Goal: Task Accomplishment & Management: Use online tool/utility

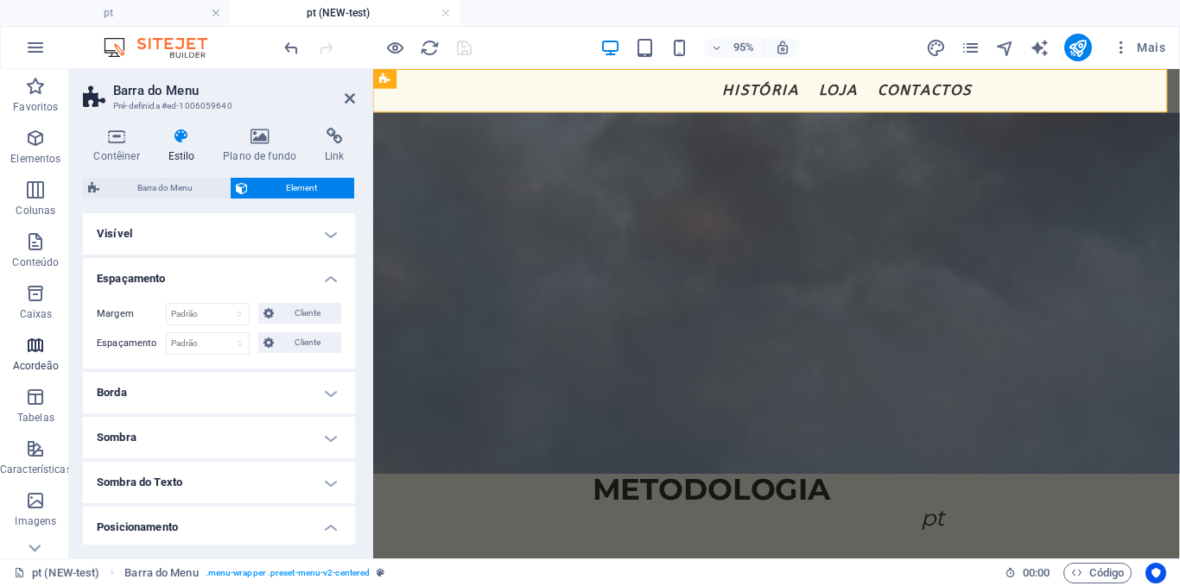
click at [46, 351] on section "Favoritos Elementos Colunas Conteúdo Caixas Acordeão Tabelas Características Im…" at bounding box center [590, 314] width 1180 height 490
click at [345, 101] on icon at bounding box center [350, 99] width 10 height 14
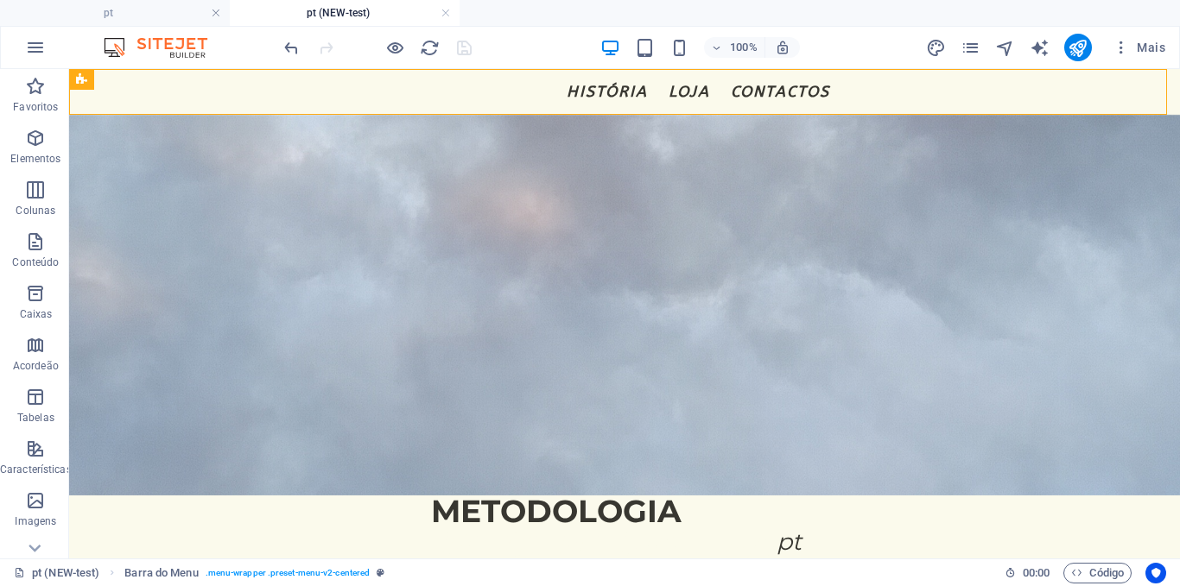
click at [464, 54] on div at bounding box center [377, 48] width 193 height 28
click at [430, 53] on icon "reload" at bounding box center [430, 48] width 20 height 20
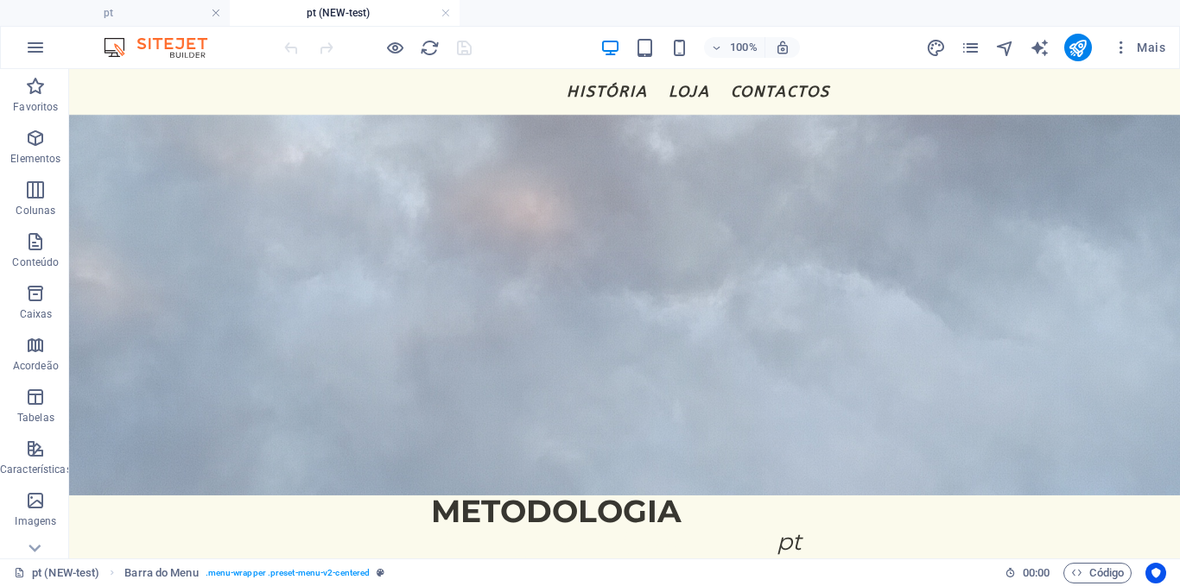
click at [476, 49] on div "100% Mais" at bounding box center [726, 48] width 891 height 28
click at [73, 9] on h4 "pt" at bounding box center [115, 12] width 230 height 19
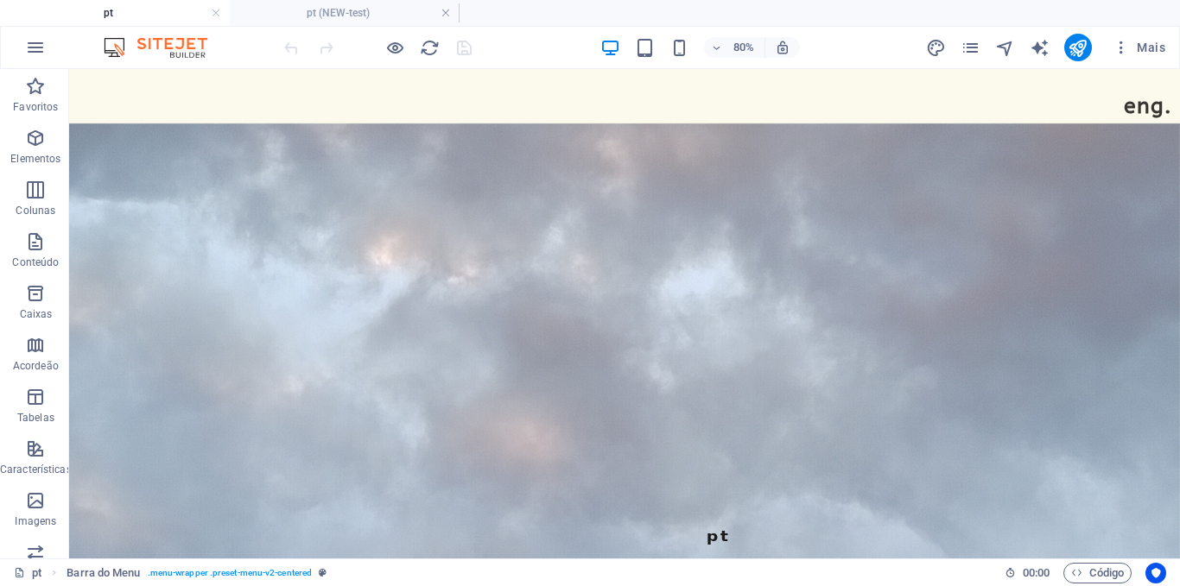
scroll to position [1290, 0]
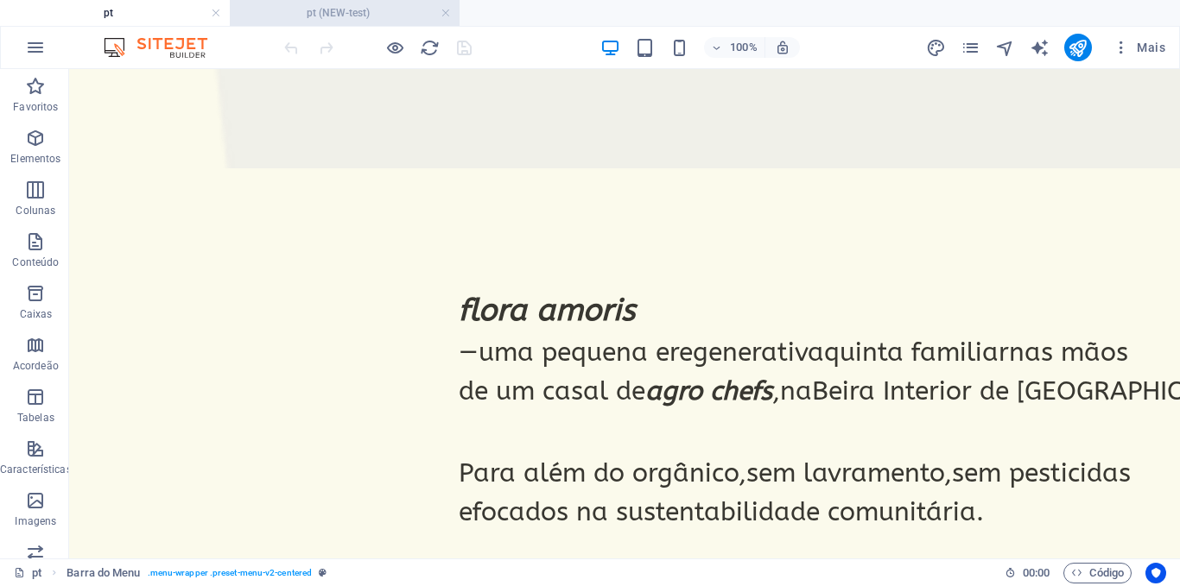
click at [347, 18] on h4 "pt (NEW-test)" at bounding box center [345, 12] width 230 height 19
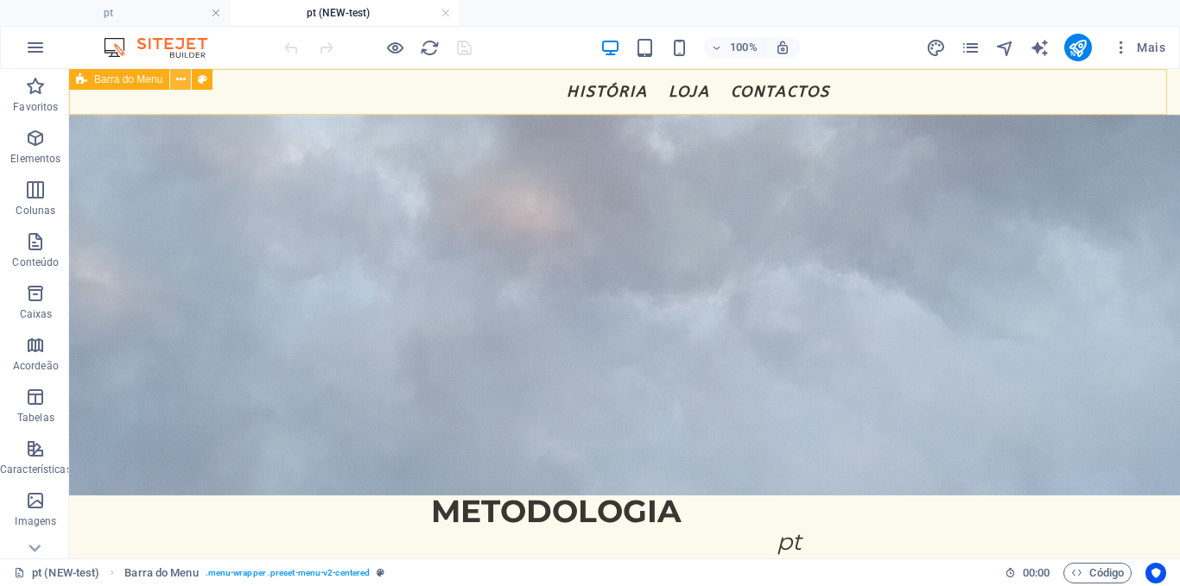
click at [174, 84] on button at bounding box center [180, 79] width 21 height 21
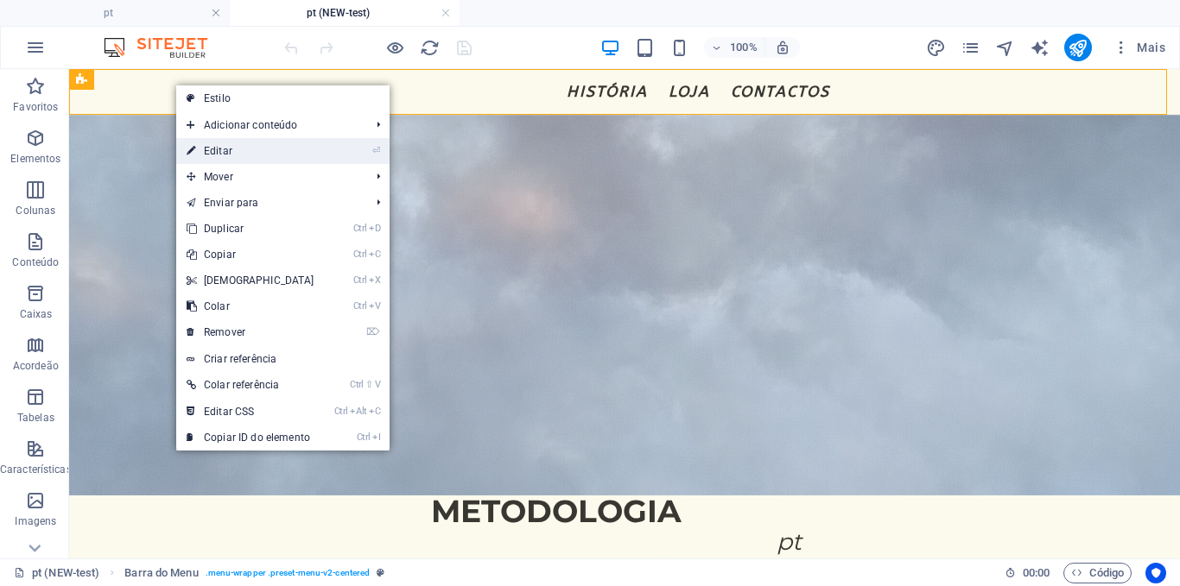
click at [198, 152] on link "⏎ Editar" at bounding box center [250, 151] width 149 height 26
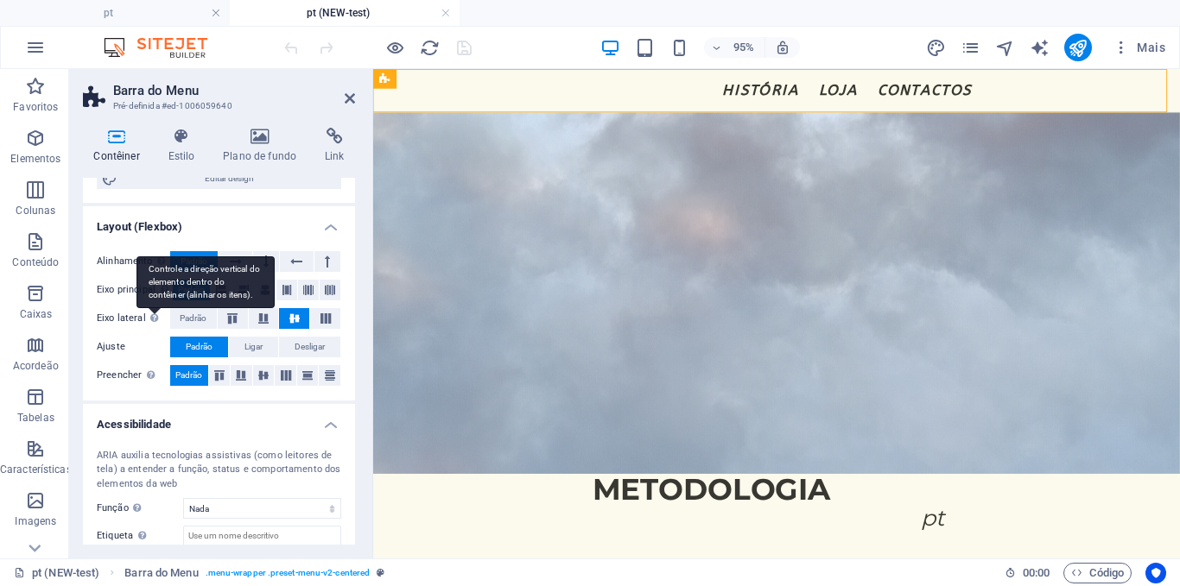
scroll to position [203, 0]
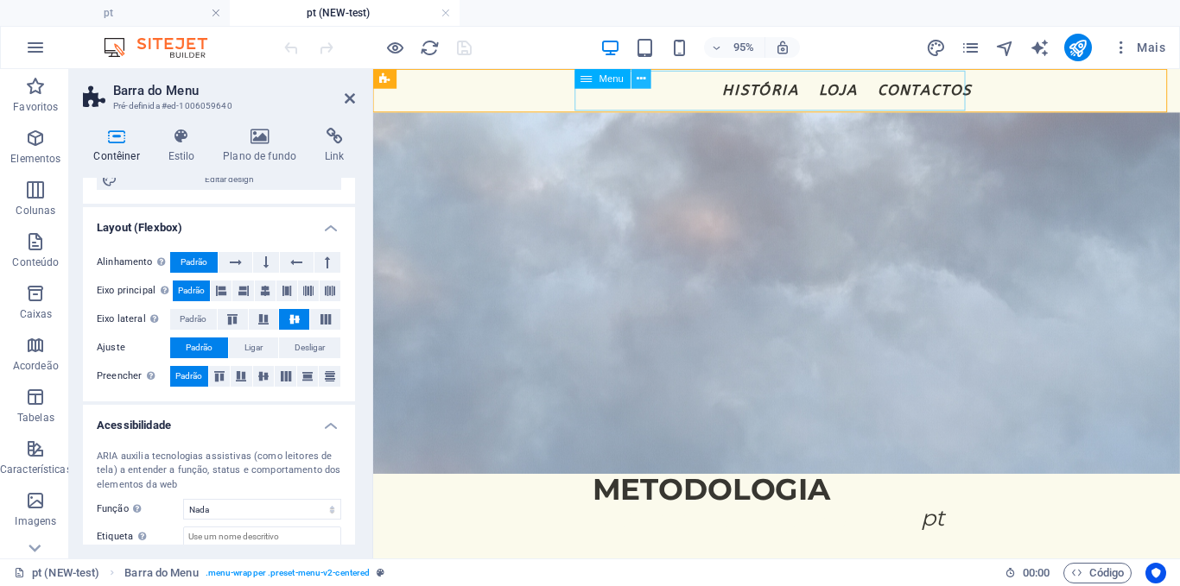
click at [642, 79] on icon at bounding box center [640, 78] width 9 height 17
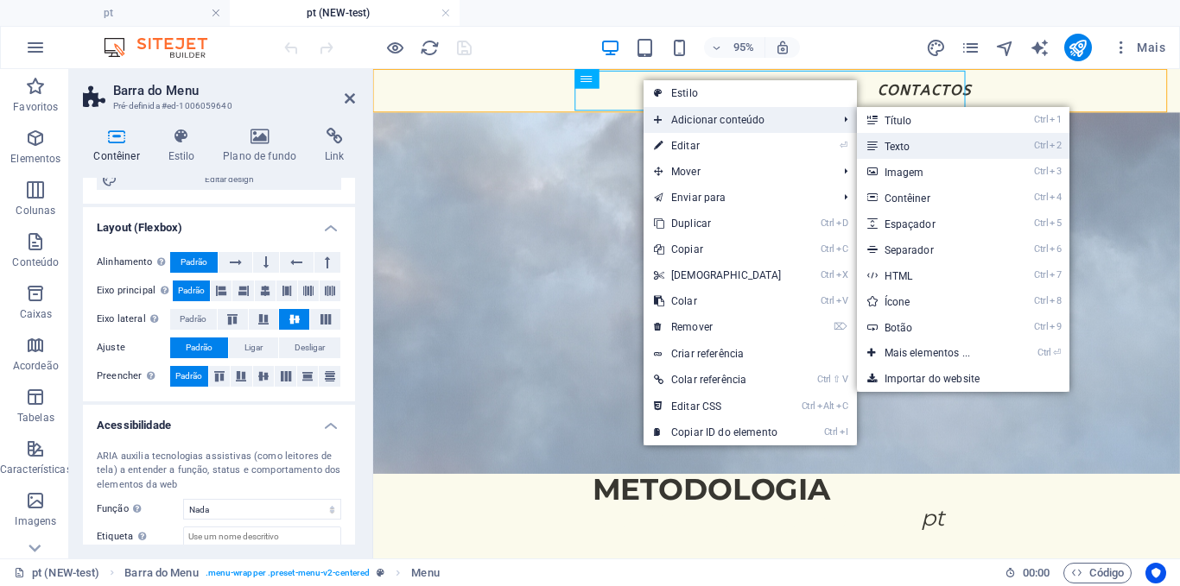
click at [900, 141] on link "Ctrl 2 Texto" at bounding box center [931, 146] width 149 height 26
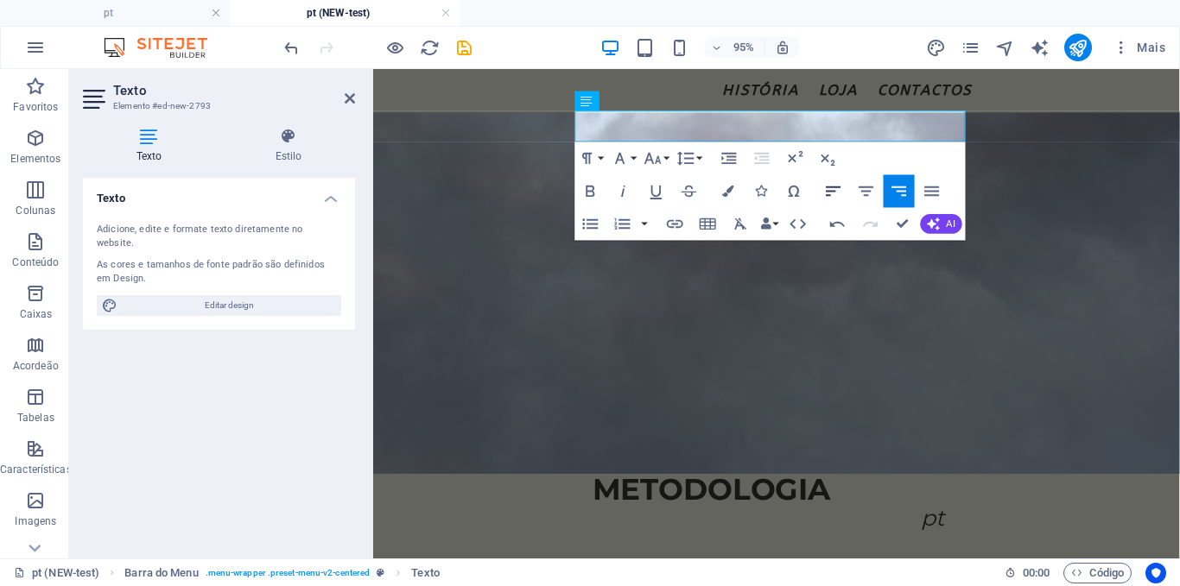
click at [835, 189] on icon "button" at bounding box center [833, 191] width 20 height 20
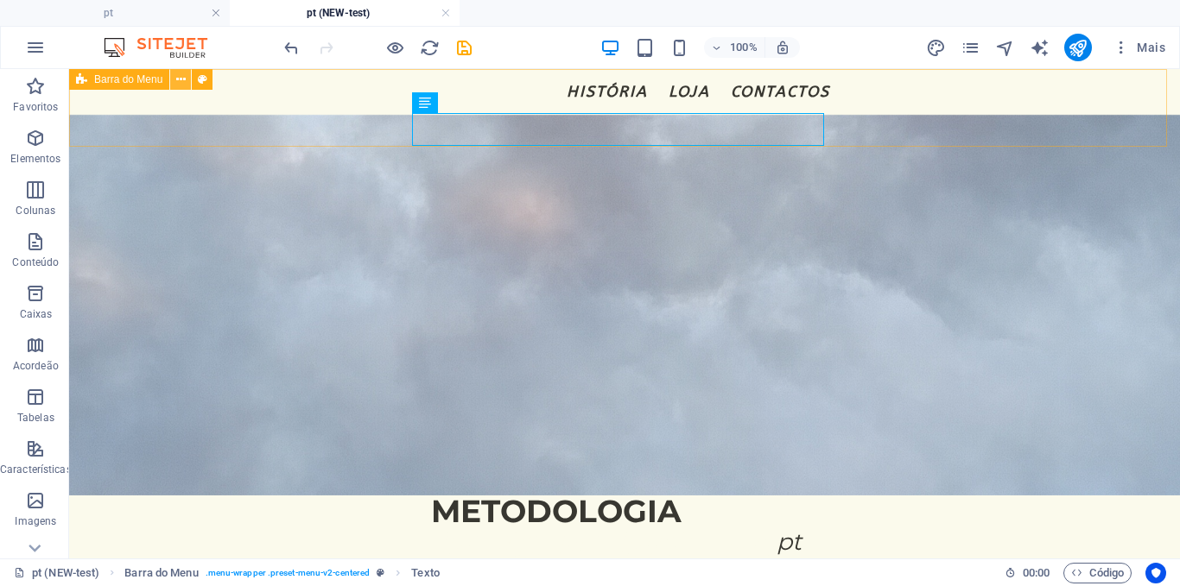
click at [174, 80] on button at bounding box center [180, 79] width 21 height 21
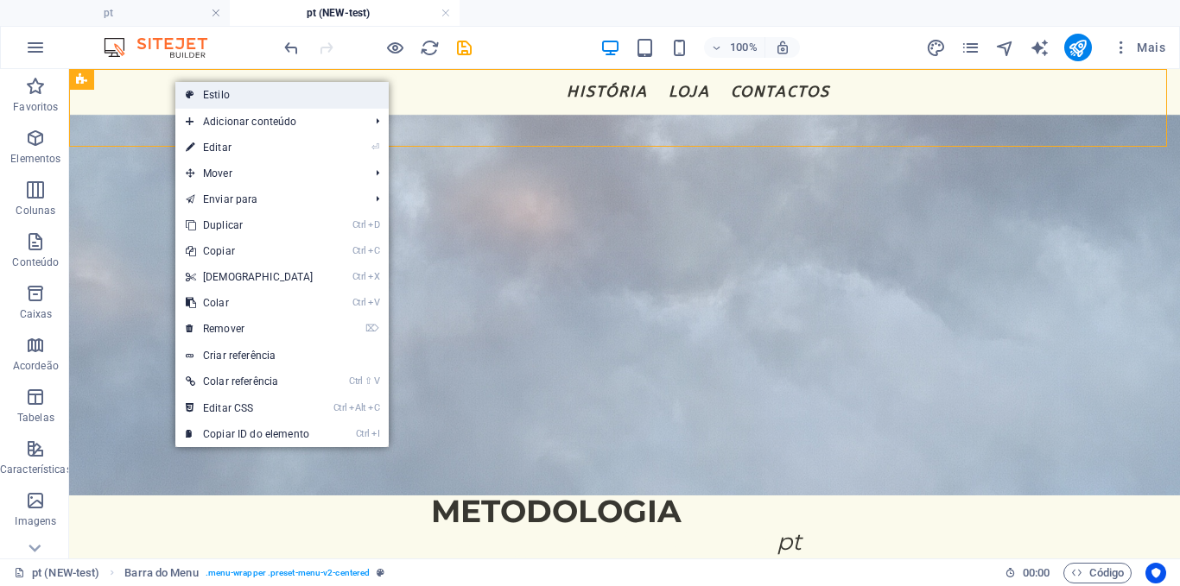
click at [218, 84] on link "Estilo" at bounding box center [281, 95] width 213 height 26
select select "rem"
select select "preset-menu-v2-centered"
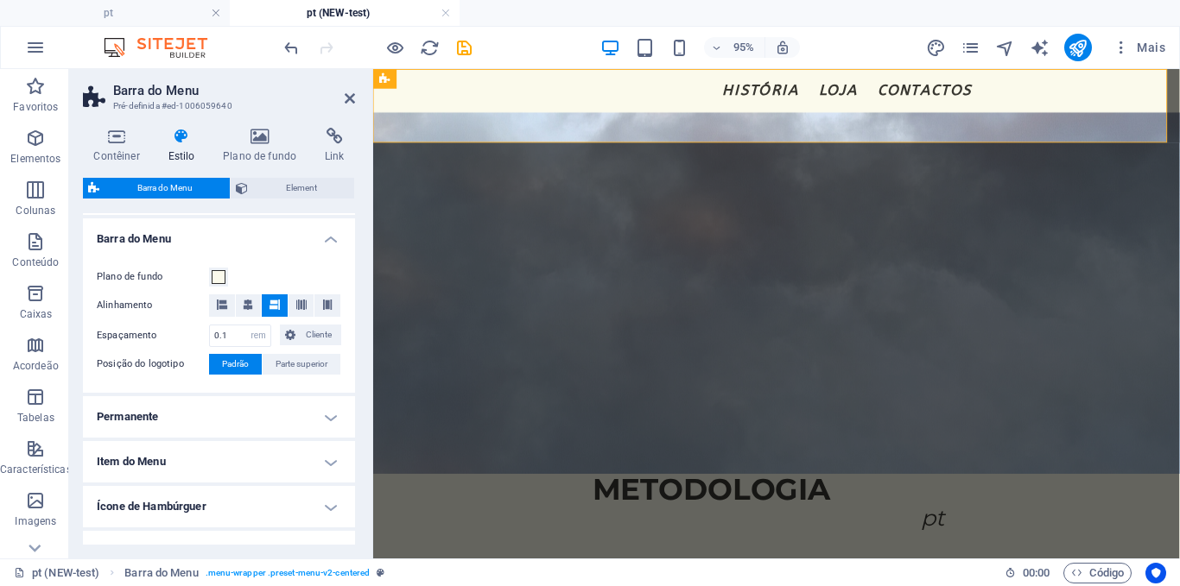
scroll to position [294, 0]
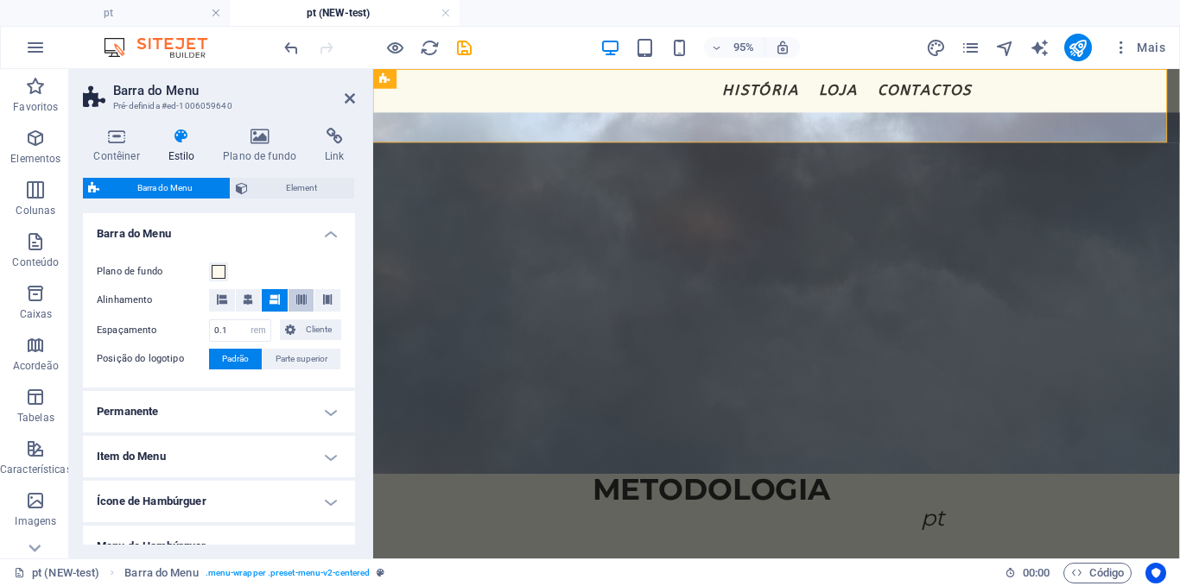
click at [291, 298] on button at bounding box center [301, 300] width 26 height 22
click at [322, 298] on icon at bounding box center [327, 299] width 10 height 10
click at [262, 299] on button at bounding box center [275, 300] width 26 height 22
click at [243, 299] on icon at bounding box center [248, 299] width 10 height 10
click at [218, 299] on icon at bounding box center [222, 299] width 10 height 10
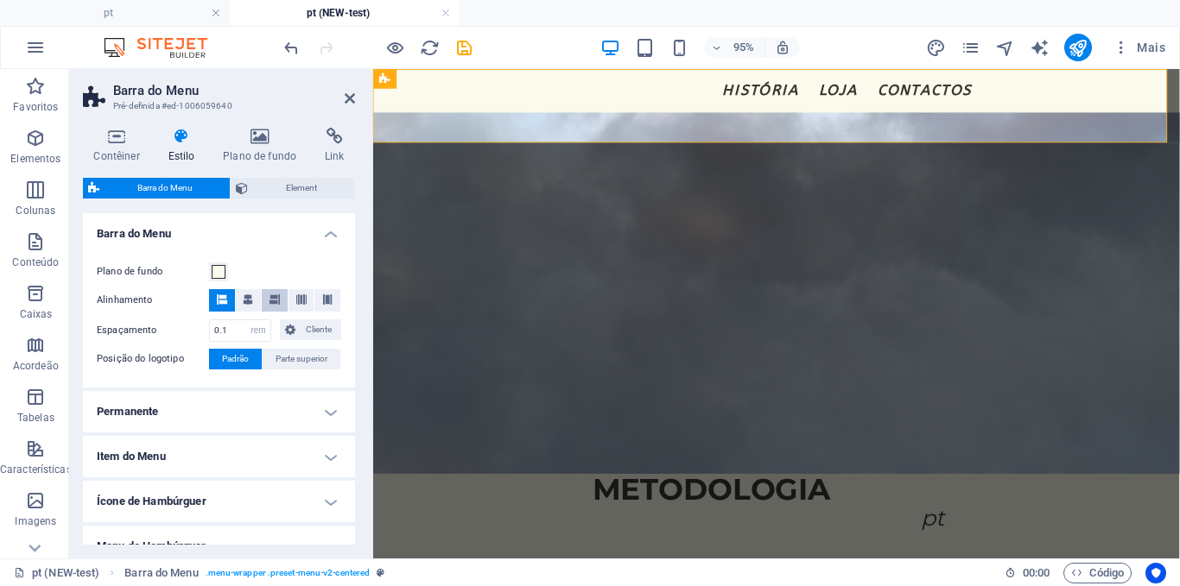
click at [269, 296] on icon at bounding box center [274, 299] width 10 height 10
click at [279, 359] on span "Parte superior" at bounding box center [301, 359] width 52 height 21
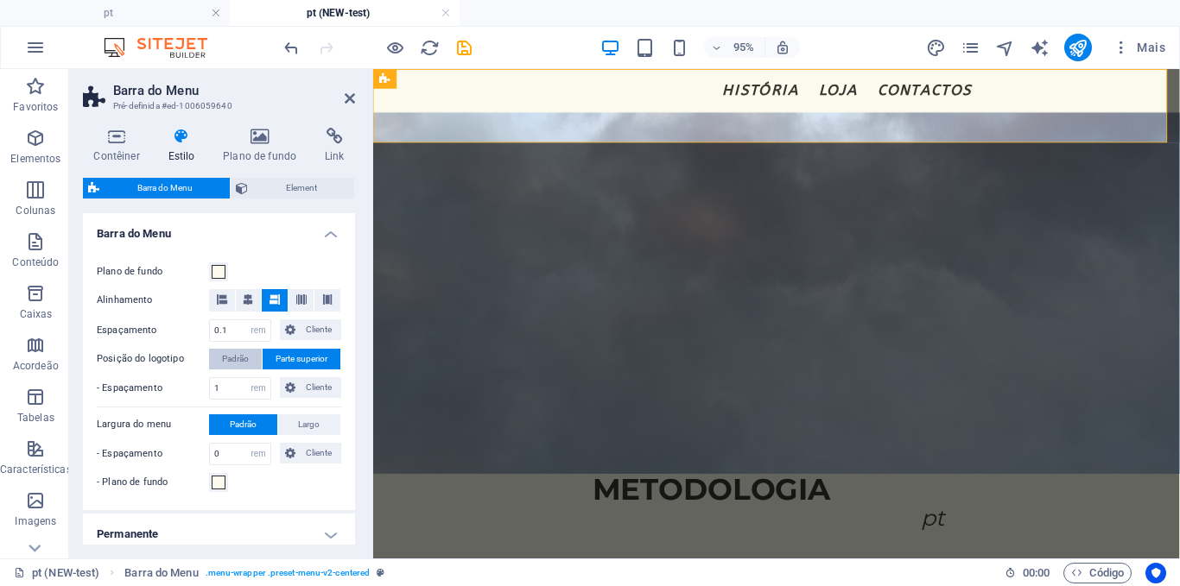
click at [231, 358] on span "Padrão" at bounding box center [235, 359] width 27 height 21
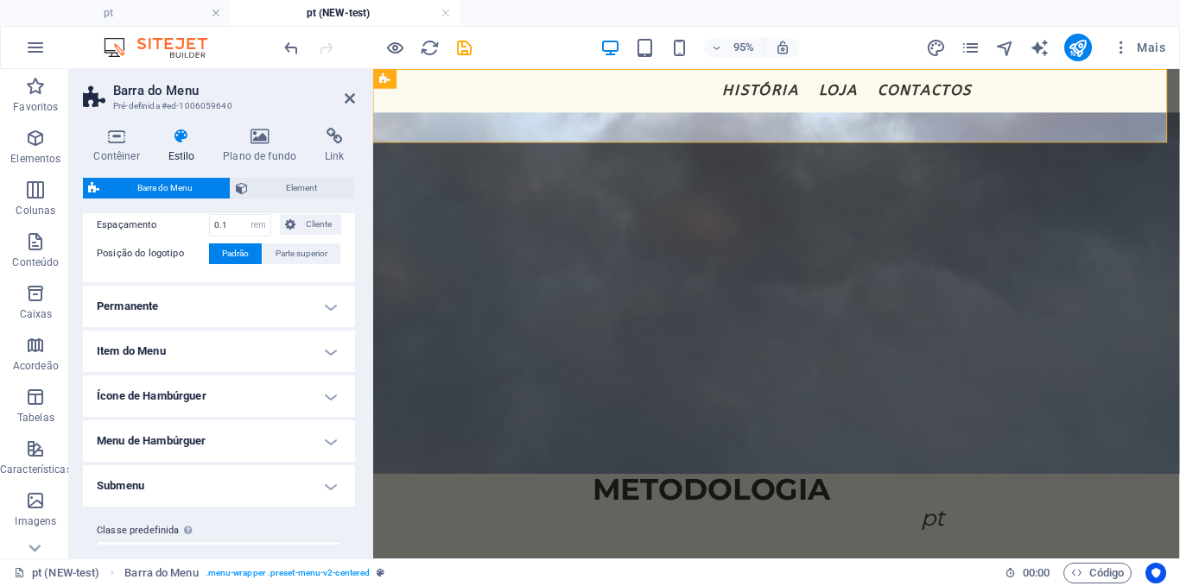
scroll to position [430, 0]
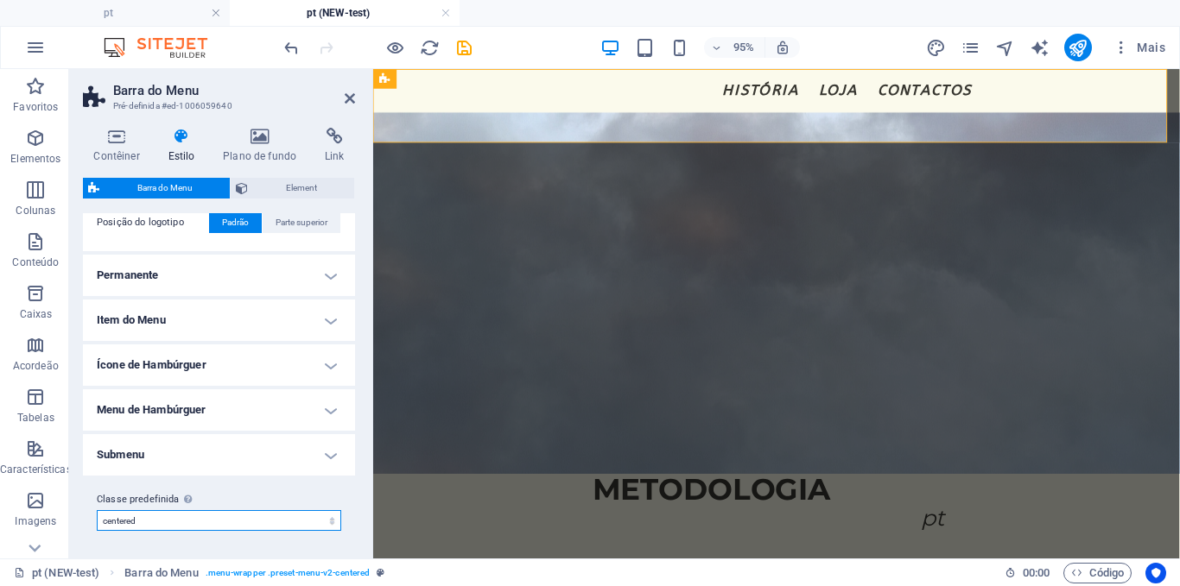
click at [193, 517] on select "fixed loki centered Adicionar classe predefinida" at bounding box center [219, 520] width 244 height 21
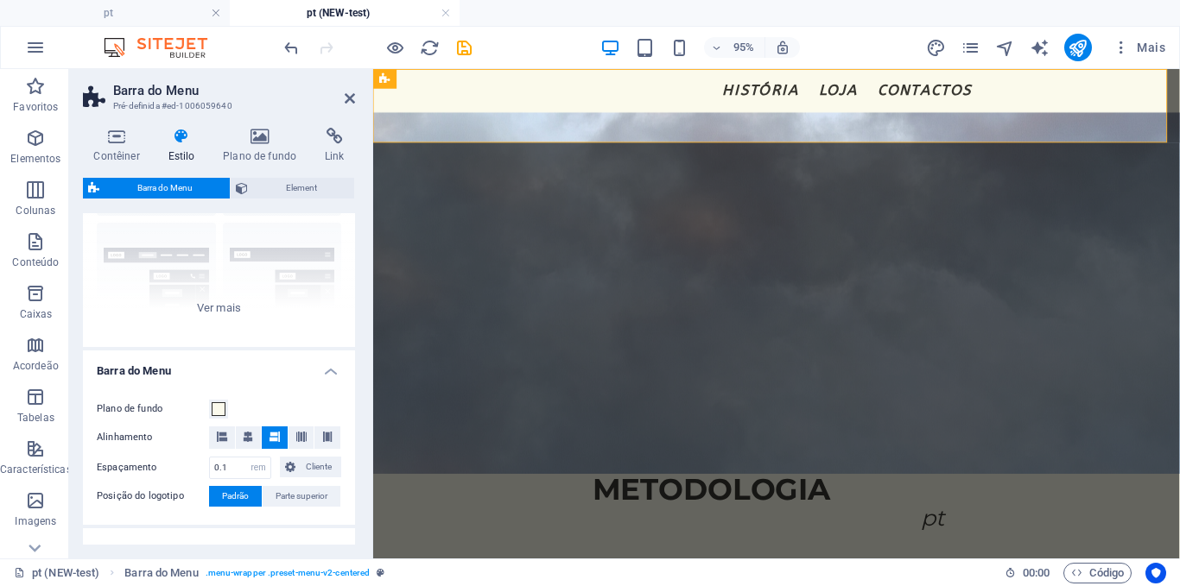
scroll to position [0, 0]
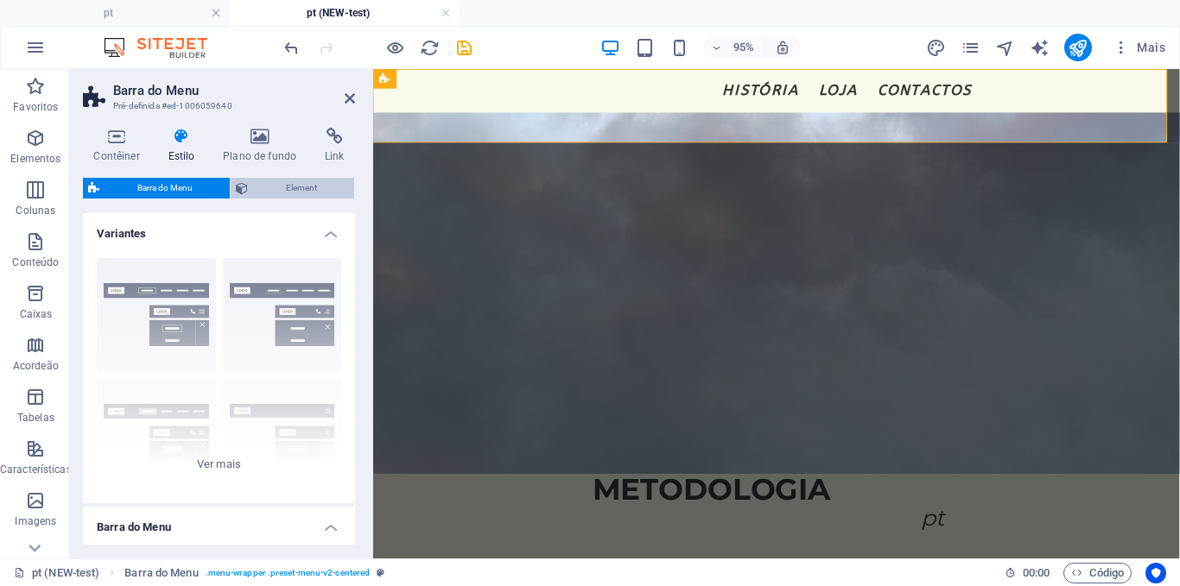
click at [287, 187] on span "Element" at bounding box center [301, 188] width 96 height 21
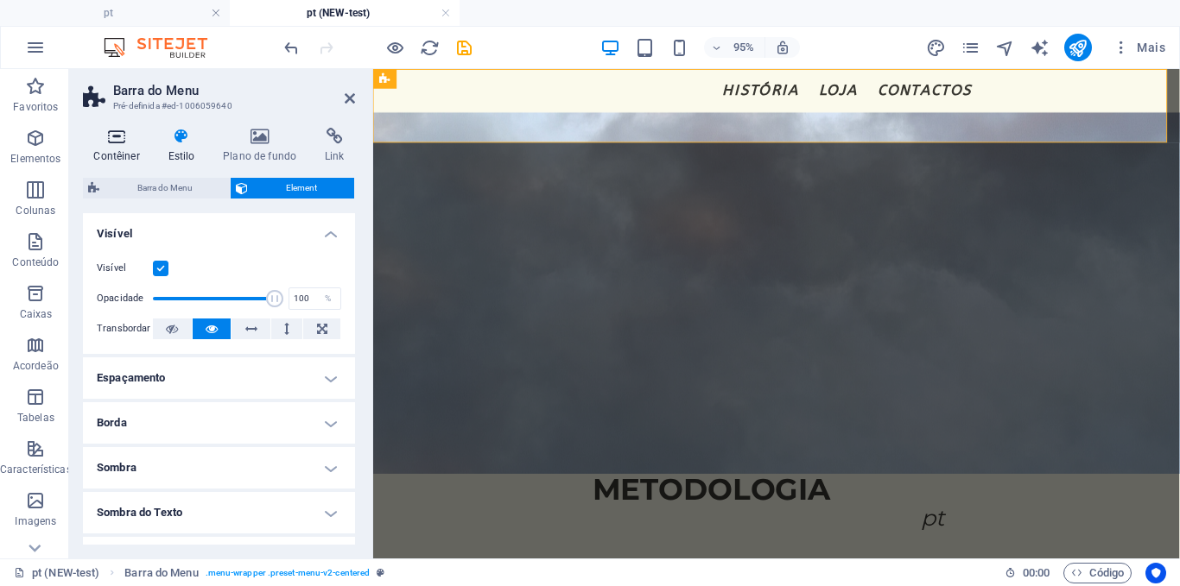
click at [123, 146] on h4 "Contêiner" at bounding box center [120, 146] width 74 height 36
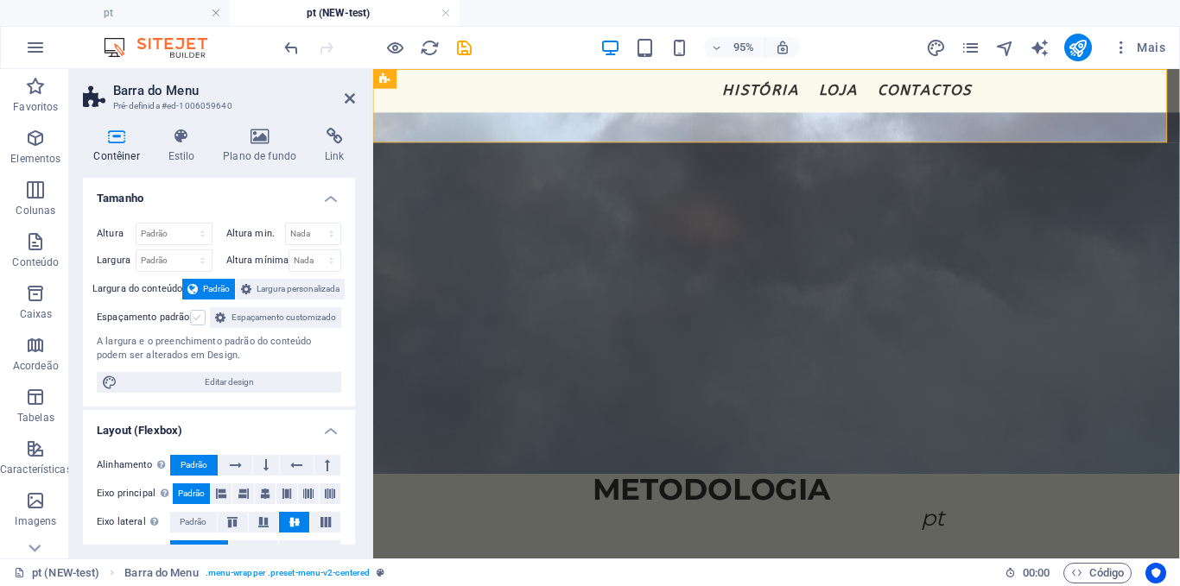
click at [199, 319] on label at bounding box center [198, 318] width 16 height 16
click at [0, 0] on input "Espaçamento padrão" at bounding box center [0, 0] width 0 height 0
click at [199, 319] on label at bounding box center [198, 318] width 16 height 16
click at [0, 0] on input "Espaçamento padrão" at bounding box center [0, 0] width 0 height 0
click at [244, 294] on icon at bounding box center [246, 289] width 10 height 21
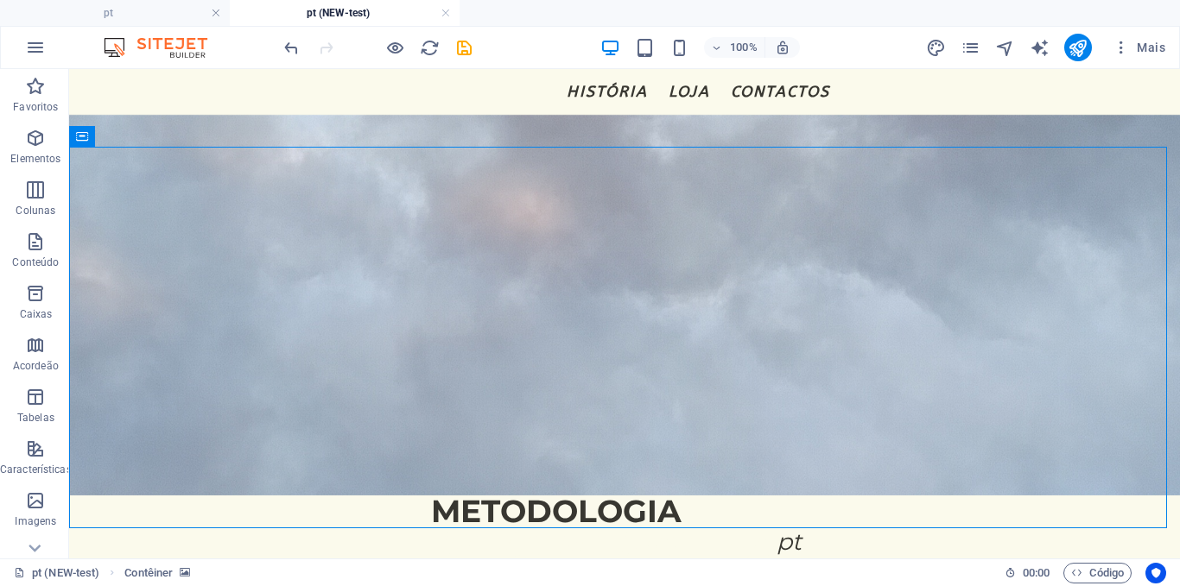
click at [383, 35] on div at bounding box center [377, 48] width 193 height 28
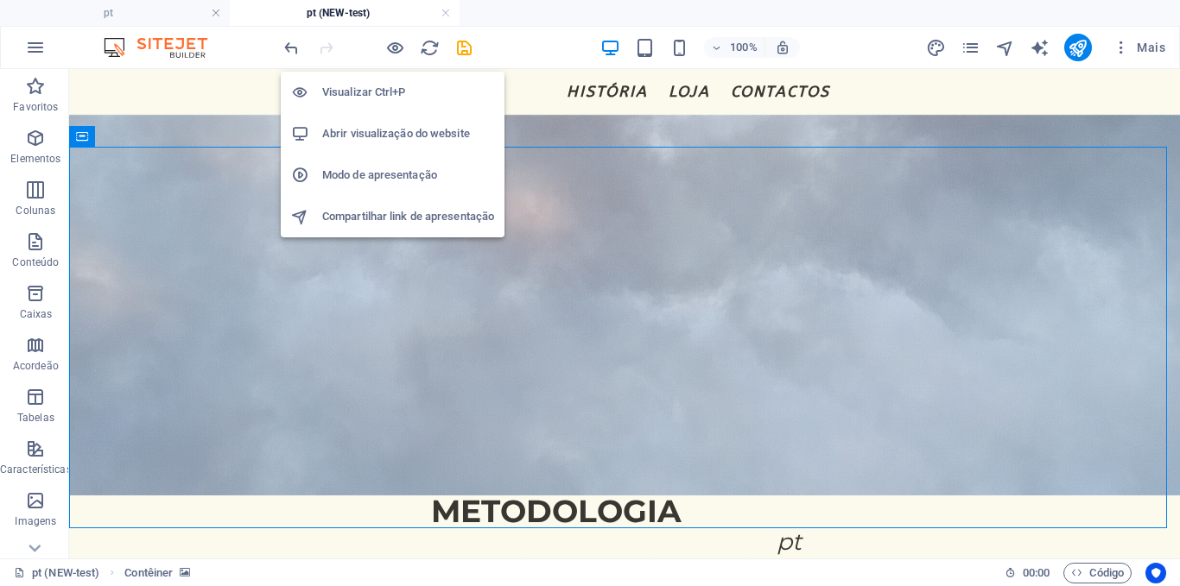
click at [393, 59] on div "Visualizar Ctrl+P Abrir visualização do website Modo de apresentação Compartilh…" at bounding box center [393, 148] width 224 height 180
click at [393, 88] on h6 "Visualizar Ctrl+P" at bounding box center [408, 92] width 172 height 21
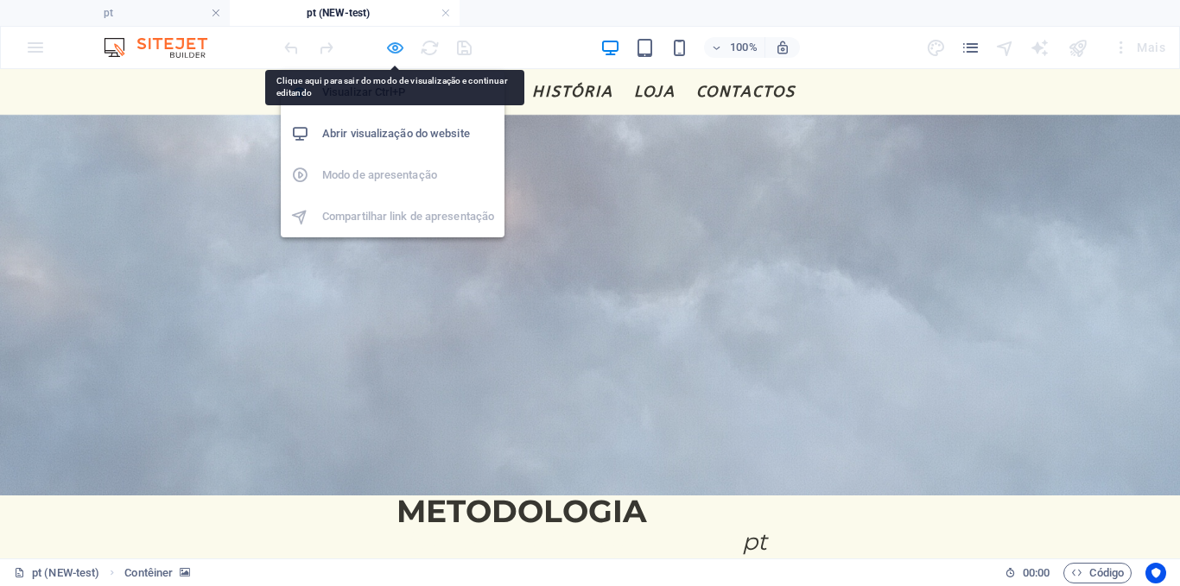
click at [389, 51] on icon "button" at bounding box center [395, 48] width 20 height 20
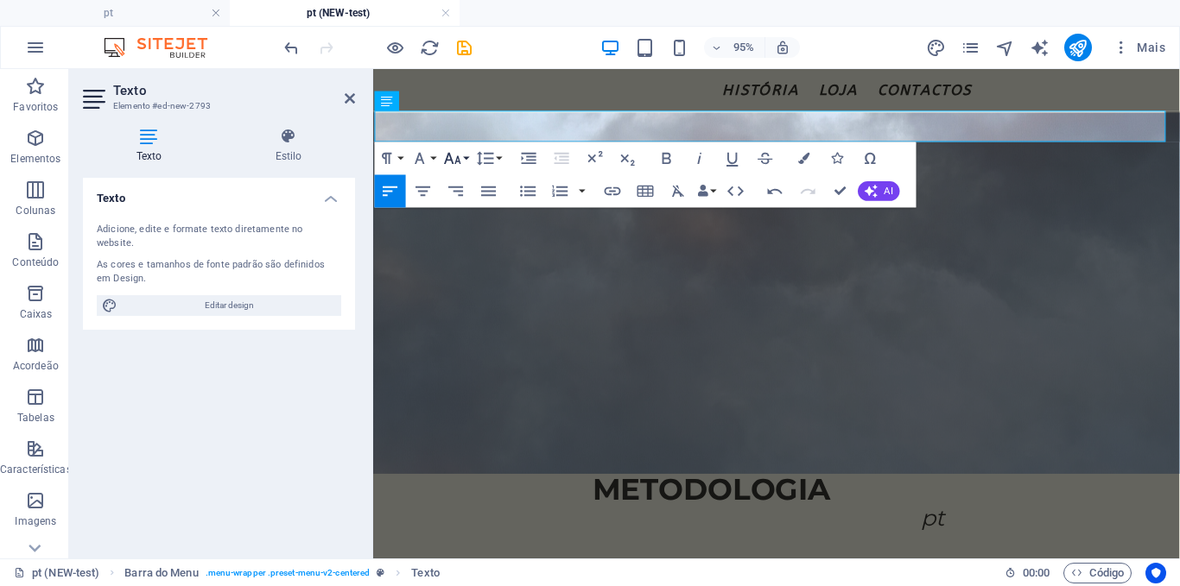
click at [452, 154] on icon "button" at bounding box center [452, 159] width 20 height 20
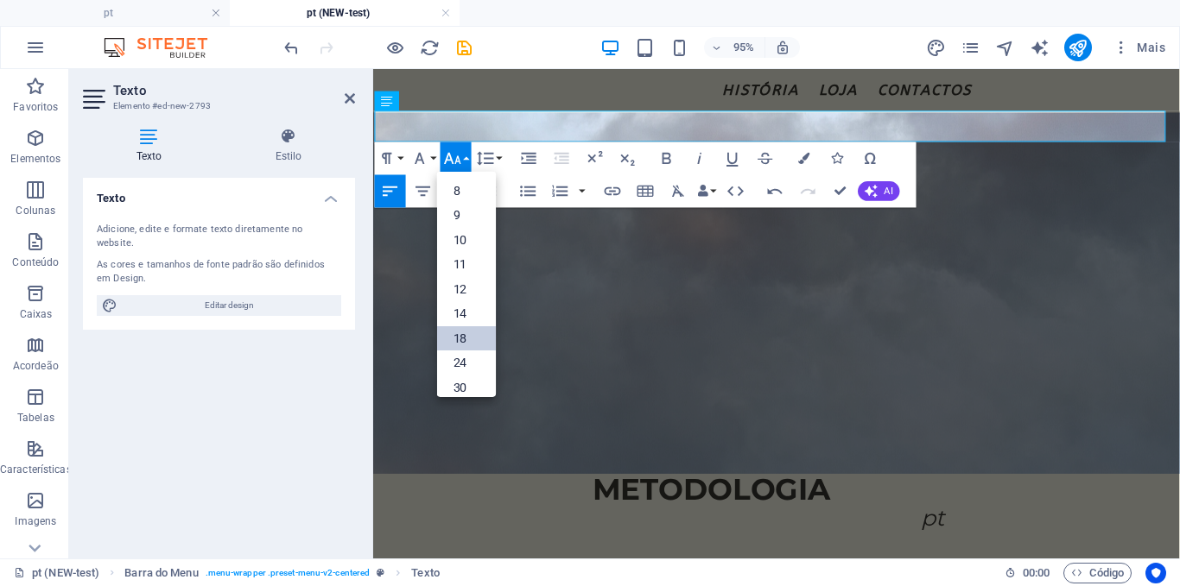
click at [454, 331] on link "18" at bounding box center [466, 338] width 59 height 25
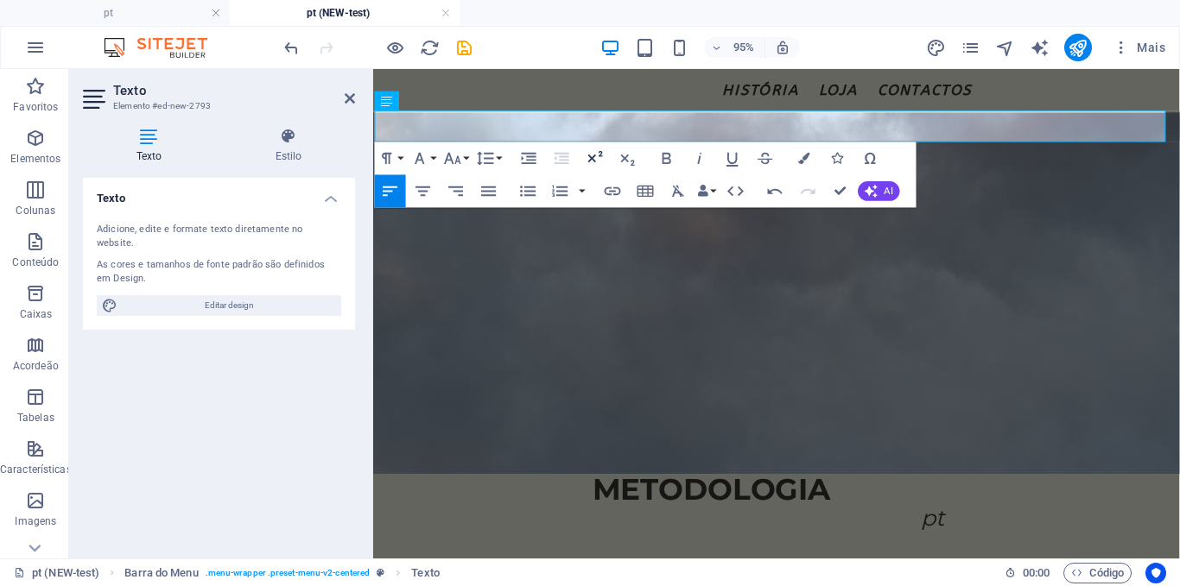
click at [597, 163] on icon "button" at bounding box center [595, 159] width 20 height 20
click at [446, 148] on button "Font Size" at bounding box center [455, 158] width 31 height 33
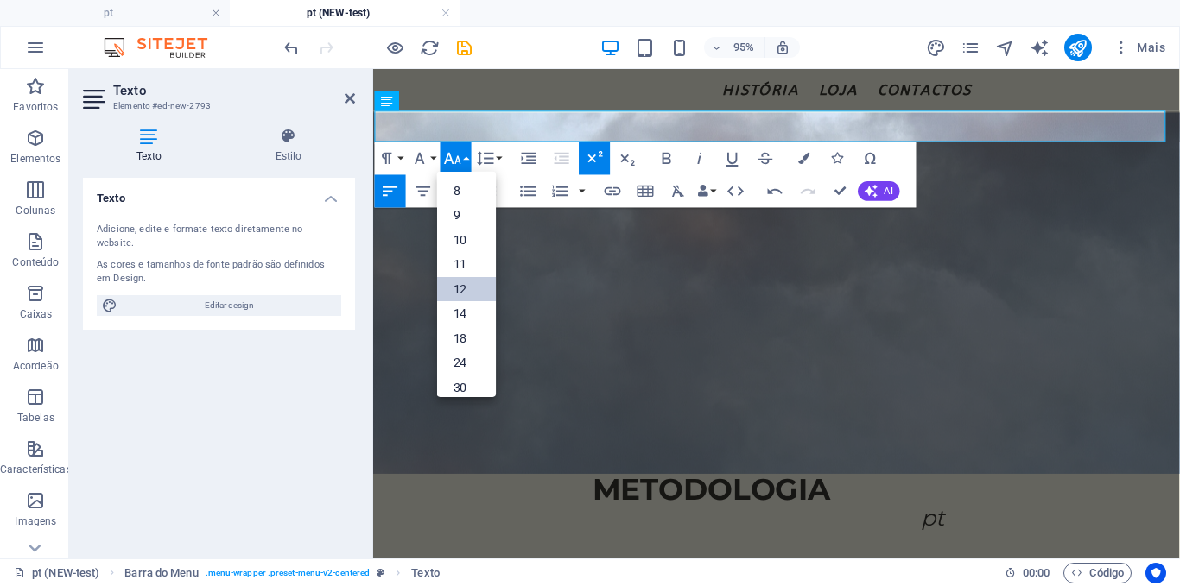
click at [456, 295] on link "12" at bounding box center [466, 289] width 59 height 24
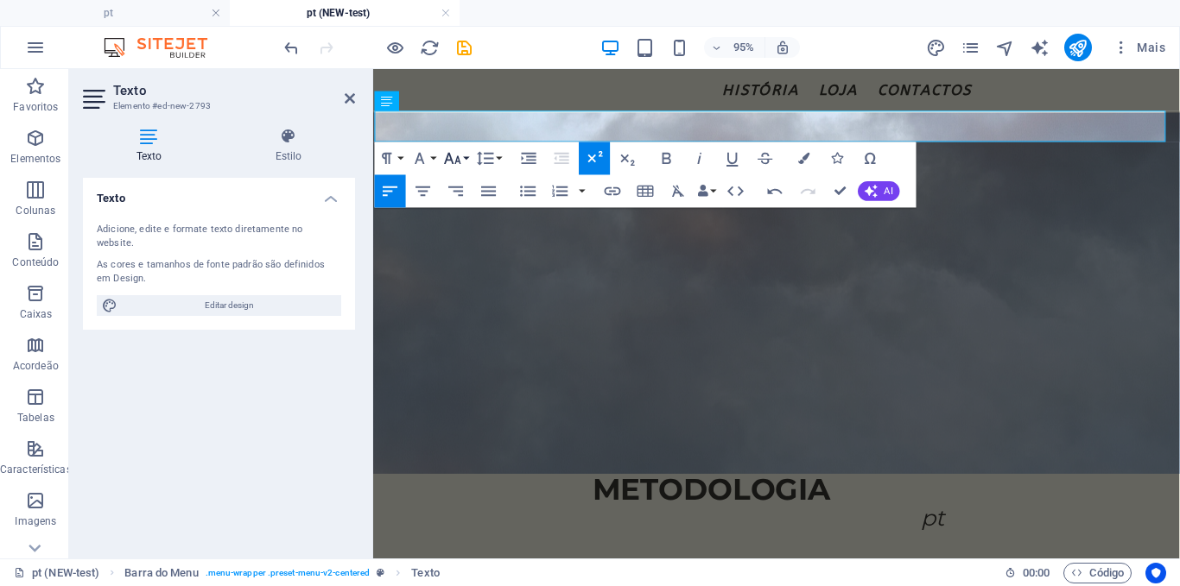
click at [461, 167] on icon "button" at bounding box center [452, 159] width 20 height 20
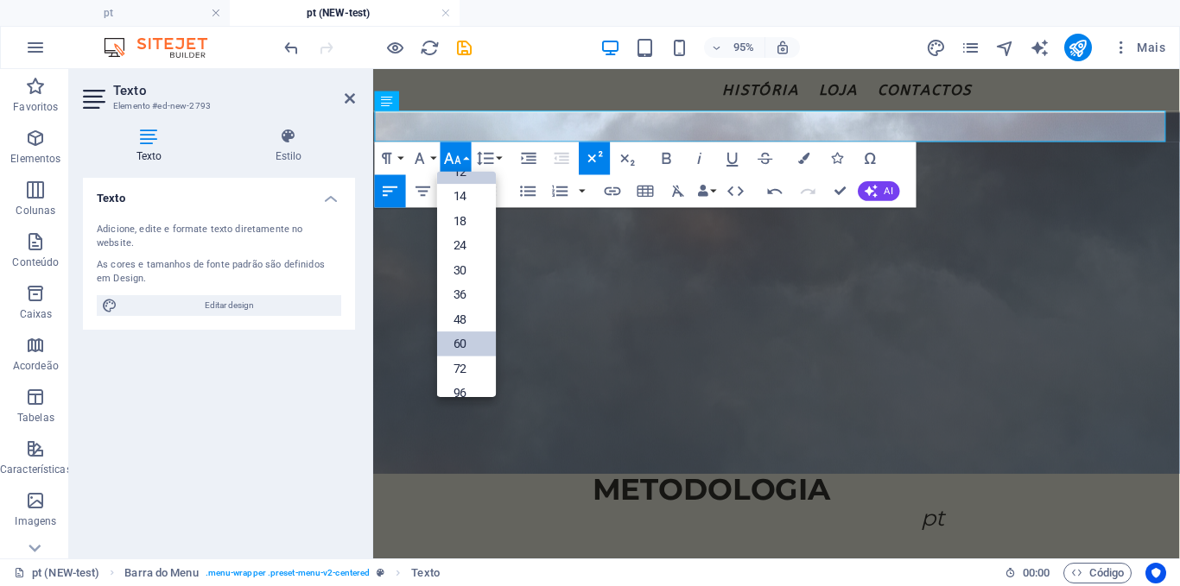
scroll to position [139, 0]
click at [465, 274] on link "36" at bounding box center [466, 280] width 59 height 25
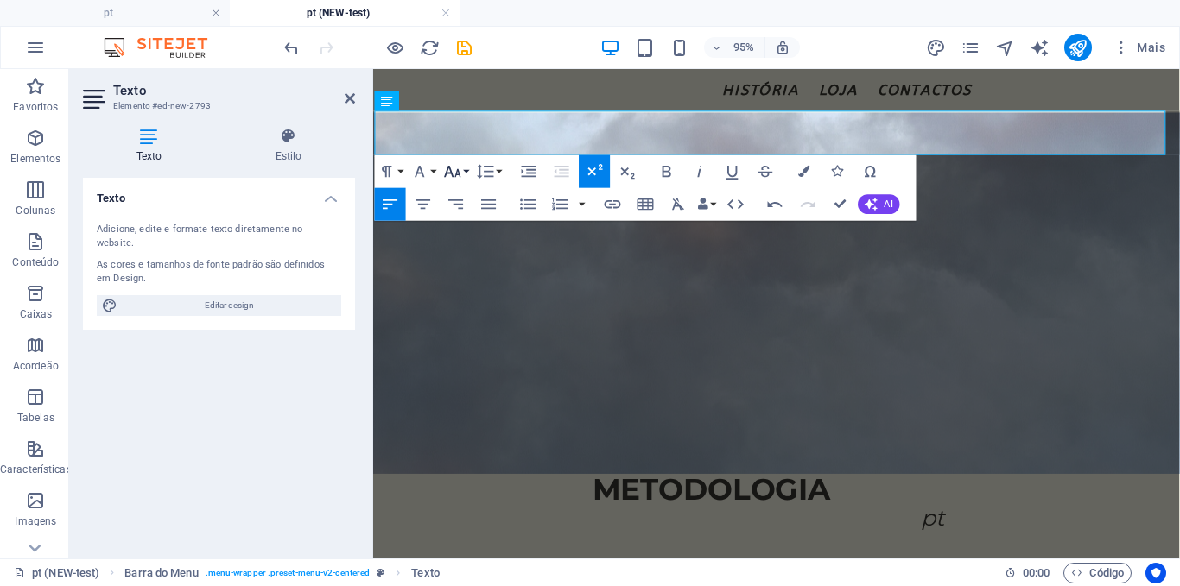
click at [470, 172] on button "Font Size" at bounding box center [455, 171] width 31 height 33
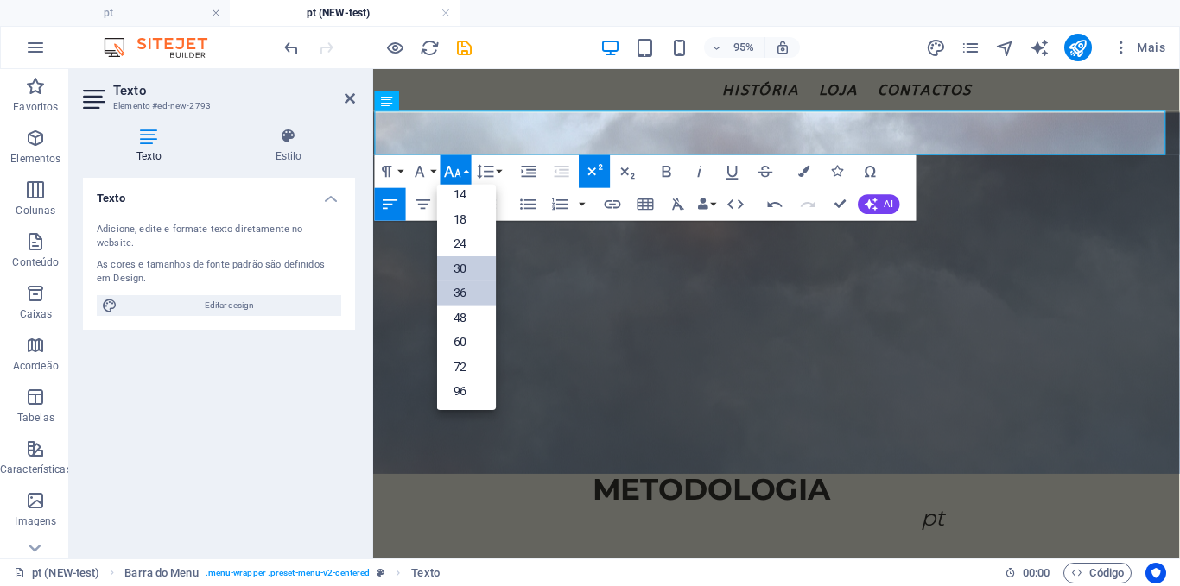
click at [462, 273] on link "30" at bounding box center [466, 268] width 59 height 25
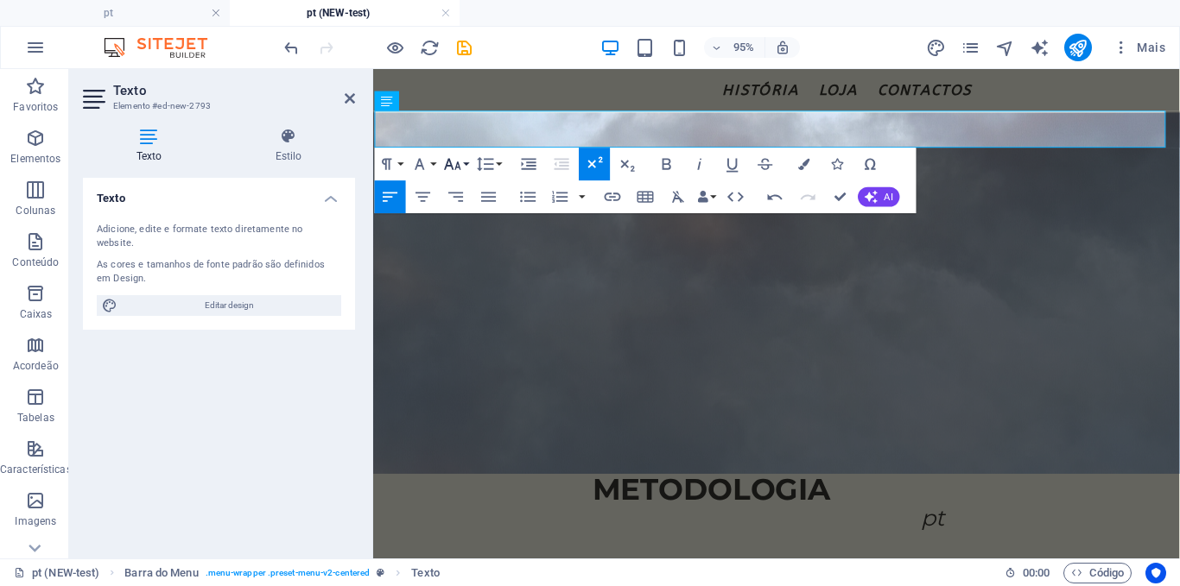
click at [455, 157] on icon "button" at bounding box center [452, 165] width 20 height 20
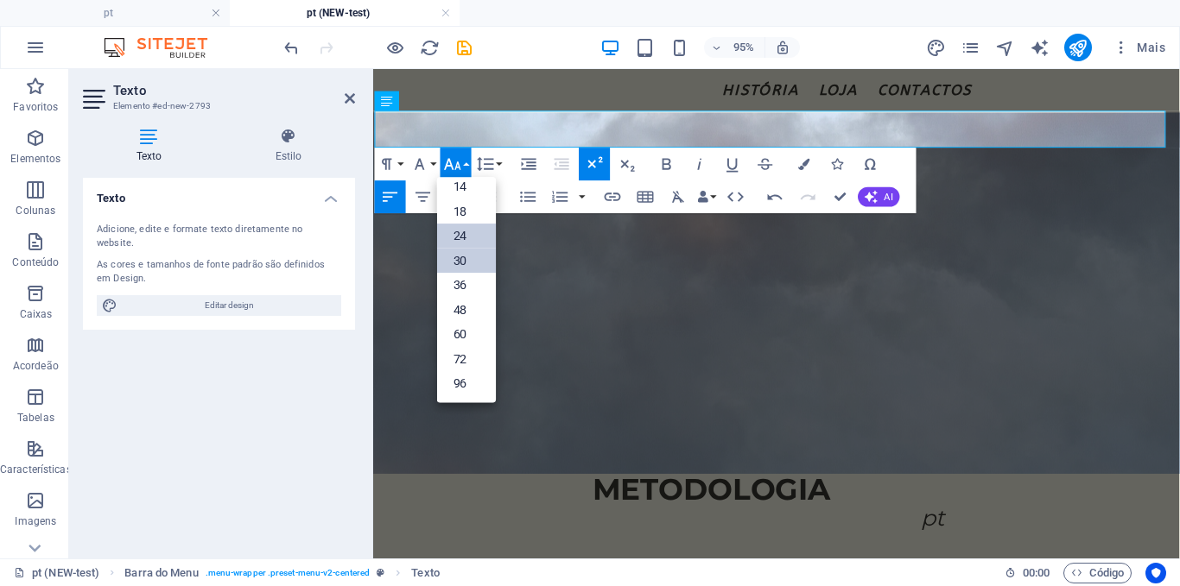
click at [464, 247] on link "24" at bounding box center [466, 237] width 59 height 25
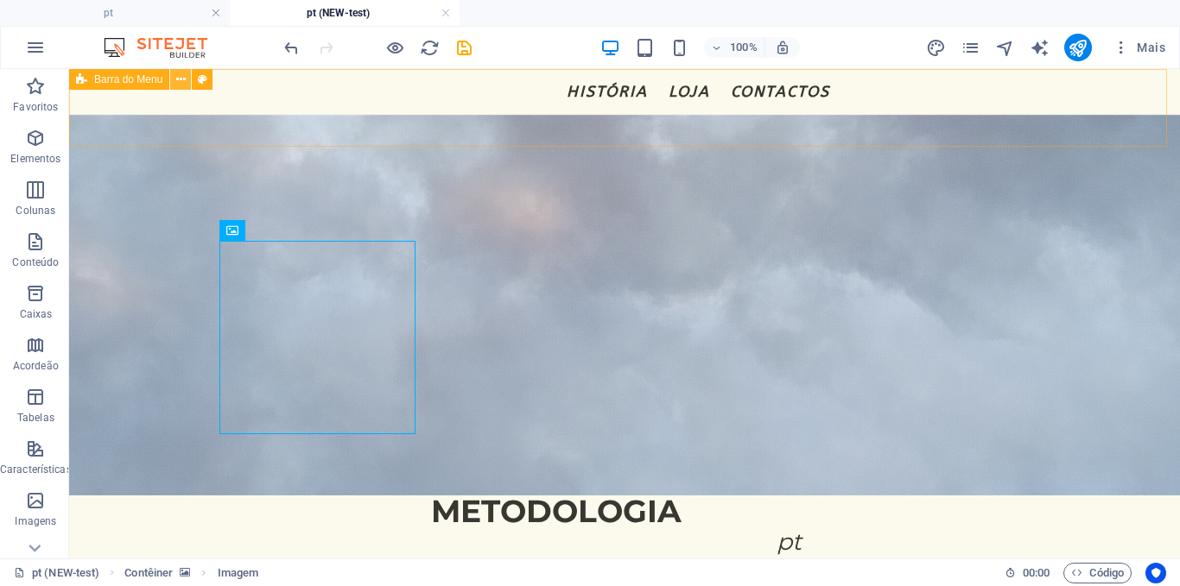
click at [181, 85] on icon at bounding box center [180, 80] width 9 height 18
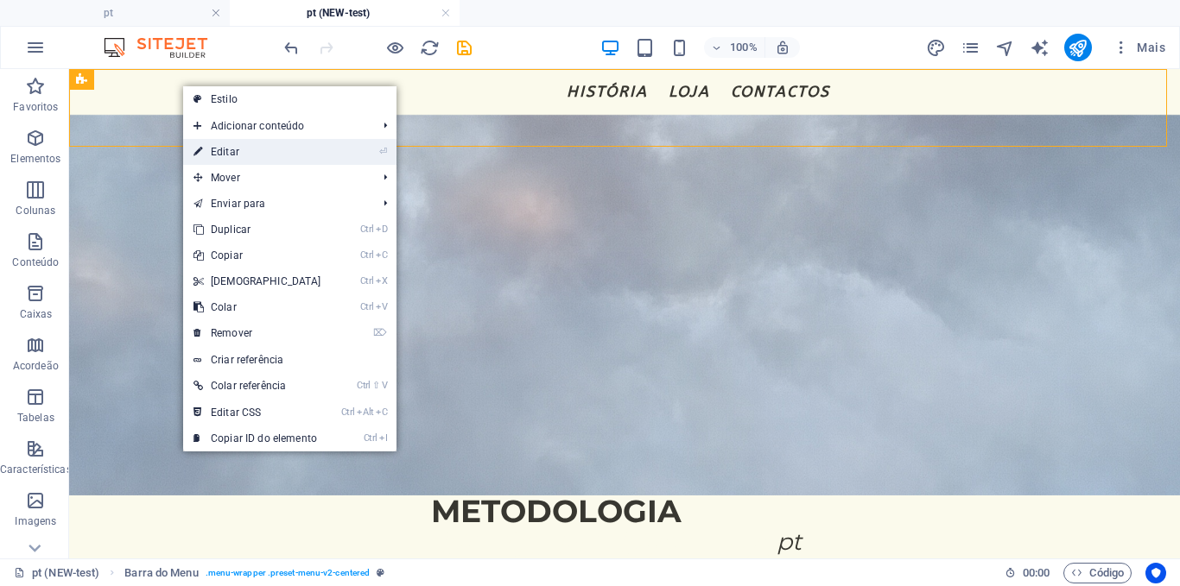
click at [218, 143] on link "⏎ Editar" at bounding box center [257, 152] width 149 height 26
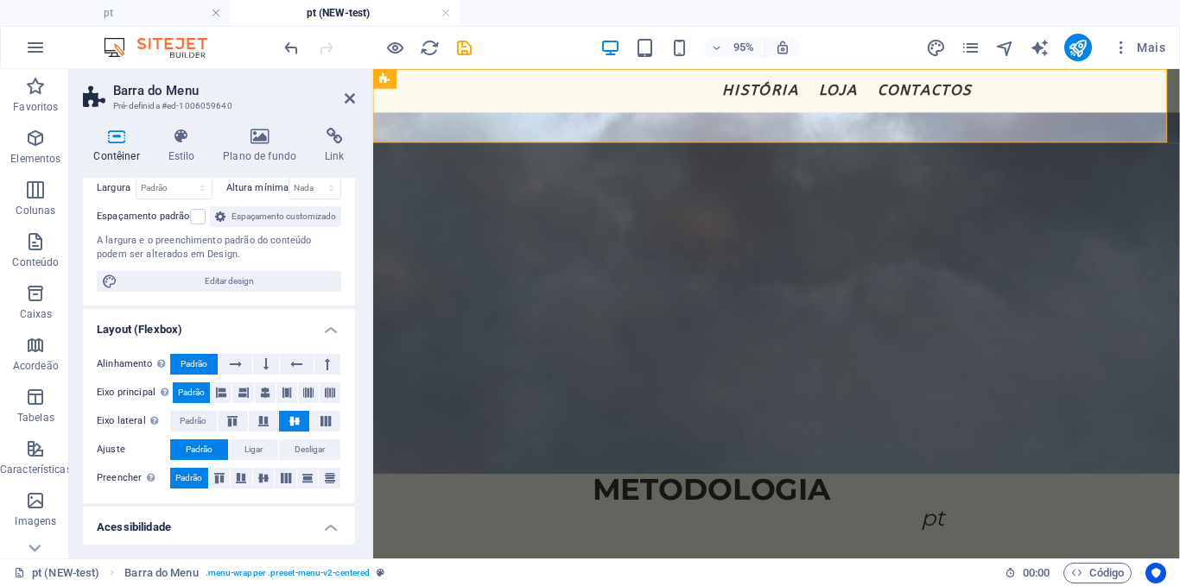
scroll to position [132, 0]
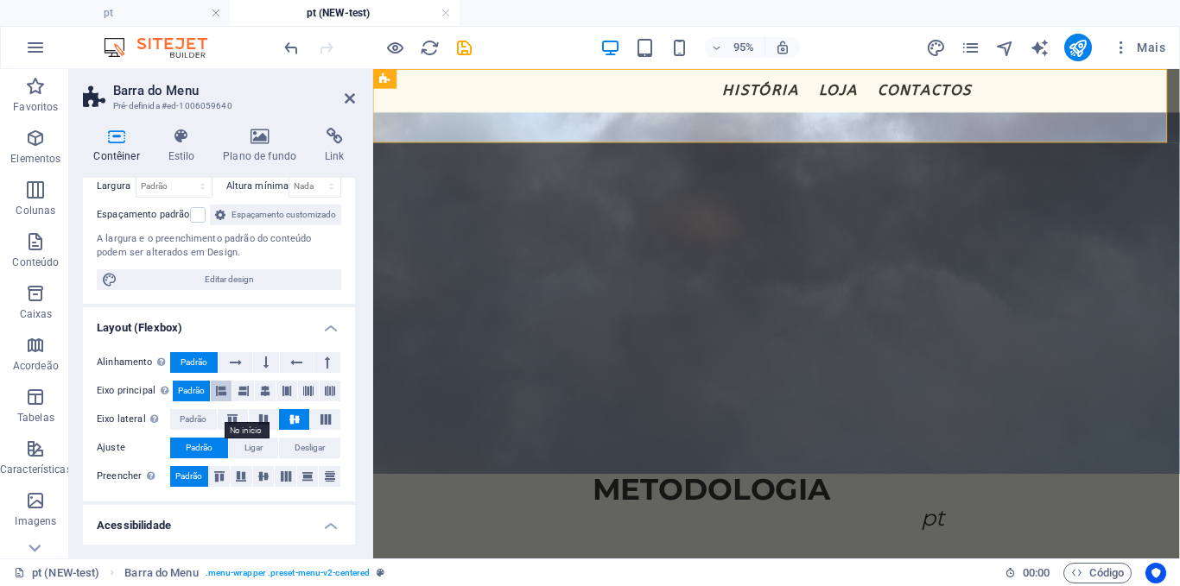
click at [218, 402] on icon at bounding box center [221, 391] width 10 height 21
click at [248, 402] on button at bounding box center [242, 391] width 21 height 21
click at [269, 402] on button at bounding box center [265, 391] width 21 height 21
click at [284, 402] on icon at bounding box center [287, 391] width 10 height 21
click at [303, 402] on icon at bounding box center [308, 391] width 10 height 21
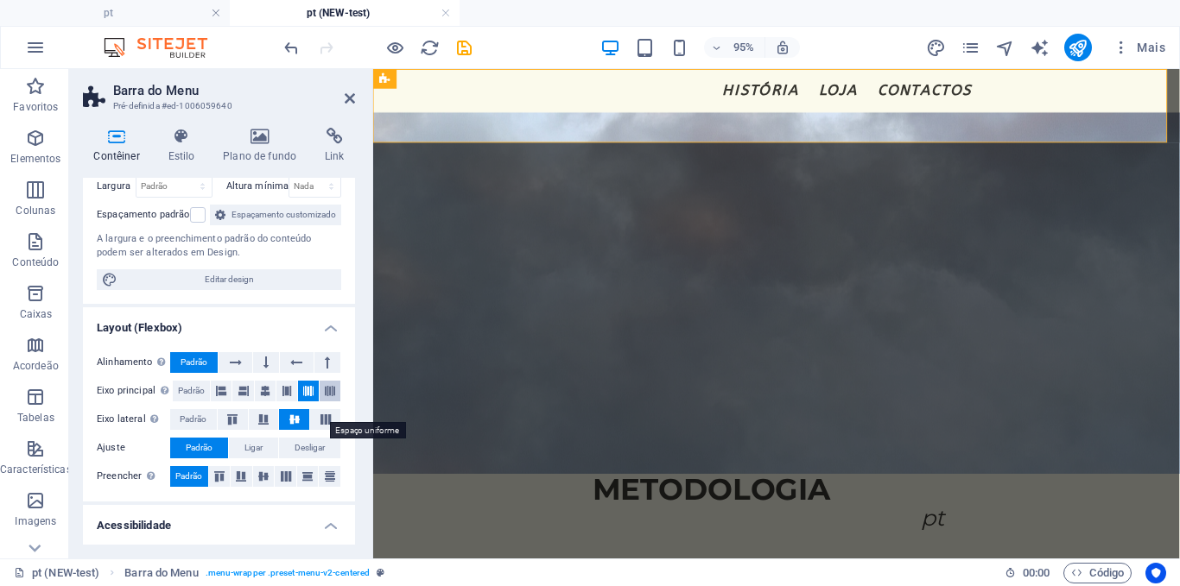
click at [320, 402] on button at bounding box center [330, 391] width 21 height 21
click at [181, 402] on span "Padrão" at bounding box center [191, 391] width 27 height 21
click at [231, 425] on icon at bounding box center [232, 419] width 21 height 10
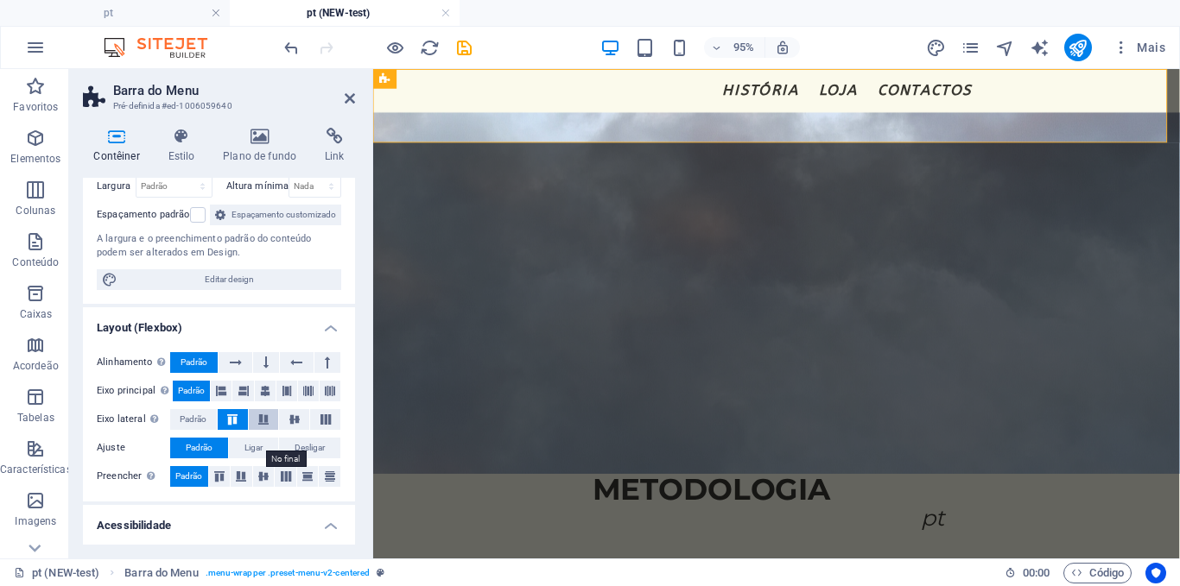
click at [264, 425] on icon at bounding box center [263, 419] width 21 height 10
click at [317, 425] on icon at bounding box center [325, 419] width 21 height 10
click at [288, 425] on icon at bounding box center [294, 419] width 21 height 10
click at [238, 459] on button "Ligar" at bounding box center [253, 448] width 49 height 21
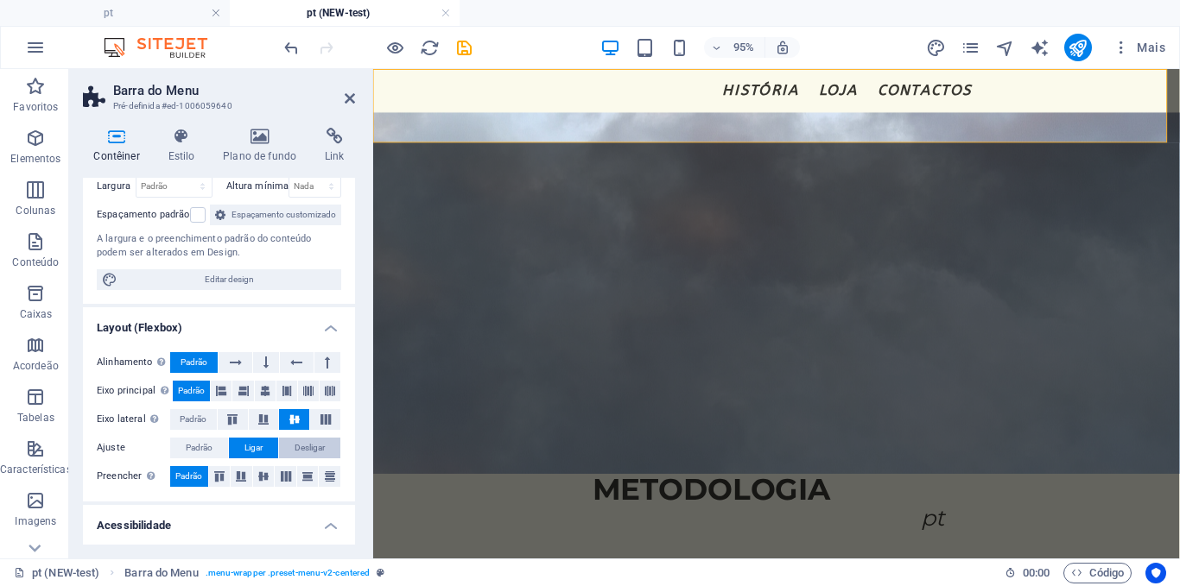
click at [307, 459] on span "Desligar" at bounding box center [309, 448] width 30 height 21
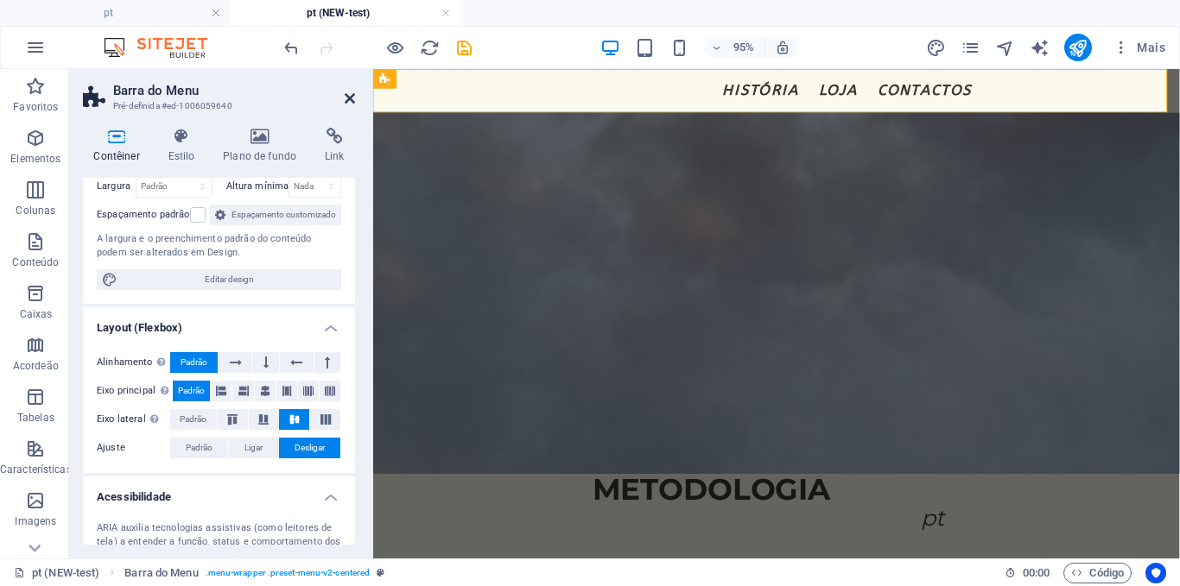
click at [353, 97] on icon at bounding box center [350, 99] width 10 height 14
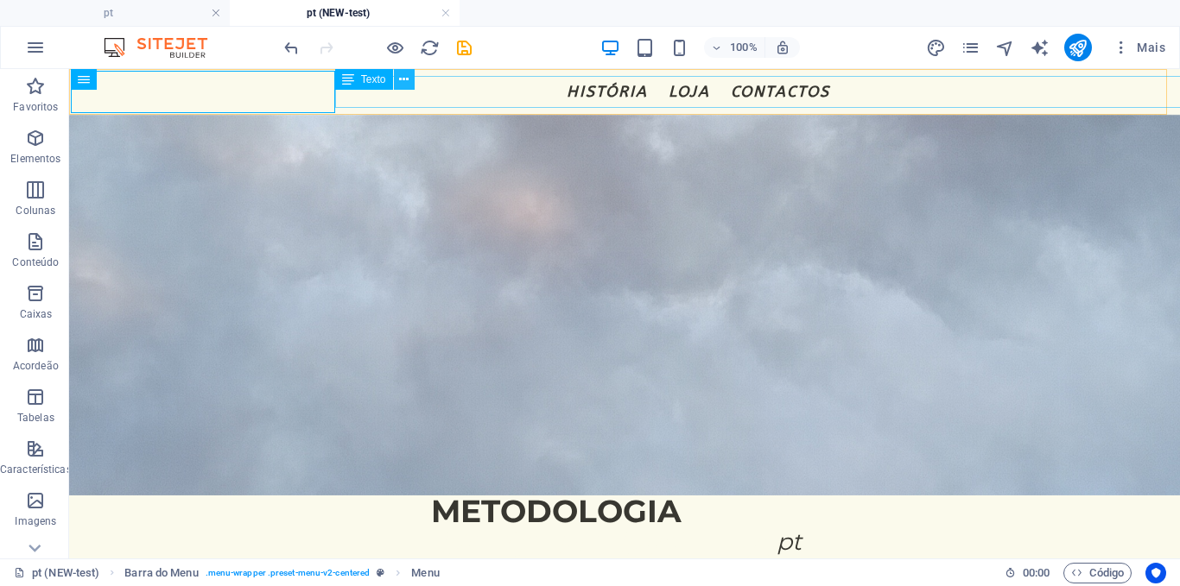
click at [402, 86] on icon at bounding box center [403, 80] width 9 height 18
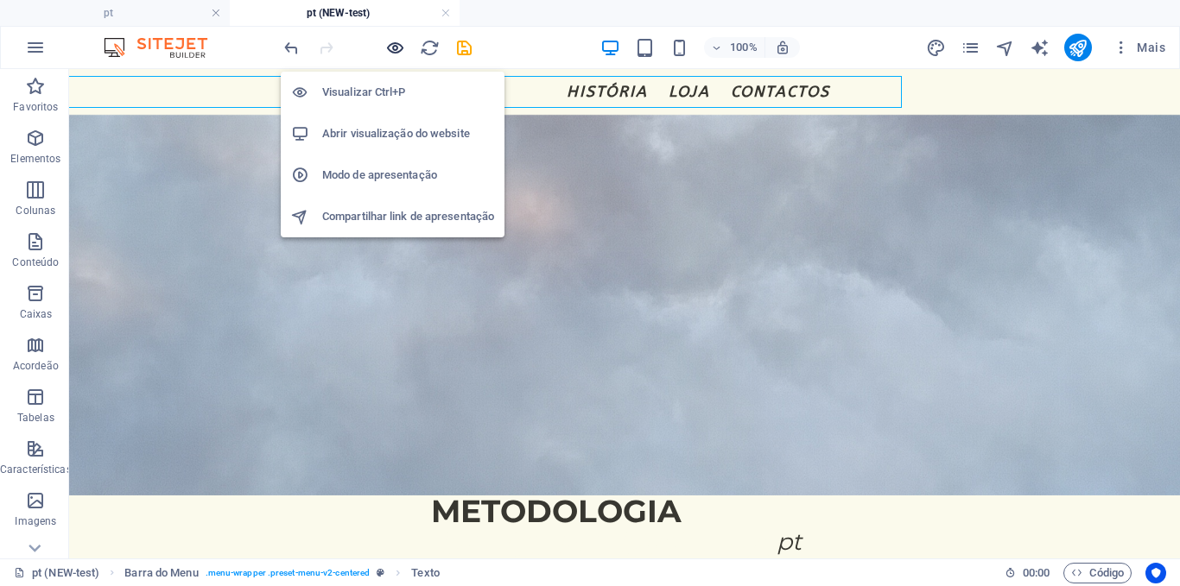
click at [401, 43] on icon "button" at bounding box center [395, 48] width 20 height 20
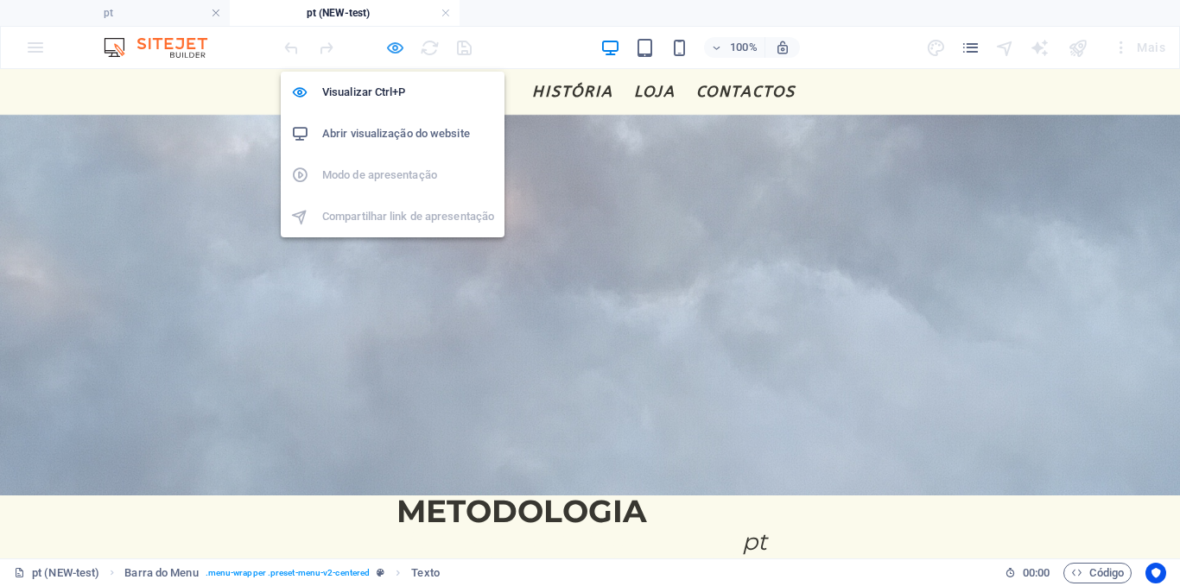
click at [395, 48] on icon "button" at bounding box center [395, 48] width 20 height 20
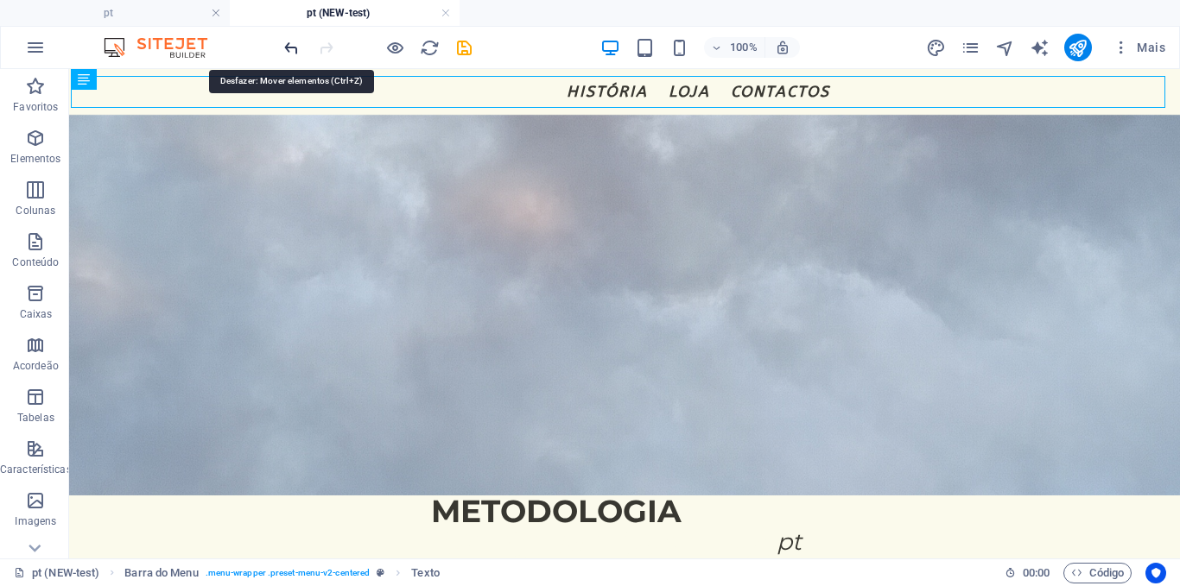
click at [285, 52] on icon "undo" at bounding box center [292, 48] width 20 height 20
click at [284, 48] on icon "undo" at bounding box center [292, 48] width 20 height 20
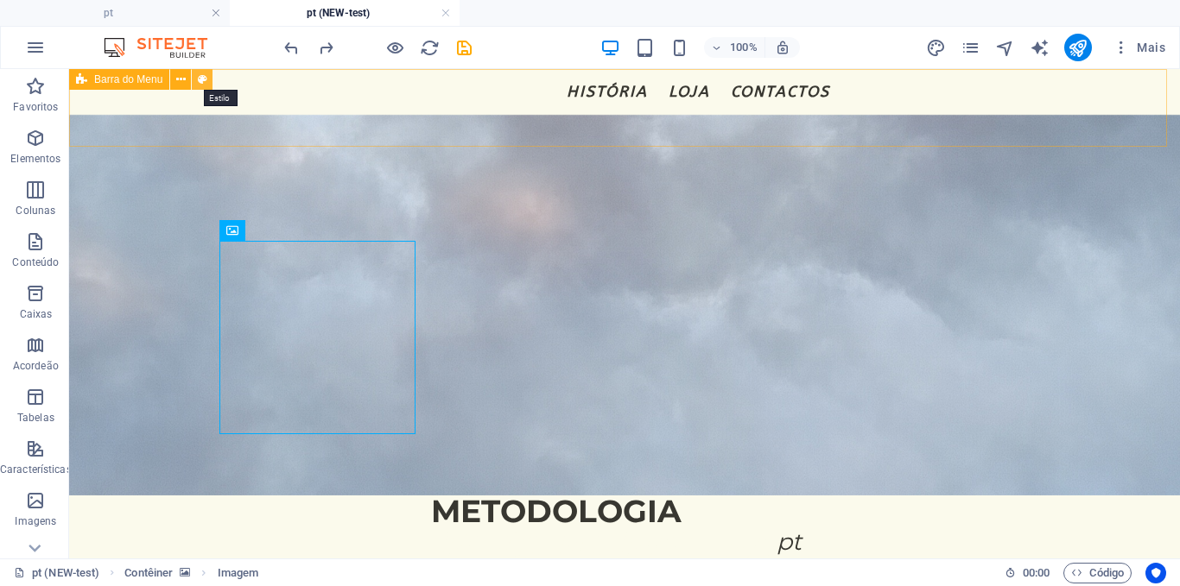
click at [199, 79] on icon at bounding box center [202, 80] width 9 height 18
select select "rem"
select select "preset-menu-v2-centered"
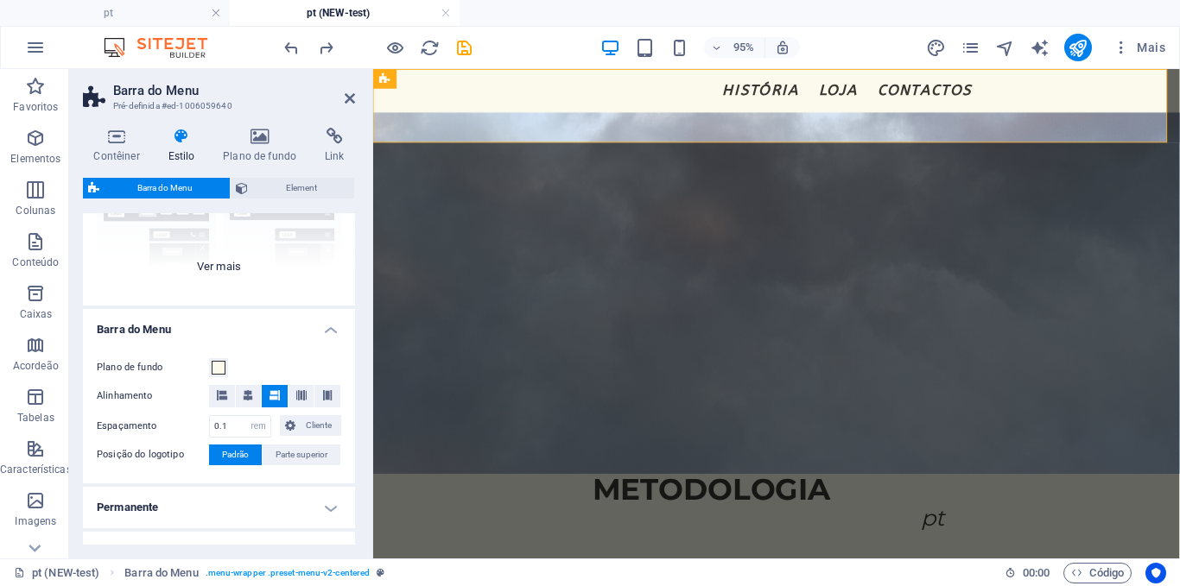
scroll to position [222, 0]
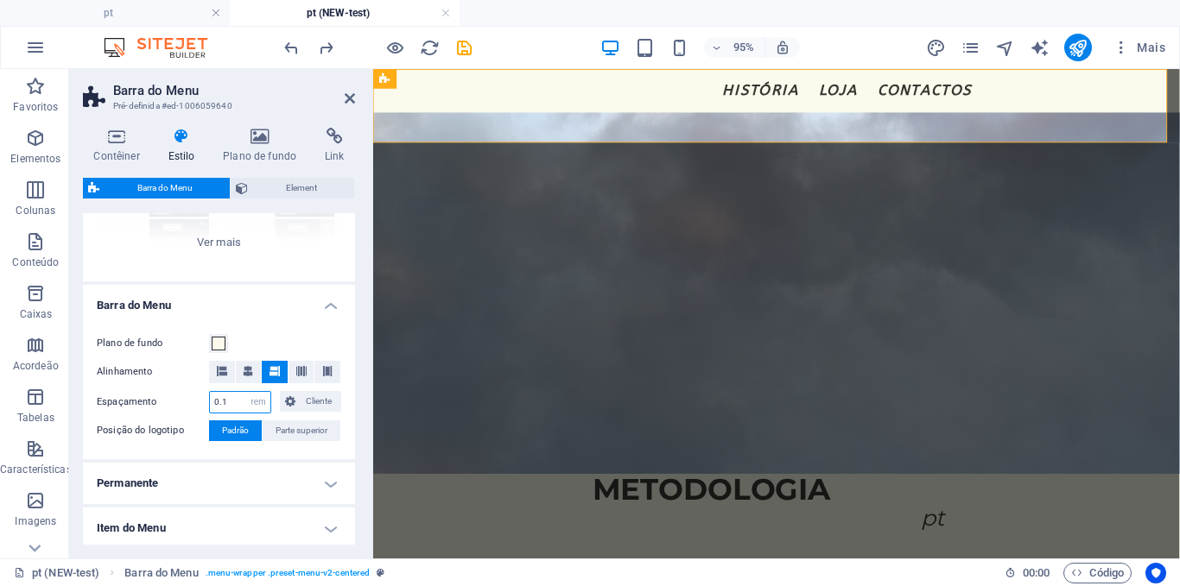
click at [238, 405] on input "0.1" at bounding box center [240, 402] width 60 height 21
type input "0"
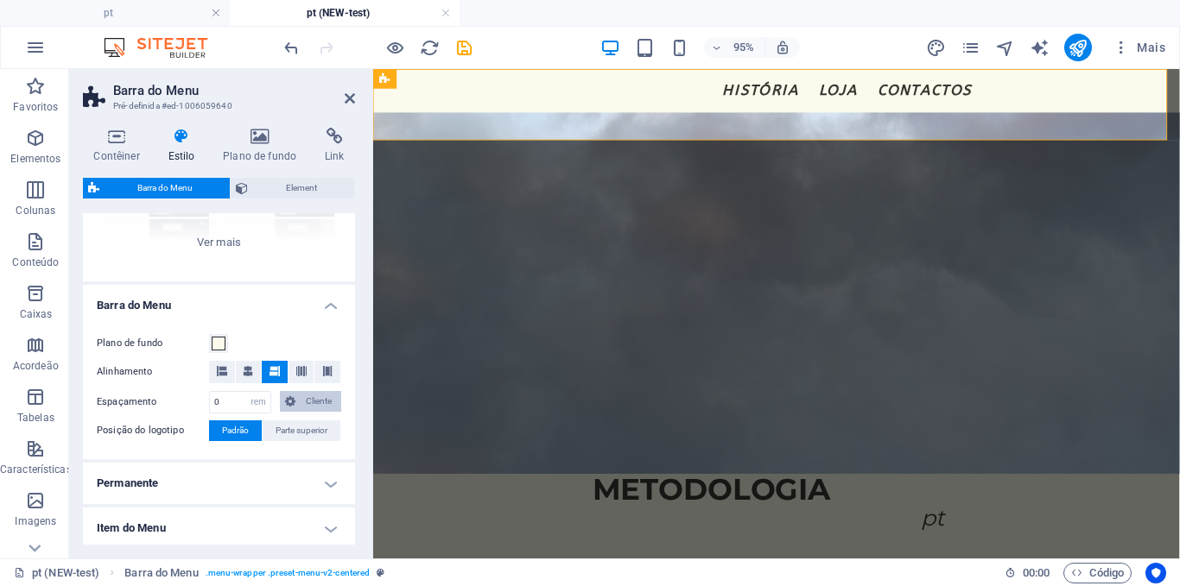
click at [301, 404] on span "Cliente" at bounding box center [318, 401] width 35 height 21
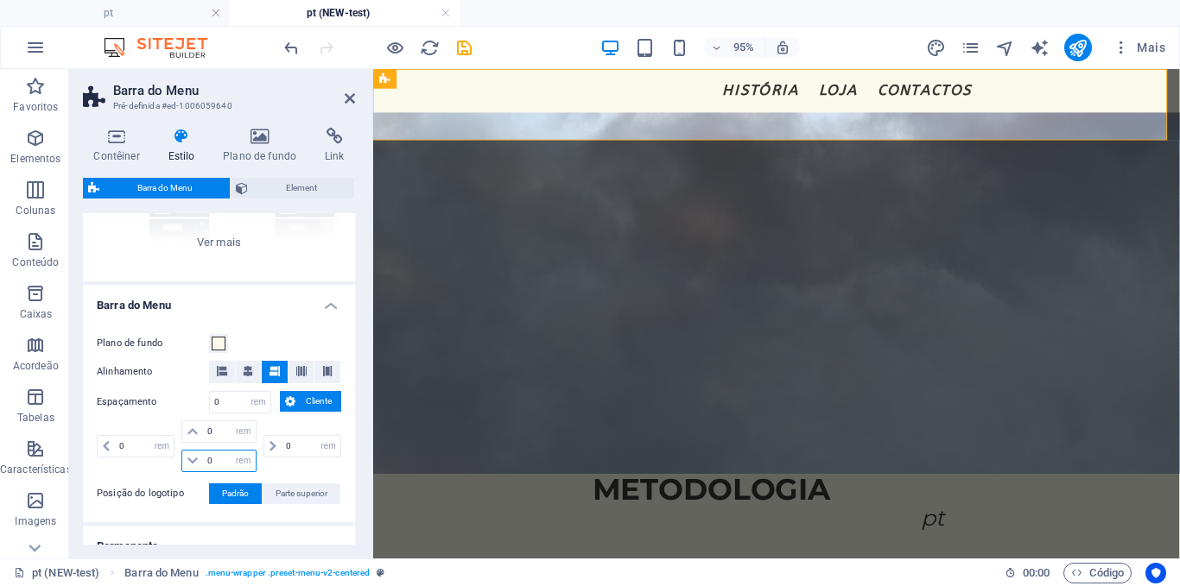
click at [214, 457] on input "0" at bounding box center [229, 461] width 52 height 21
type input "10"
select select "DISABLED_OPTION_VALUE"
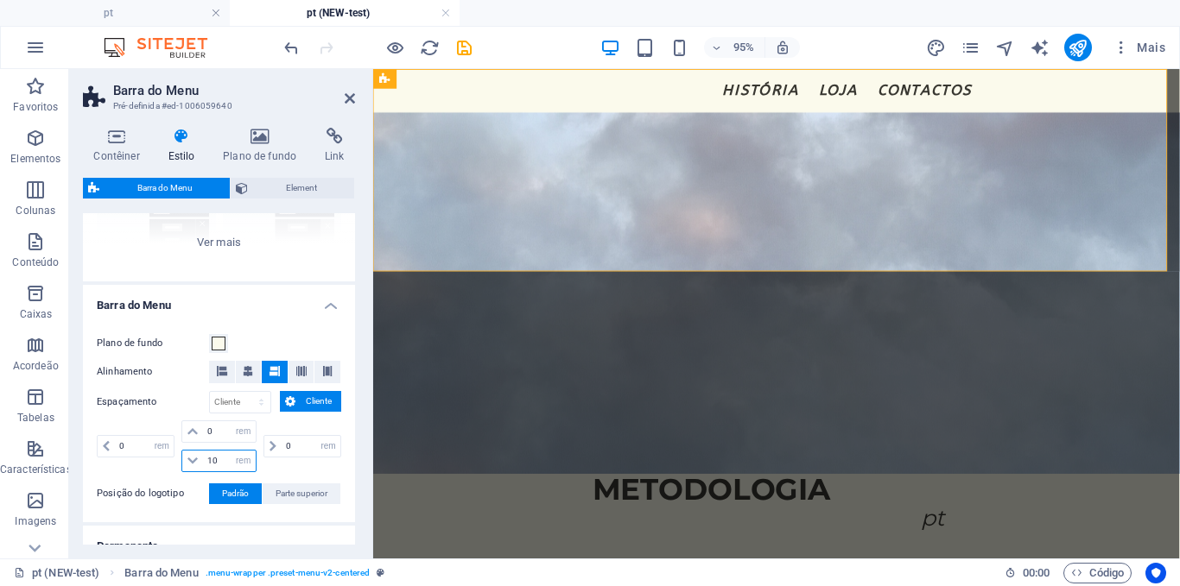
click at [214, 457] on input "10" at bounding box center [229, 461] width 52 height 21
type input "0"
select select "rem"
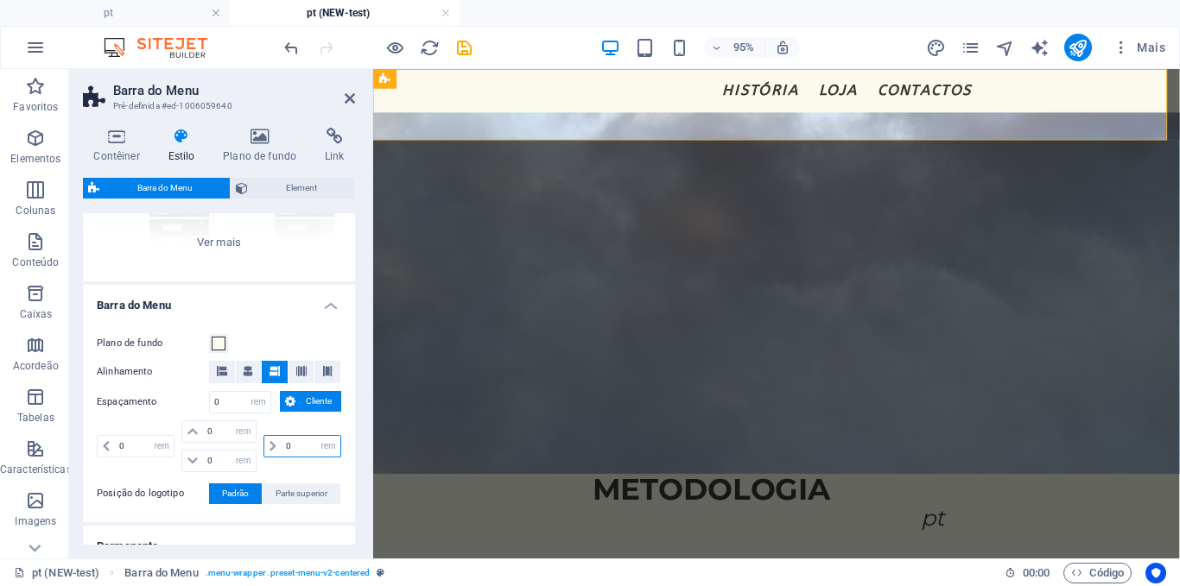
click at [299, 448] on input "0" at bounding box center [311, 446] width 59 height 21
type input "5"
select select "DISABLED_OPTION_VALUE"
click at [299, 448] on input "5" at bounding box center [311, 446] width 59 height 21
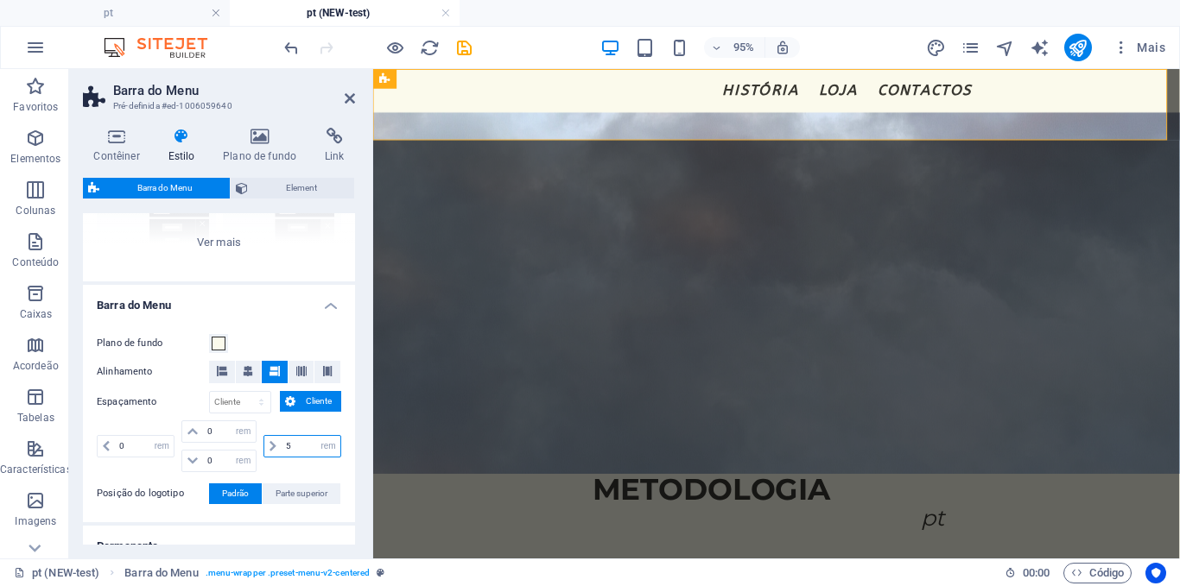
click at [299, 448] on input "5" at bounding box center [311, 446] width 59 height 21
type input "3"
click at [351, 98] on icon at bounding box center [350, 99] width 10 height 14
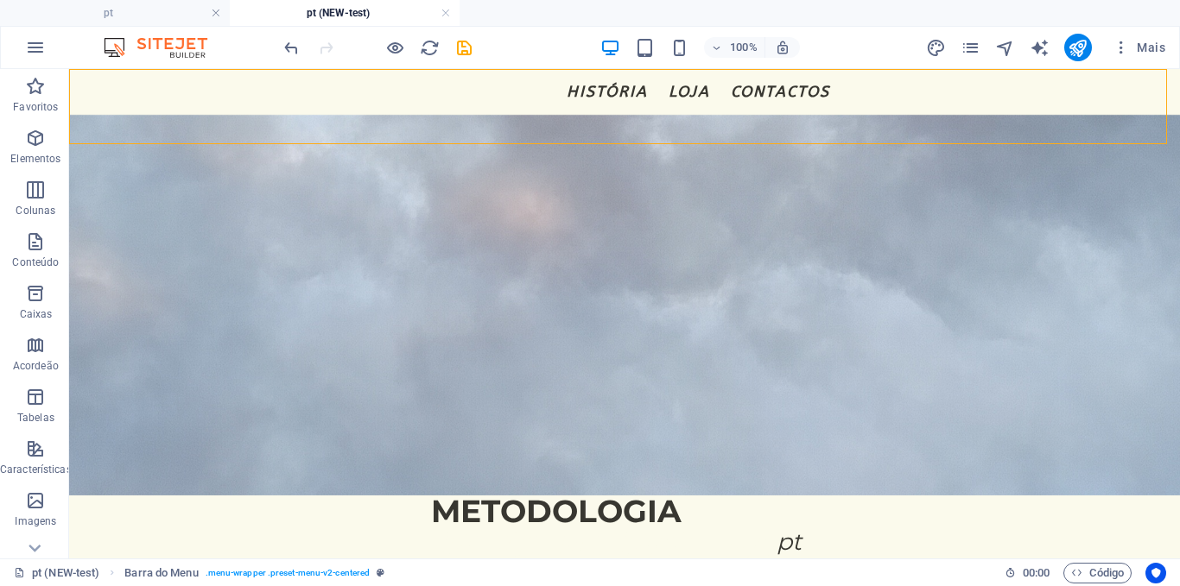
click at [393, 60] on div at bounding box center [377, 48] width 193 height 28
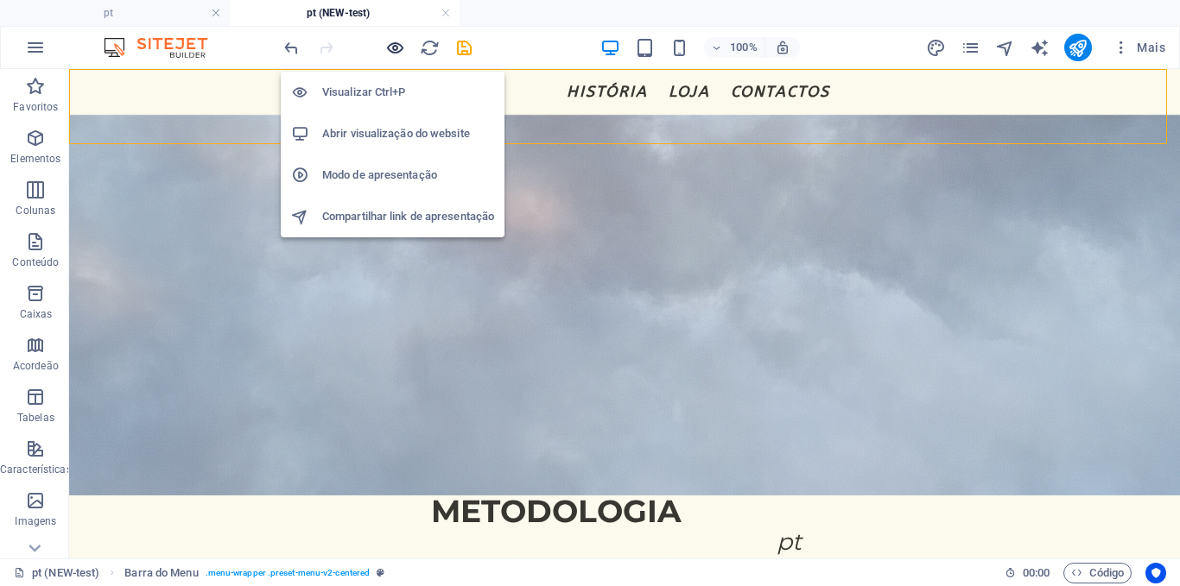
click at [395, 47] on icon "button" at bounding box center [395, 48] width 20 height 20
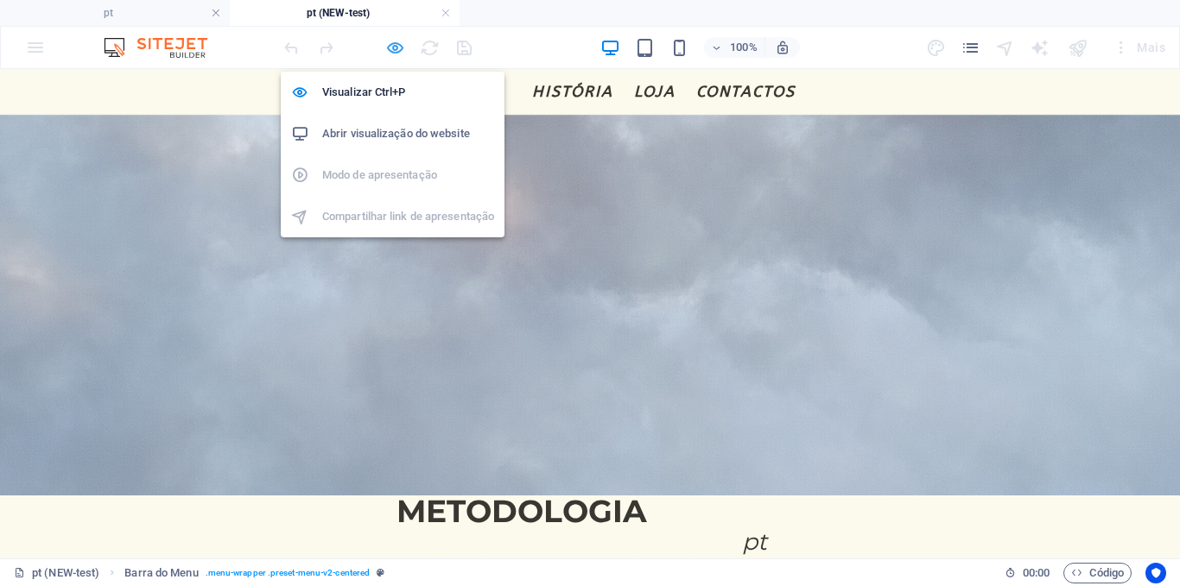
click at [402, 38] on icon "button" at bounding box center [395, 48] width 20 height 20
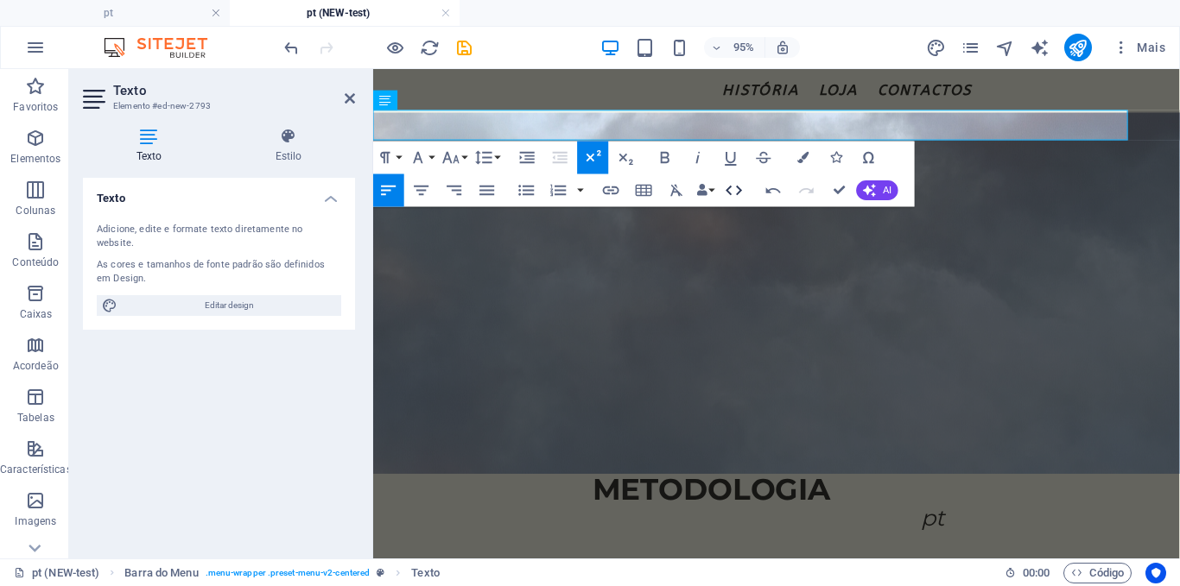
click at [731, 192] on icon "button" at bounding box center [734, 190] width 20 height 20
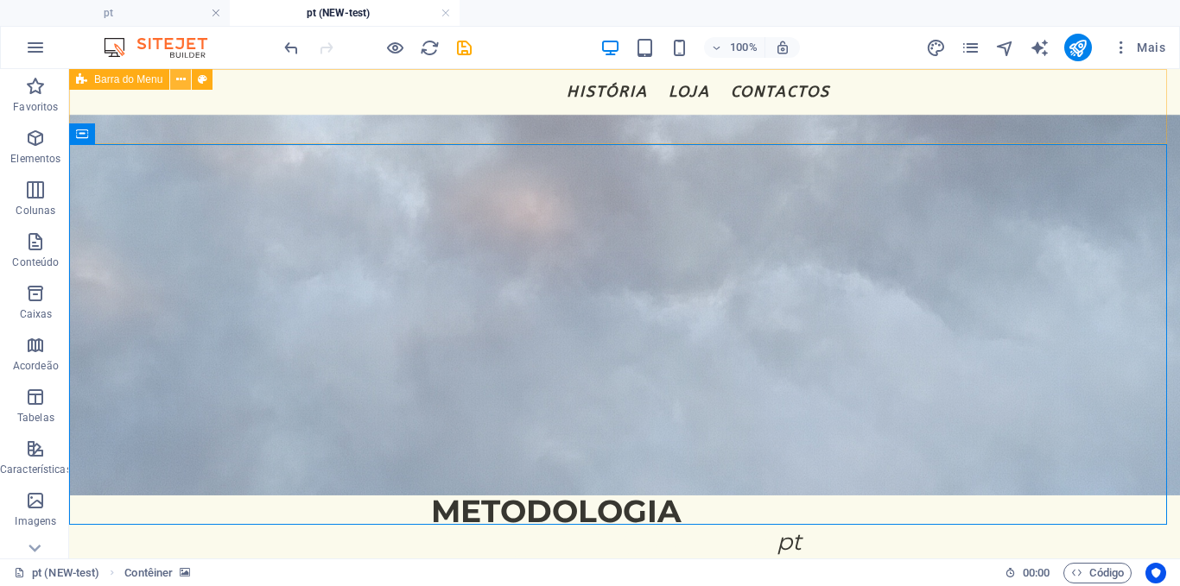
click at [180, 75] on icon at bounding box center [180, 80] width 9 height 18
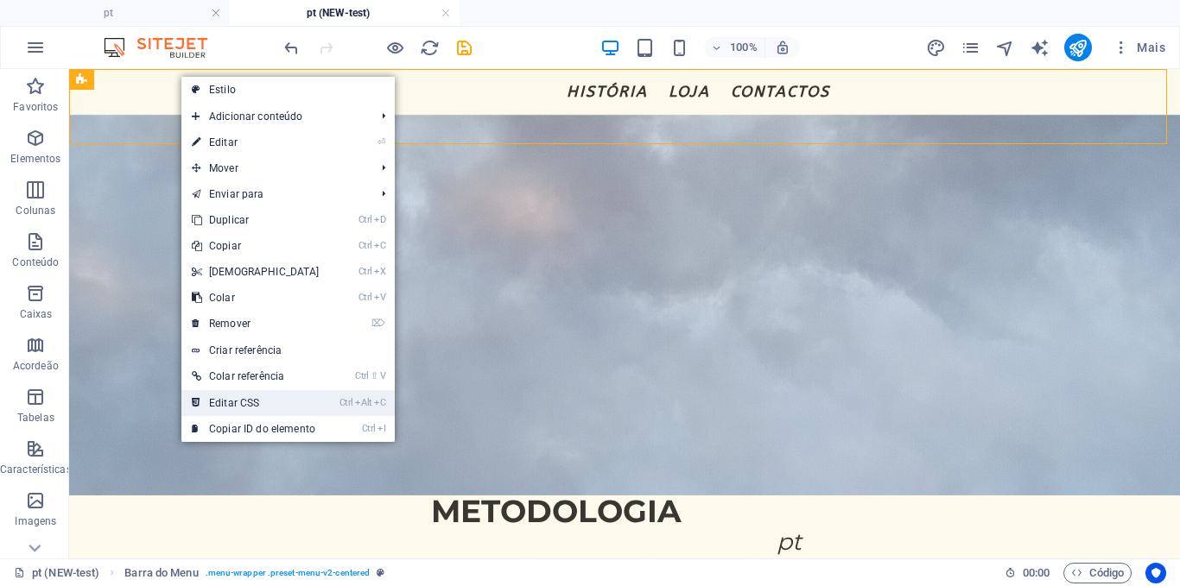
click at [240, 408] on link "Ctrl Alt C Editar CSS" at bounding box center [255, 403] width 149 height 26
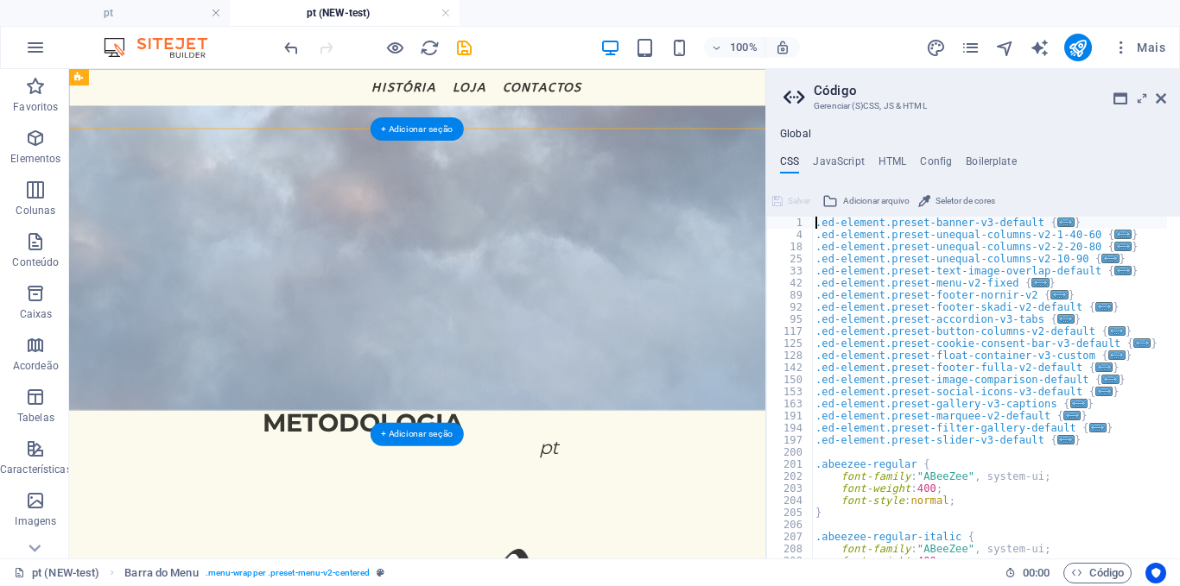
type textarea "@include menu-v2("
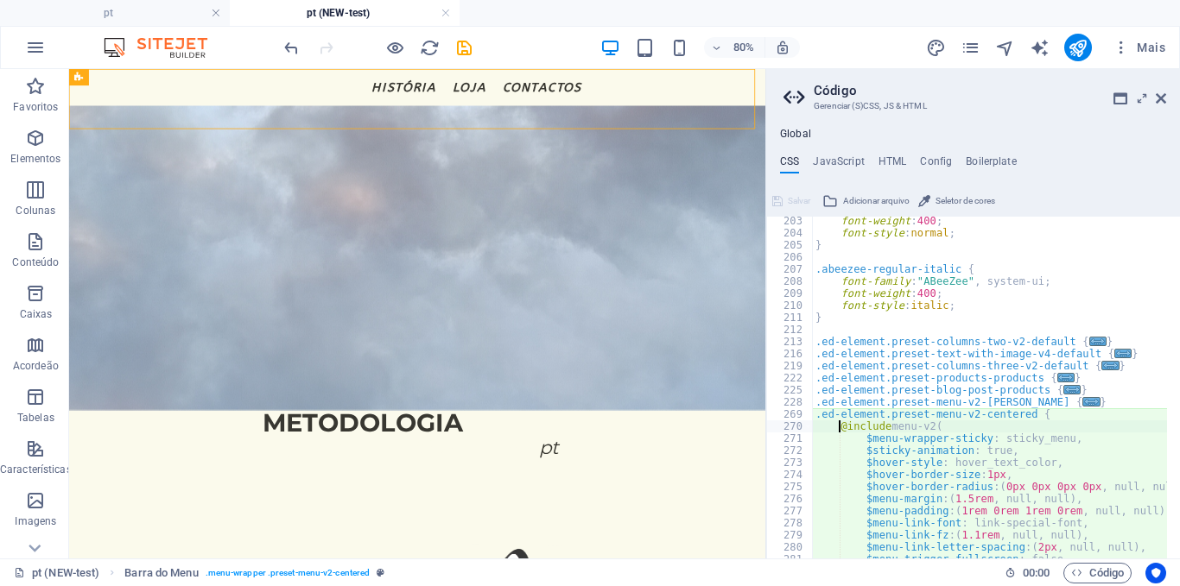
scroll to position [355, 0]
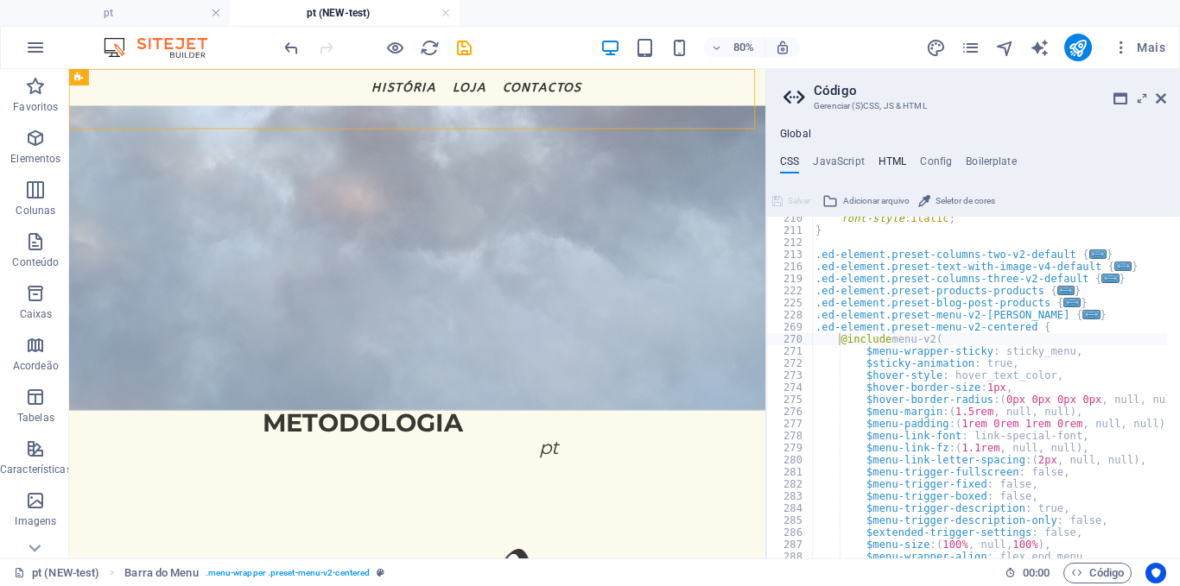
click at [888, 168] on h4 "HTML" at bounding box center [892, 164] width 28 height 19
type textarea "{{content}}"
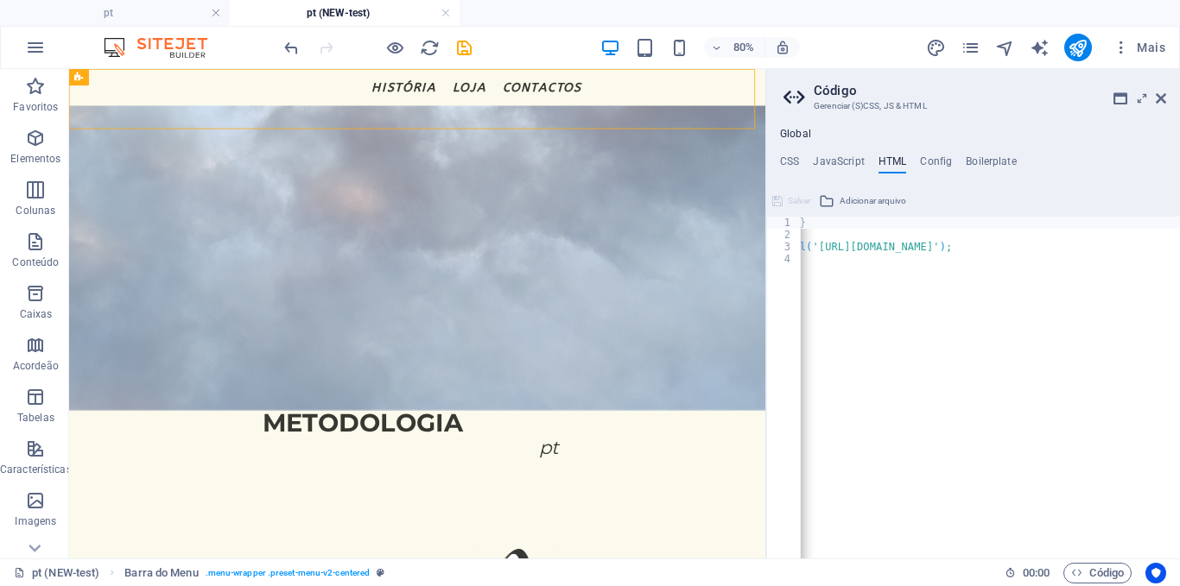
scroll to position [0, 128]
click at [856, 168] on h4 "JavaScript" at bounding box center [838, 164] width 51 height 19
type textarea "/* JS for preset "Menu V2" */"
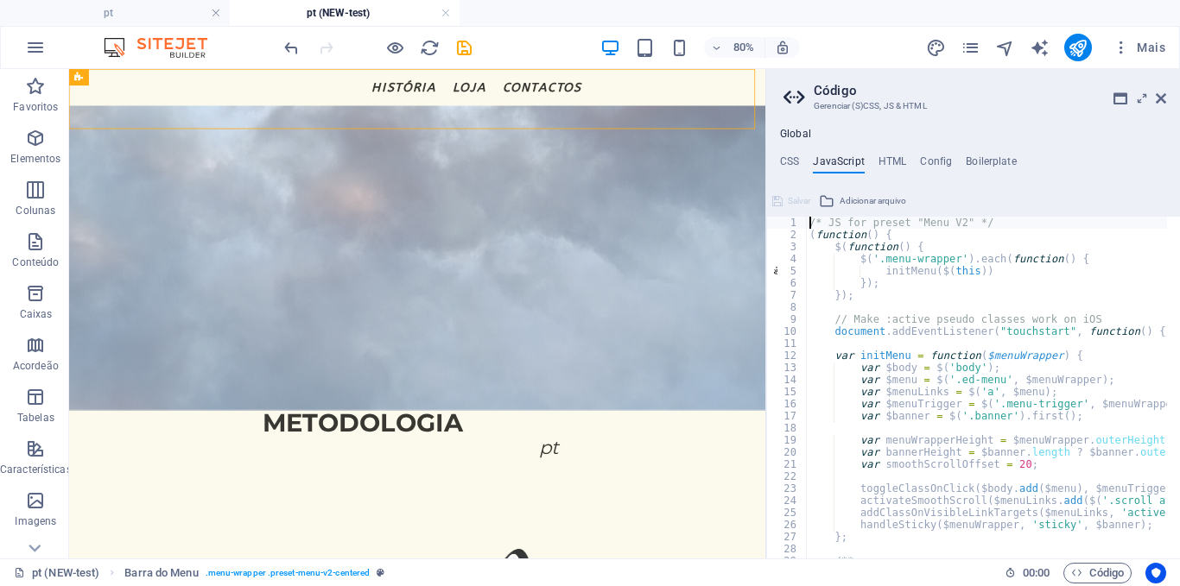
click at [805, 159] on ul "CSS JavaScript HTML Config Boilerplate" at bounding box center [973, 164] width 414 height 19
click at [788, 164] on h4 "CSS" at bounding box center [789, 164] width 19 height 19
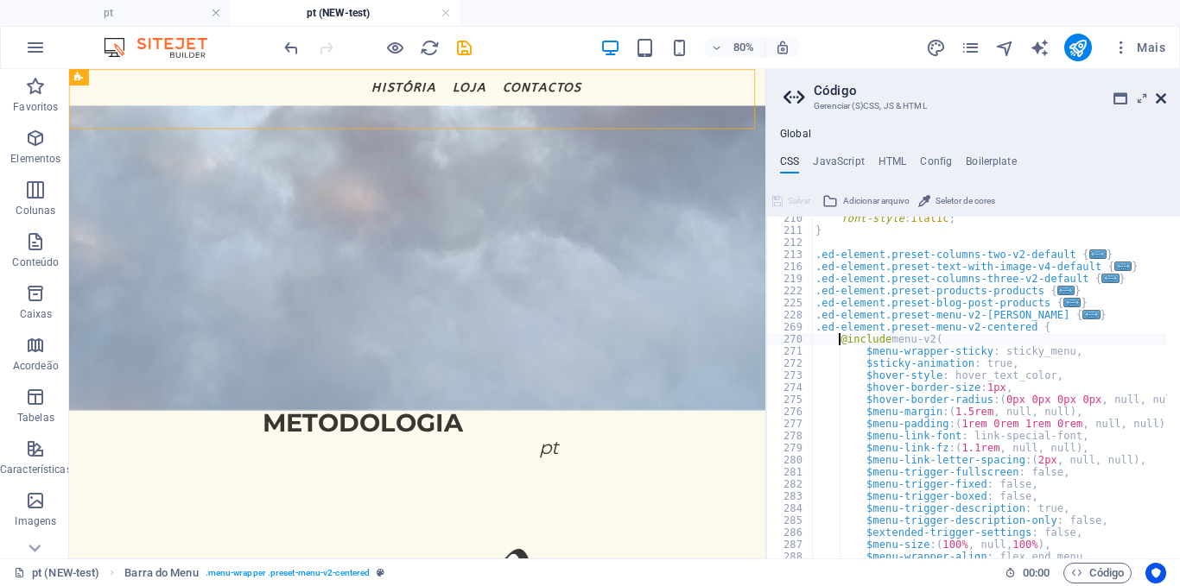
click at [1162, 94] on icon at bounding box center [1160, 99] width 10 height 14
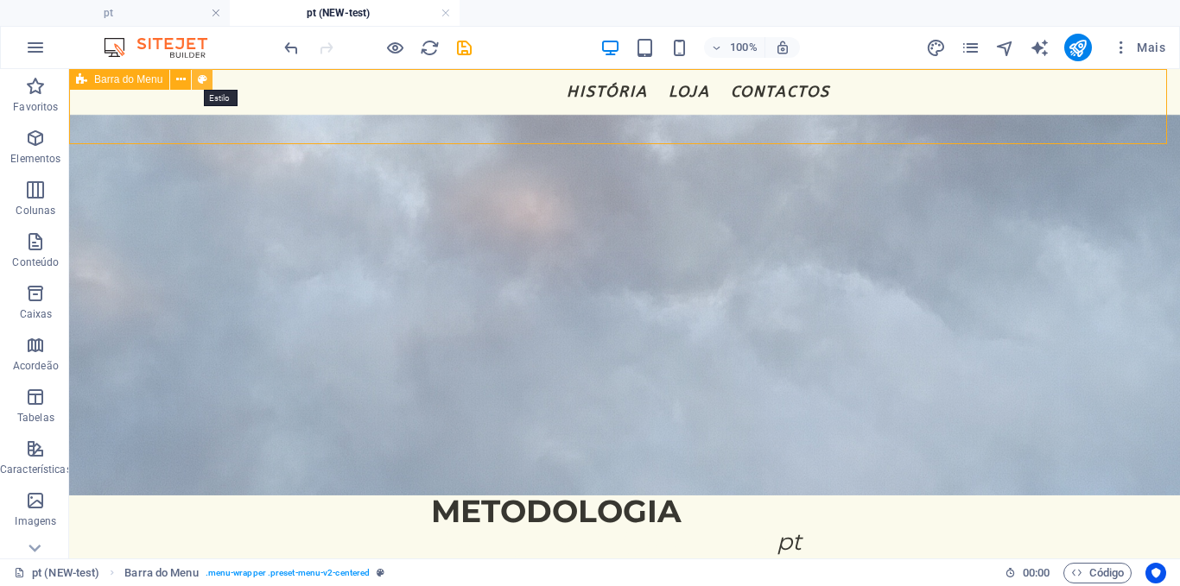
click at [201, 78] on icon at bounding box center [202, 80] width 9 height 18
select select "rem"
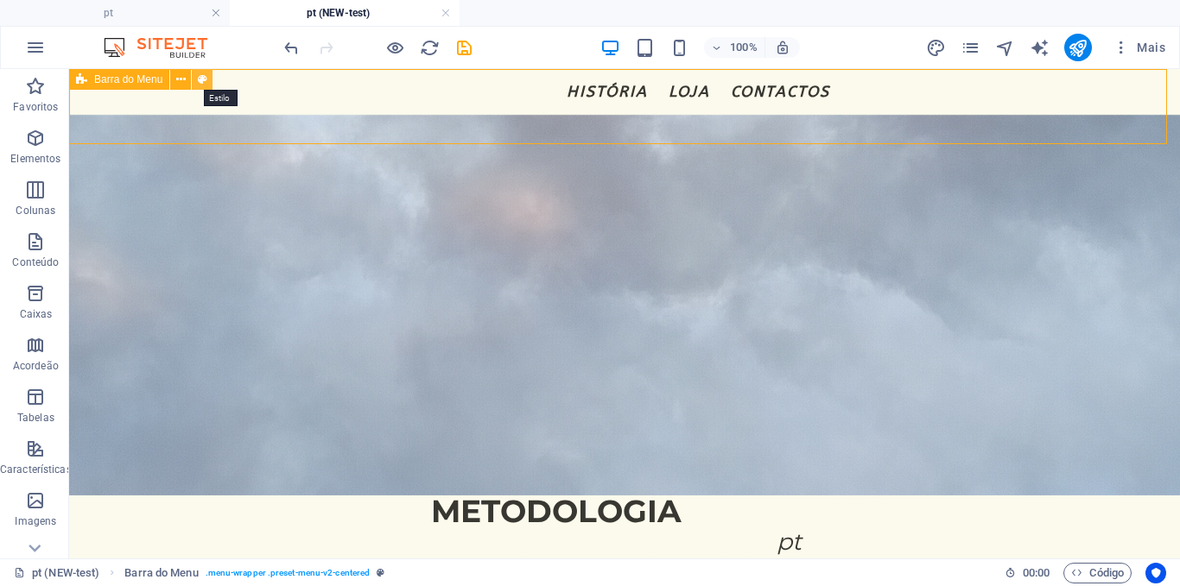
select select "preset-menu-v2-centered"
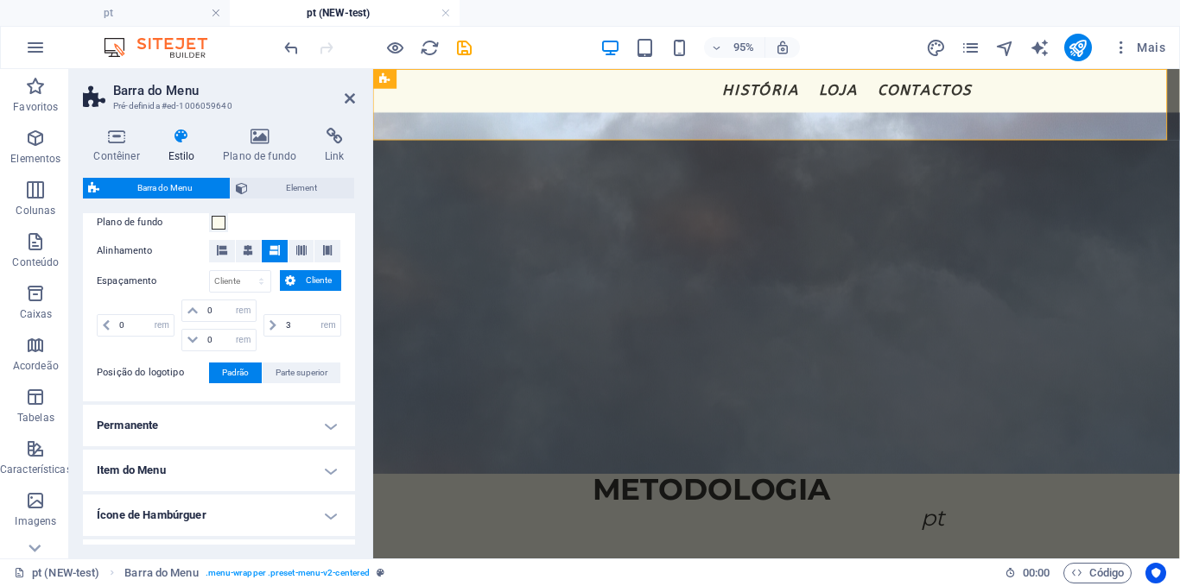
scroll to position [415, 0]
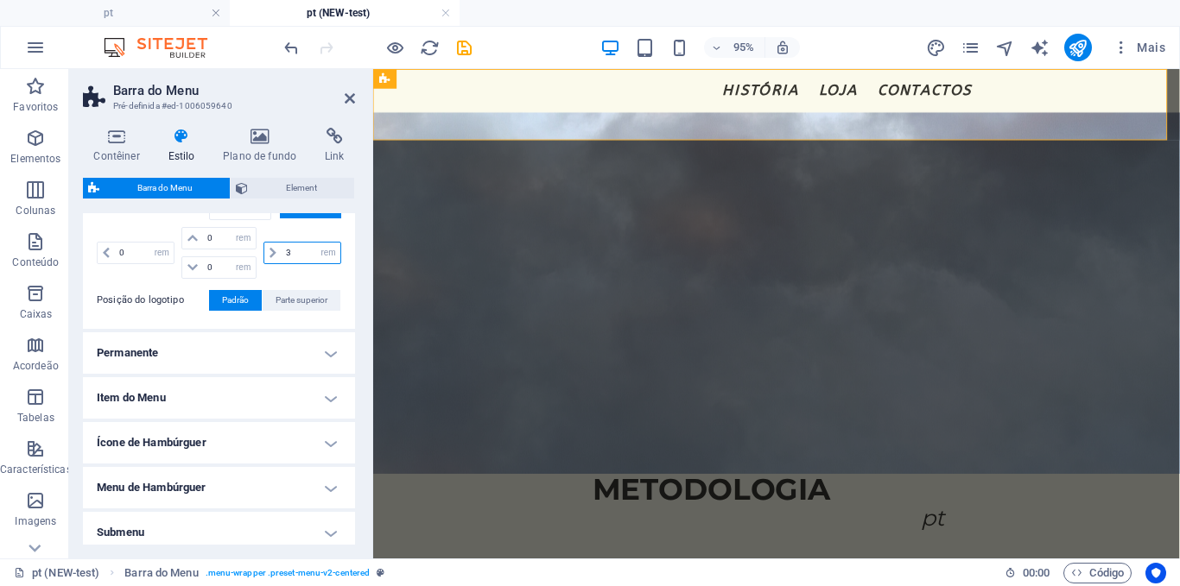
click at [294, 256] on input "3" at bounding box center [311, 253] width 59 height 21
type input "1"
type input "1.5"
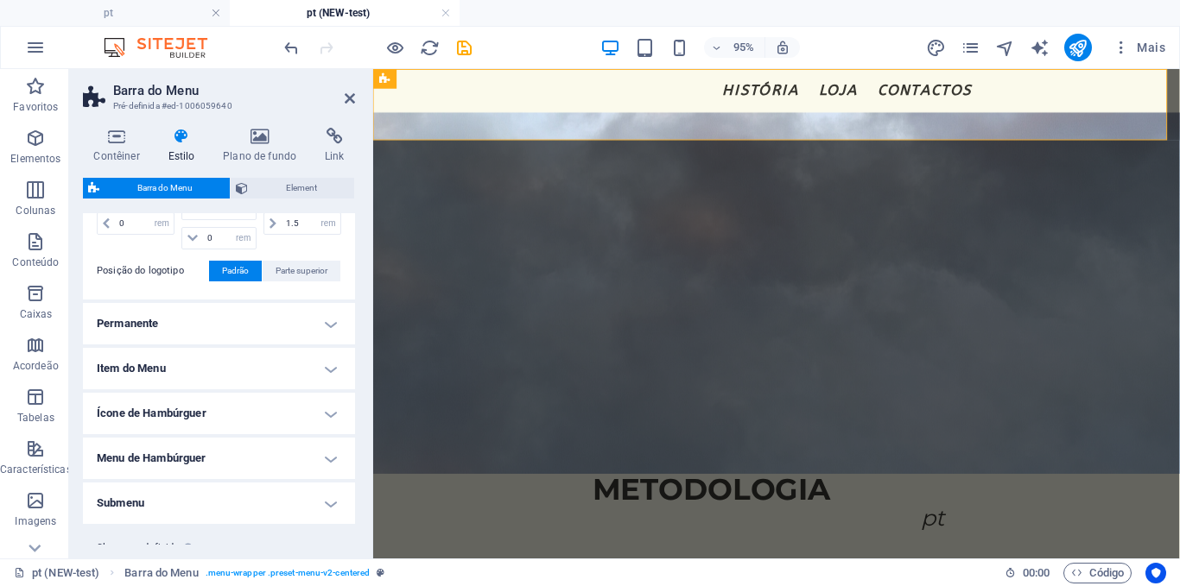
scroll to position [446, 0]
click at [244, 310] on h4 "Permanente" at bounding box center [219, 321] width 272 height 41
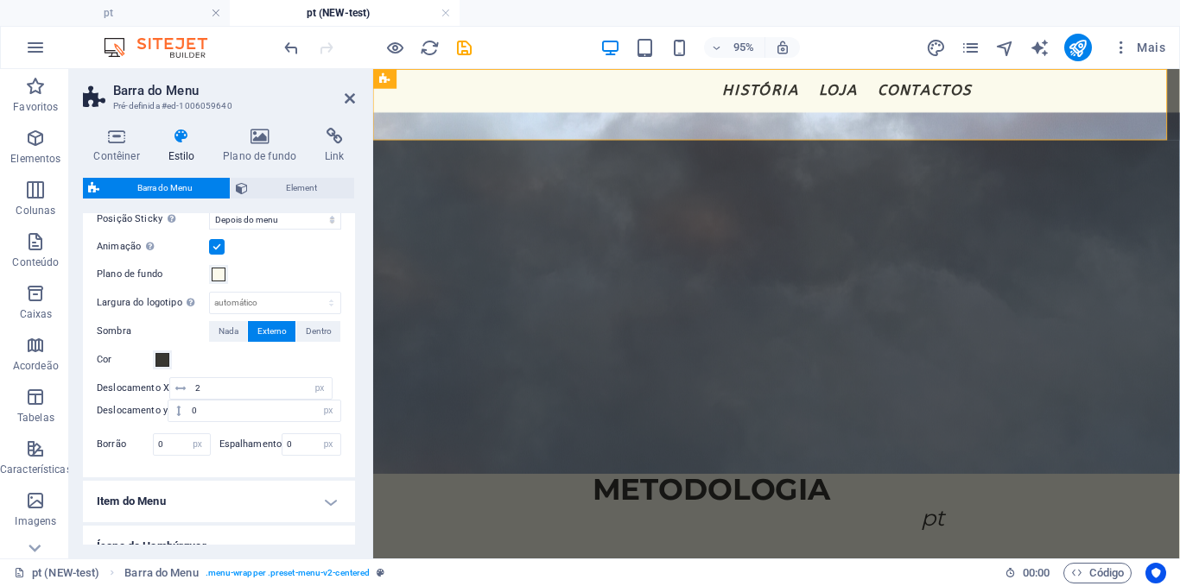
scroll to position [804, 0]
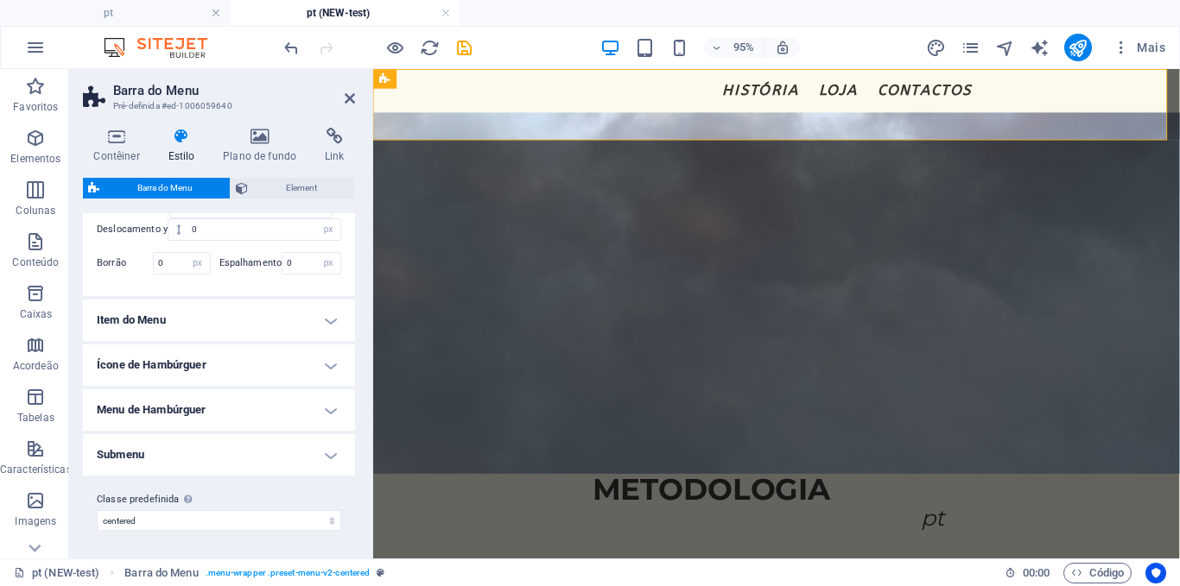
click at [220, 322] on h4 "Item do Menu" at bounding box center [219, 320] width 272 height 41
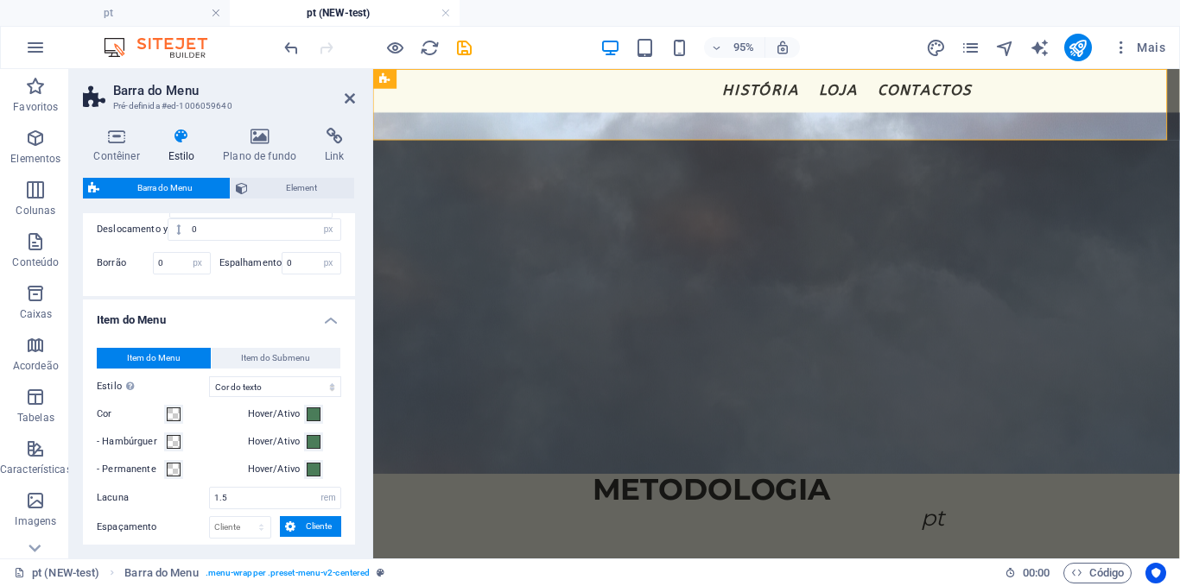
click at [220, 321] on h4 "Item do Menu" at bounding box center [219, 315] width 272 height 31
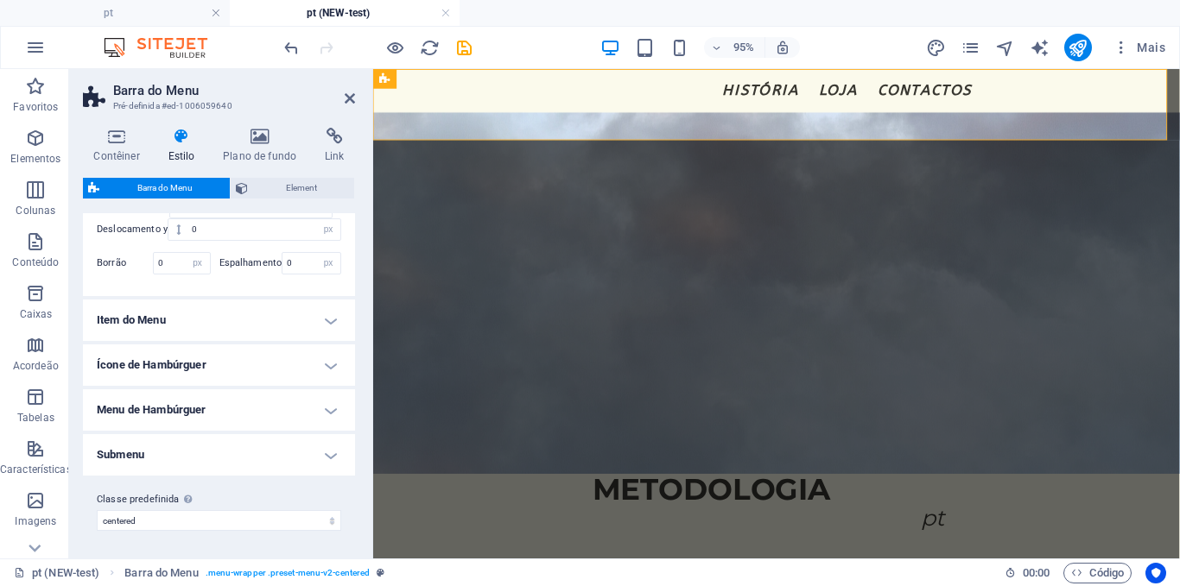
click at [212, 357] on h4 "Ícone de Hambúrguer" at bounding box center [219, 365] width 272 height 41
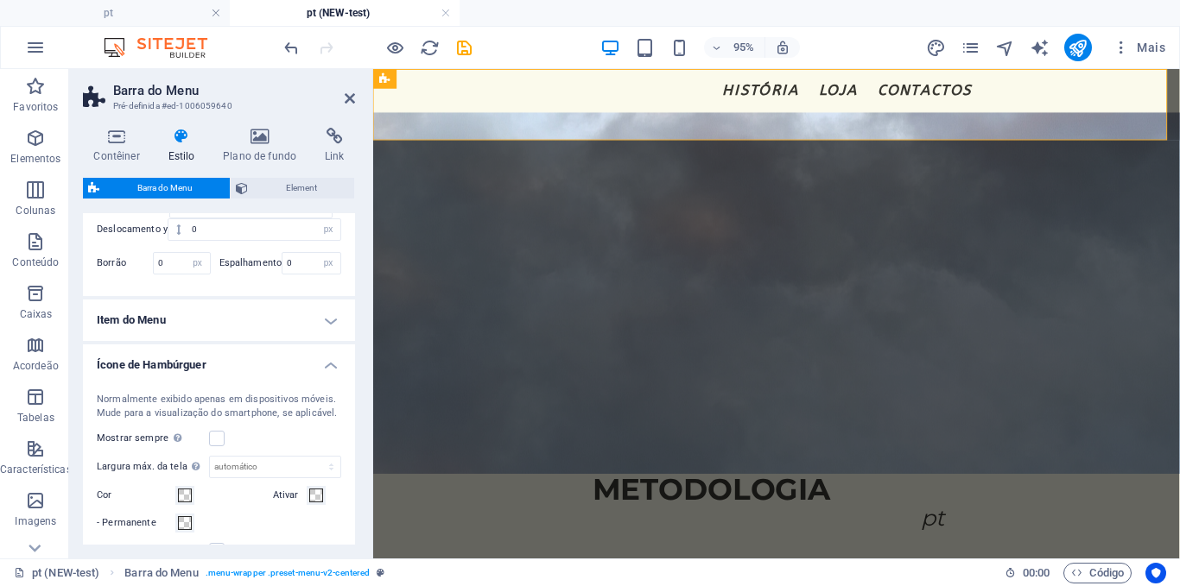
click at [212, 357] on h4 "Ícone de Hambúrguer" at bounding box center [219, 360] width 272 height 31
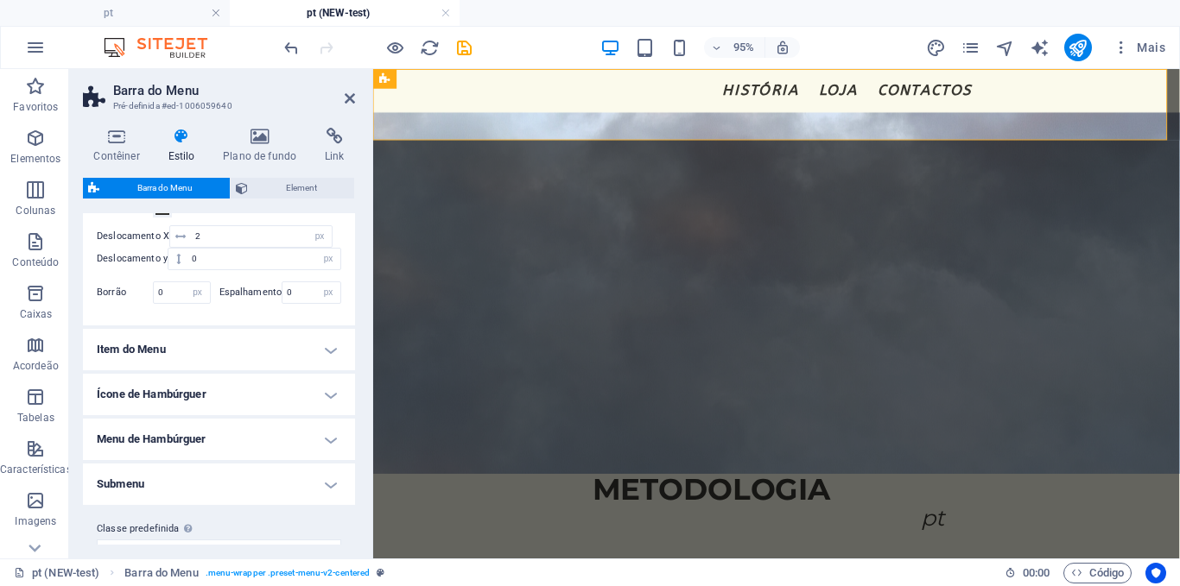
scroll to position [774, 0]
click at [164, 486] on h4 "Submenu" at bounding box center [219, 485] width 272 height 41
click at [164, 486] on h4 "Submenu" at bounding box center [219, 480] width 272 height 31
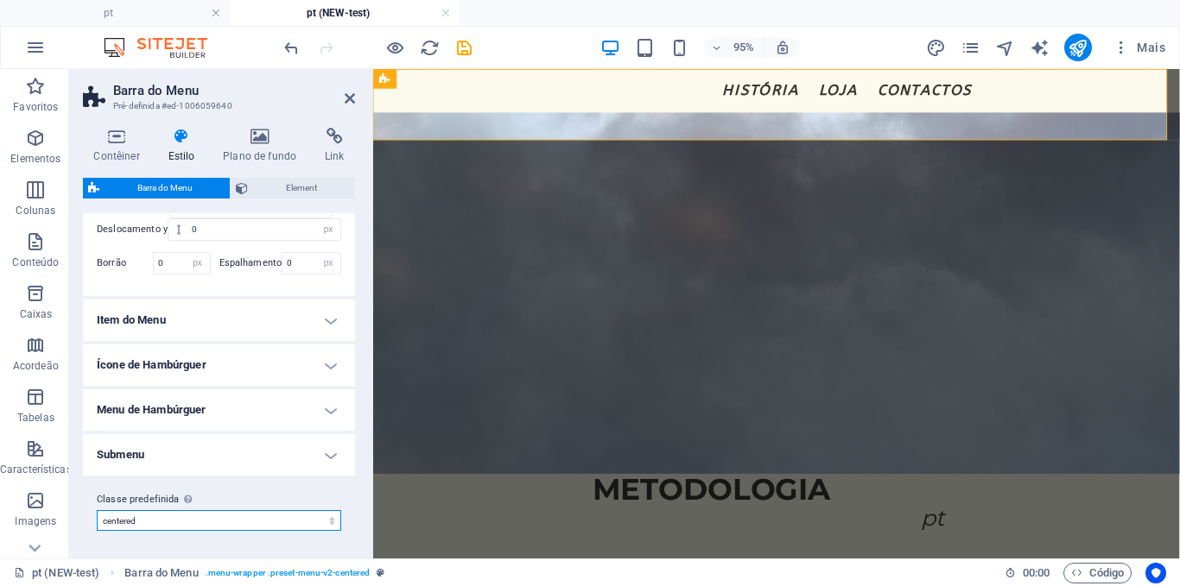
click at [164, 523] on select "fixed loki centered Adicionar classe predefinida" at bounding box center [219, 520] width 244 height 21
select select "preset-menu-v2-loki"
click at [97, 510] on select "fixed loki centered Adicionar classe predefinida" at bounding box center [219, 520] width 244 height 21
type input "0"
select select "rem"
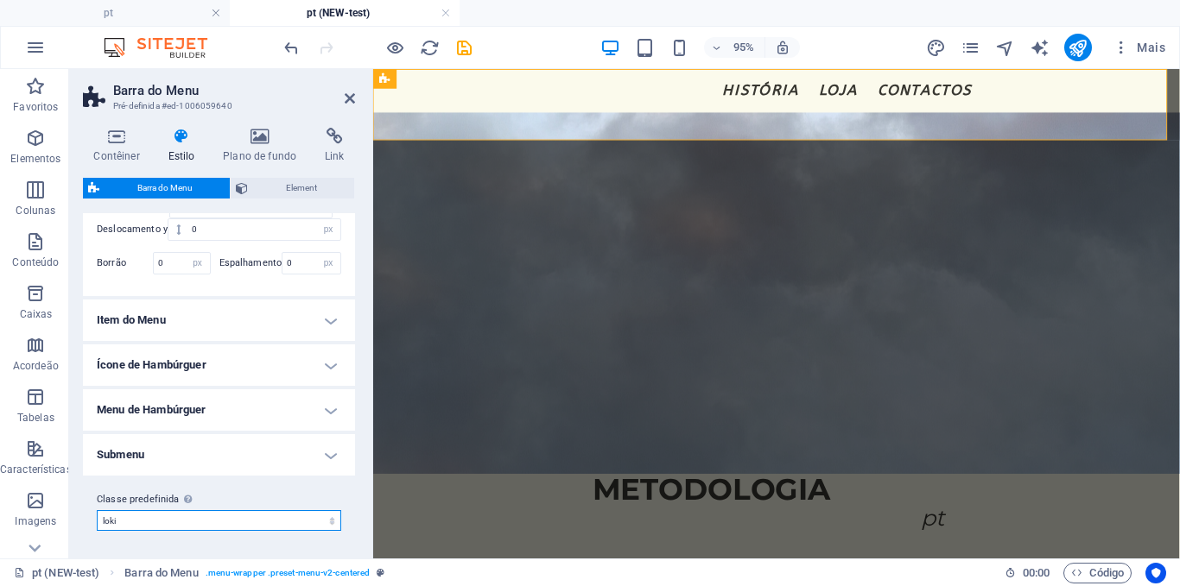
type input "0"
select select "DISABLED_OPTION_VALUE"
type input "2"
type input "1"
type input "2"
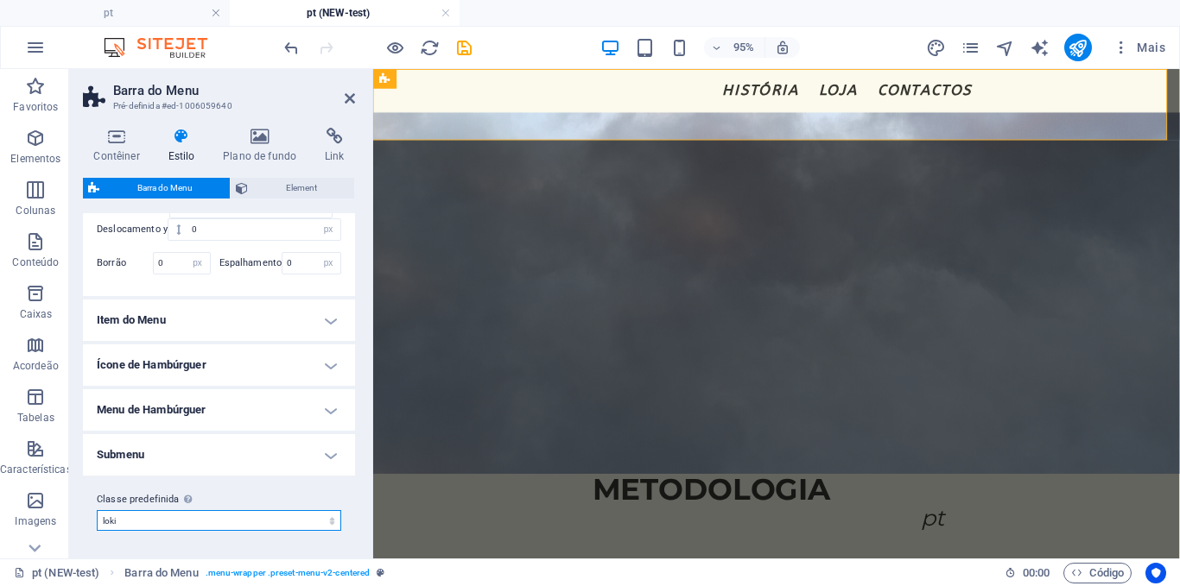
type input "4"
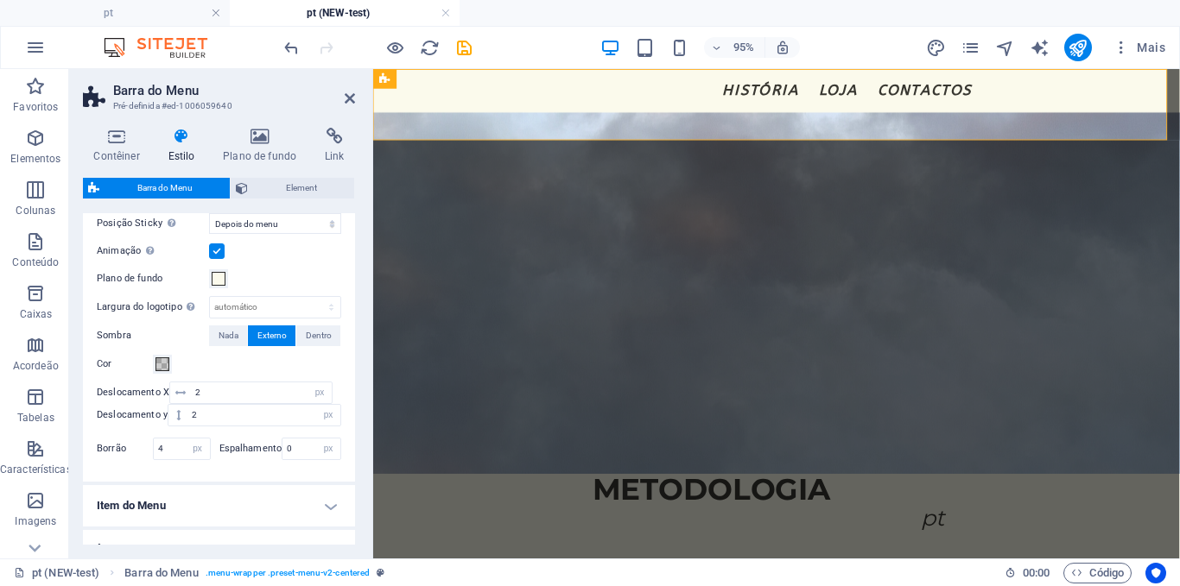
scroll to position [990, 0]
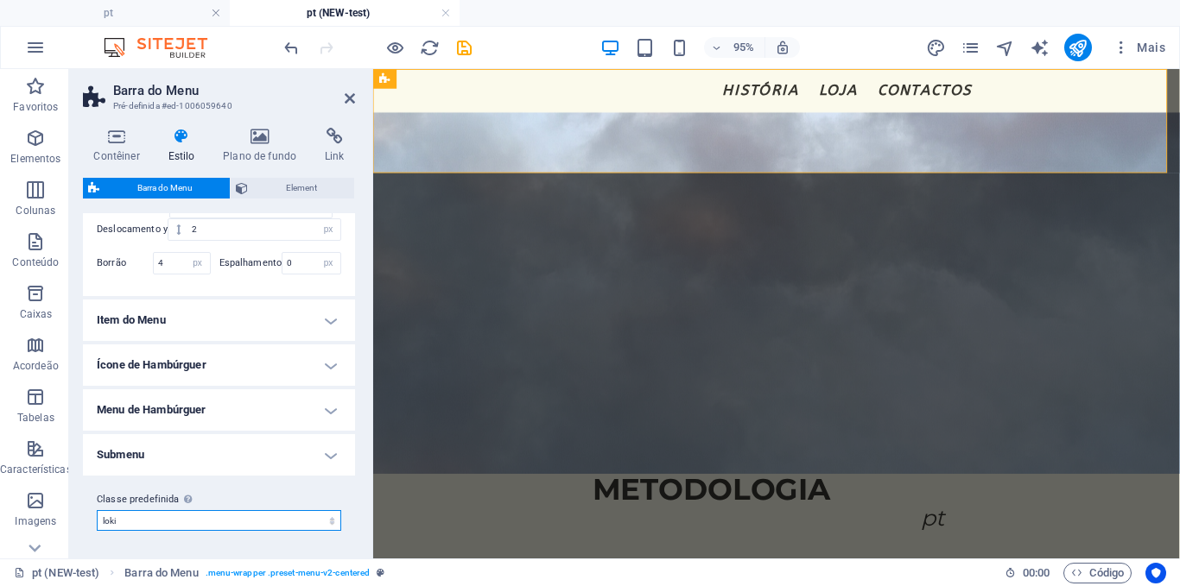
click at [162, 516] on select "fixed loki centered Adicionar classe predefinida" at bounding box center [219, 520] width 244 height 21
select select "preset-menu-v2-fixed"
click at [97, 510] on select "fixed loki centered Adicionar classe predefinida" at bounding box center [219, 520] width 244 height 21
type input "1"
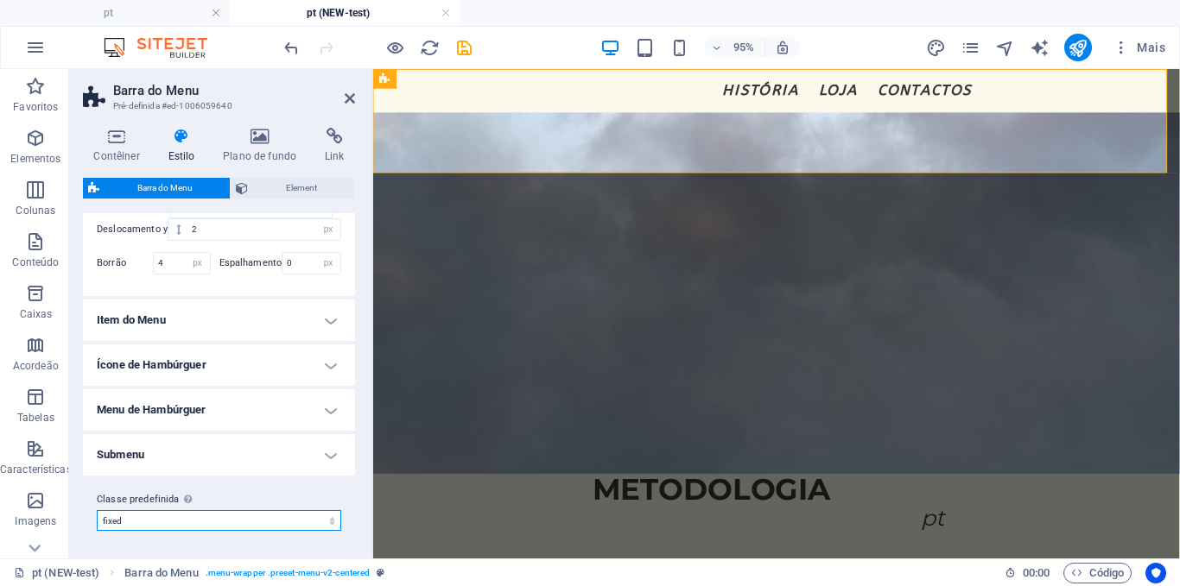
type input "1"
type input "0"
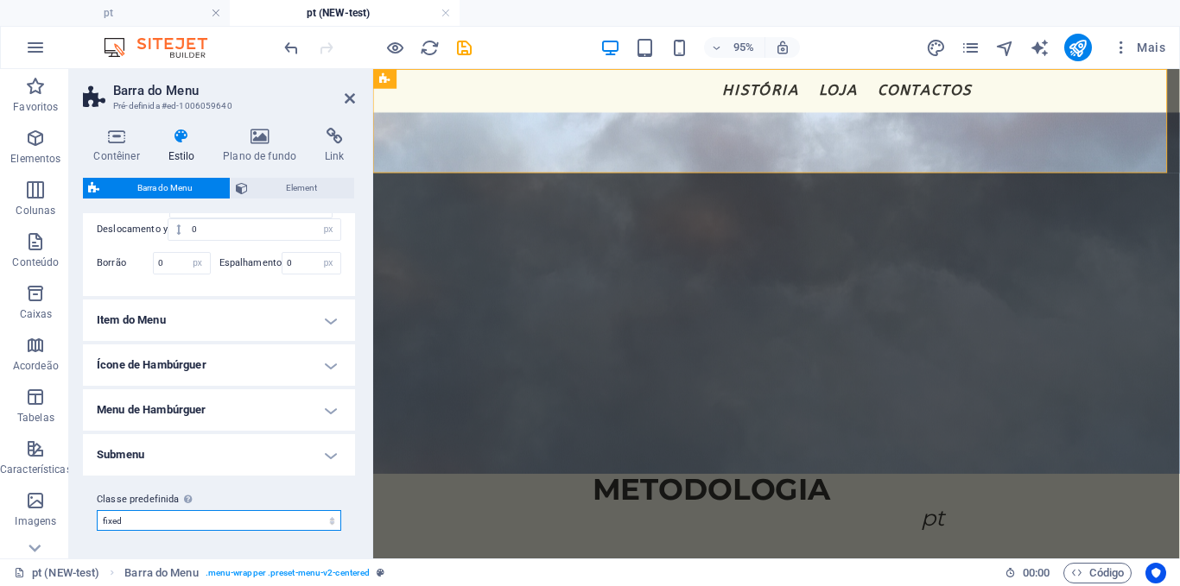
scroll to position [804, 0]
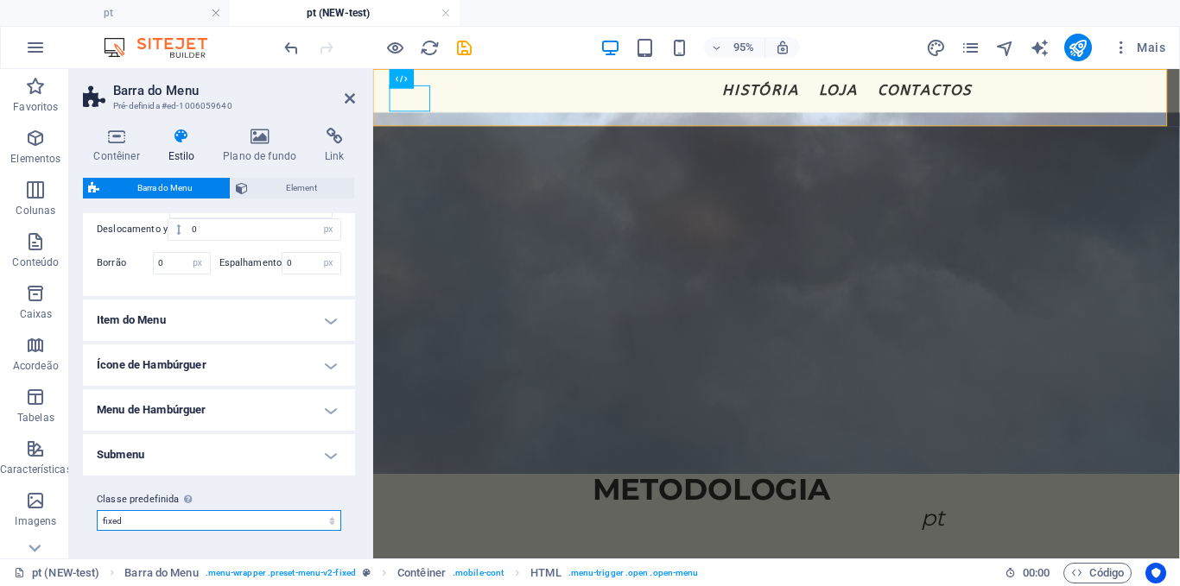
click at [161, 526] on select "fixed loki centered Adicionar classe predefinida" at bounding box center [219, 520] width 244 height 21
click at [97, 510] on select "fixed loki centered Adicionar classe predefinida" at bounding box center [219, 520] width 244 height 21
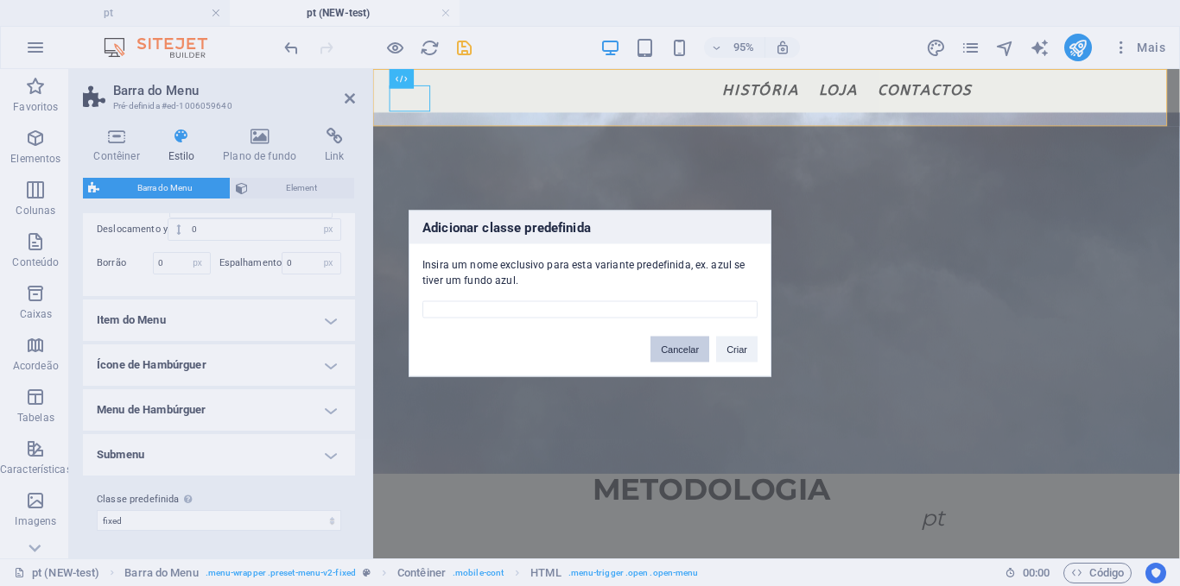
click at [681, 346] on button "Cancelar" at bounding box center [679, 349] width 59 height 26
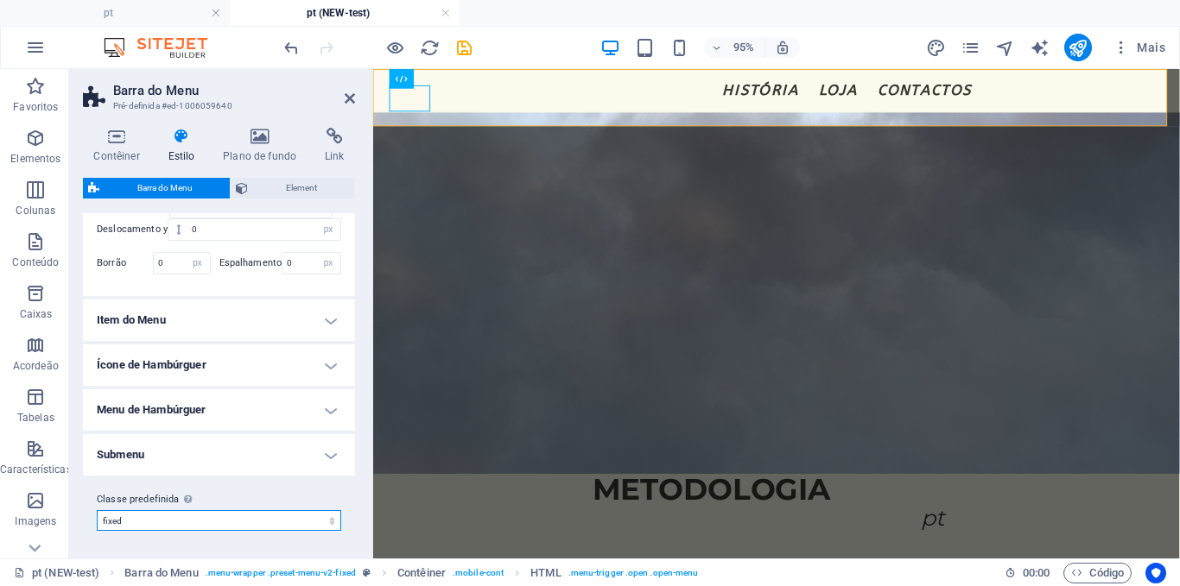
click at [203, 517] on select "fixed loki centered Adicionar classe predefinida" at bounding box center [219, 520] width 244 height 21
select select "preset-menu-v2-centered"
click at [97, 510] on select "fixed loki centered Adicionar classe predefinida" at bounding box center [219, 520] width 244 height 21
select select "DISABLED_OPTION_VALUE"
type input "0"
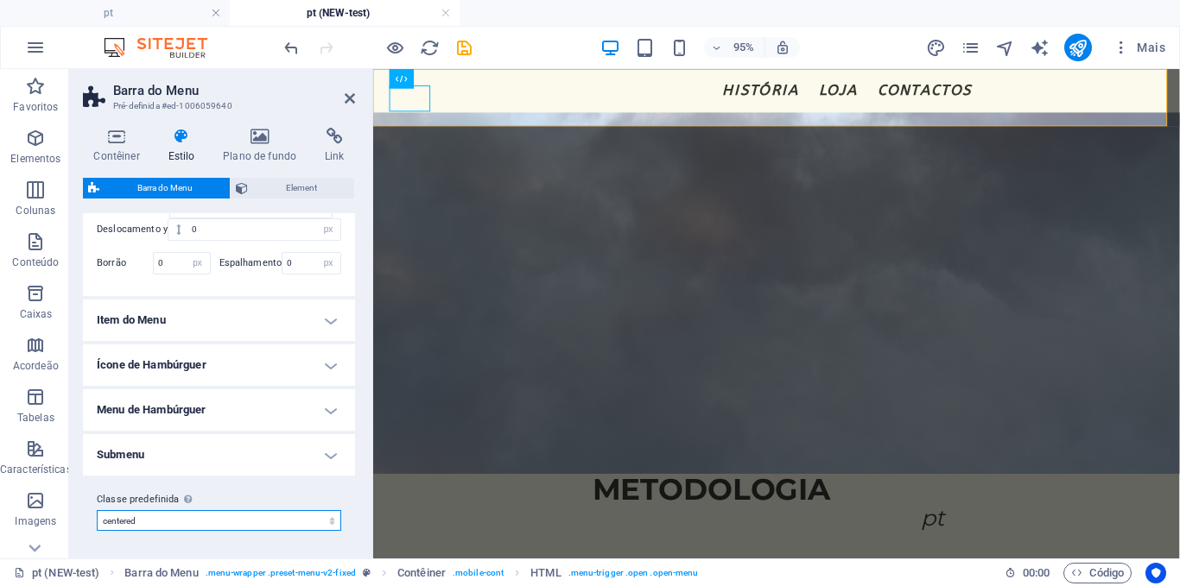
type input "0"
type input "1.5"
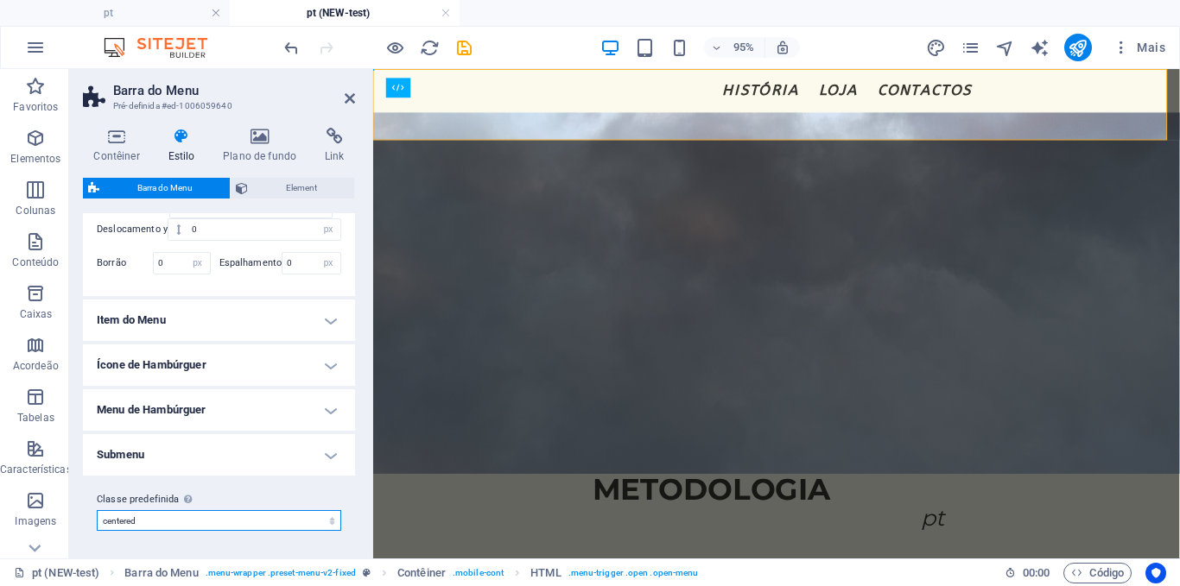
click at [157, 516] on select "fixed loki centered Adicionar classe predefinida" at bounding box center [219, 520] width 244 height 21
select select "preset-menu-v2-fixed"
click at [97, 510] on select "fixed loki centered Adicionar classe predefinida" at bounding box center [219, 520] width 244 height 21
type input "1"
select select "rem"
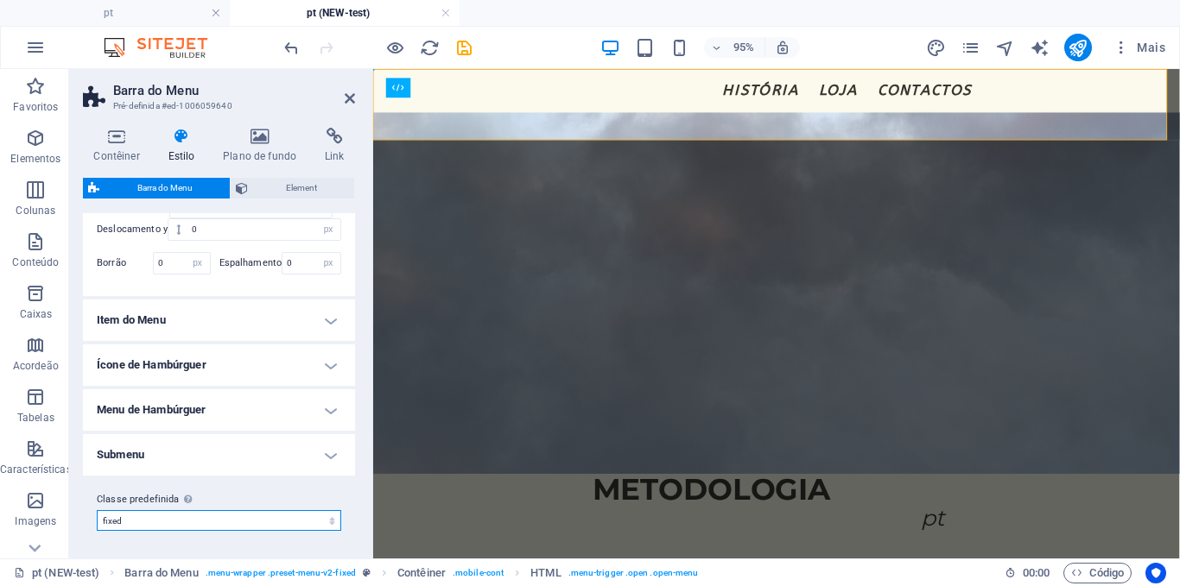
type input "1"
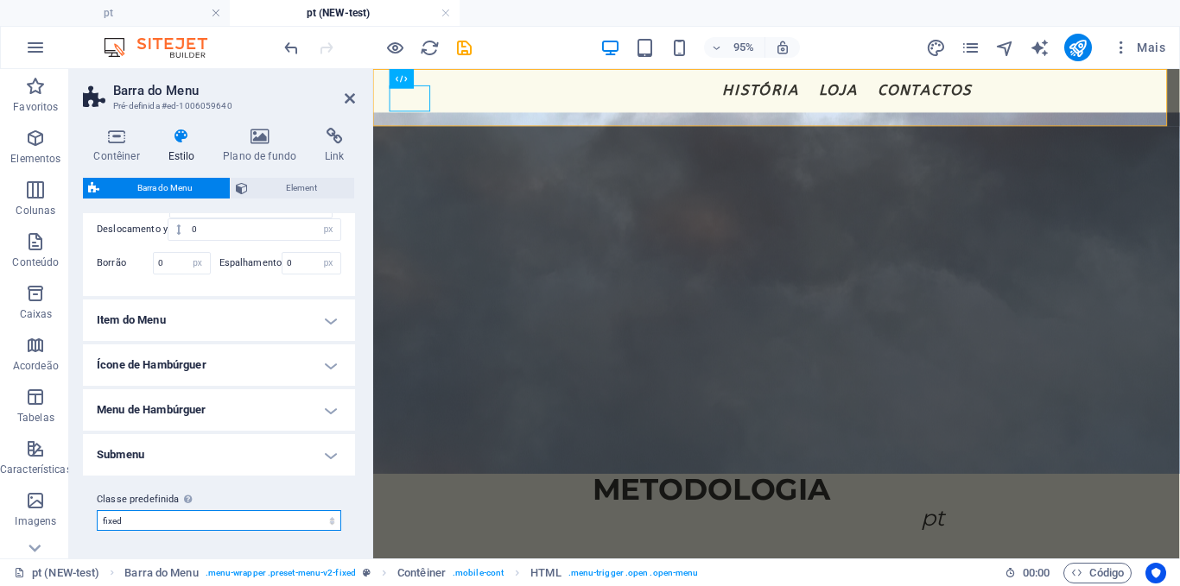
click at [144, 516] on select "fixed loki centered Adicionar classe predefinida" at bounding box center [219, 520] width 244 height 21
select select "preset-menu-v2-centered"
click at [97, 510] on select "fixed loki centered Adicionar classe predefinida" at bounding box center [219, 520] width 244 height 21
select select "DISABLED_OPTION_VALUE"
type input "0"
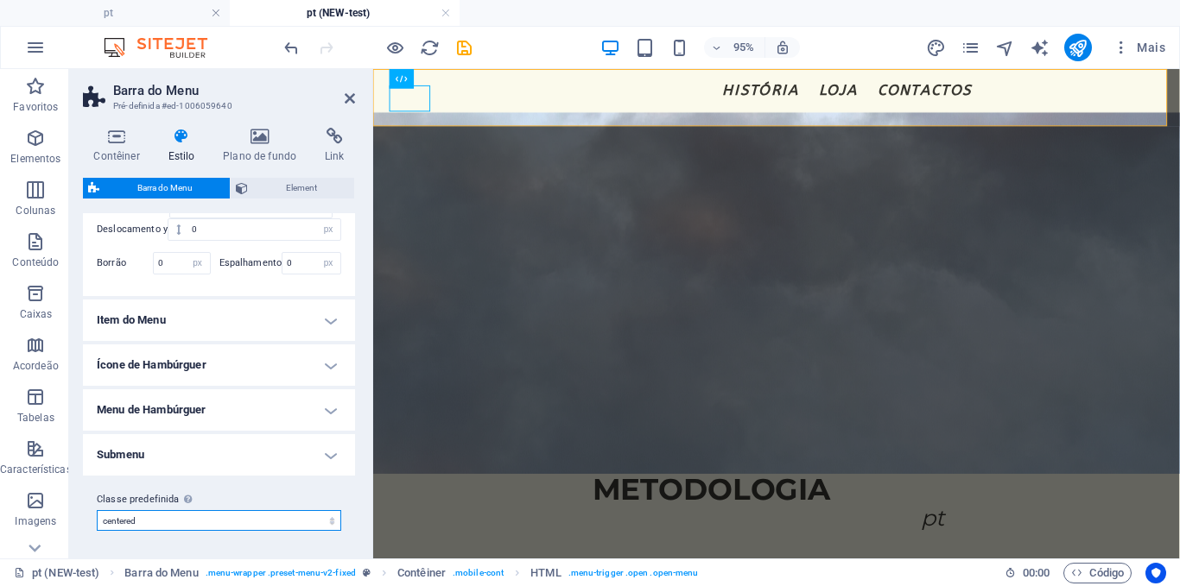
type input "0"
type input "1.5"
select select "preset-menu-v2-centered"
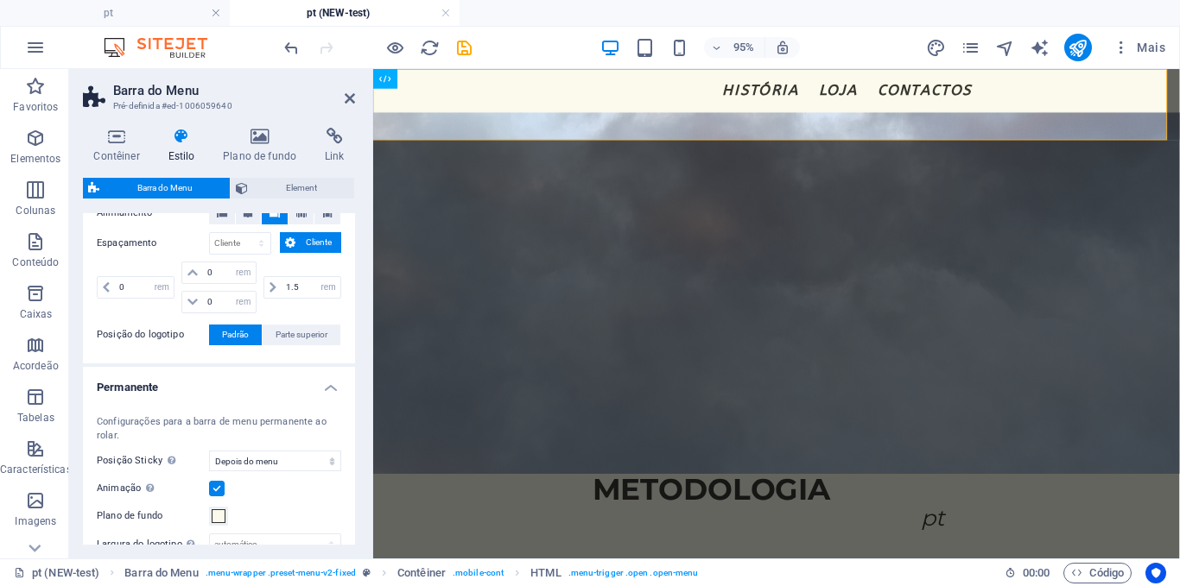
scroll to position [377, 0]
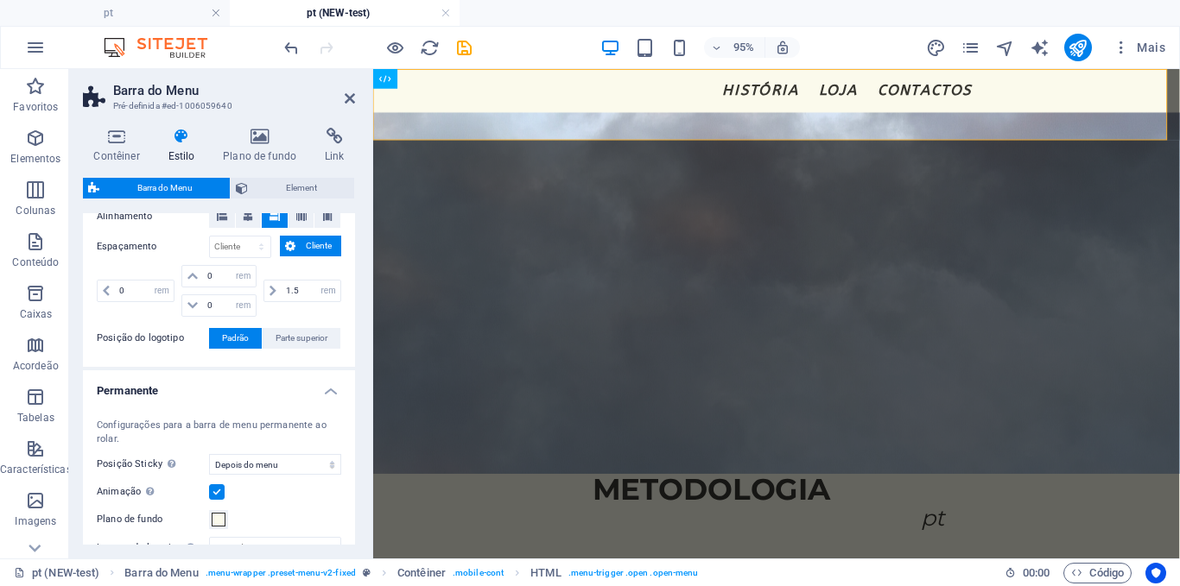
click at [242, 384] on h4 "Permanente" at bounding box center [219, 385] width 272 height 31
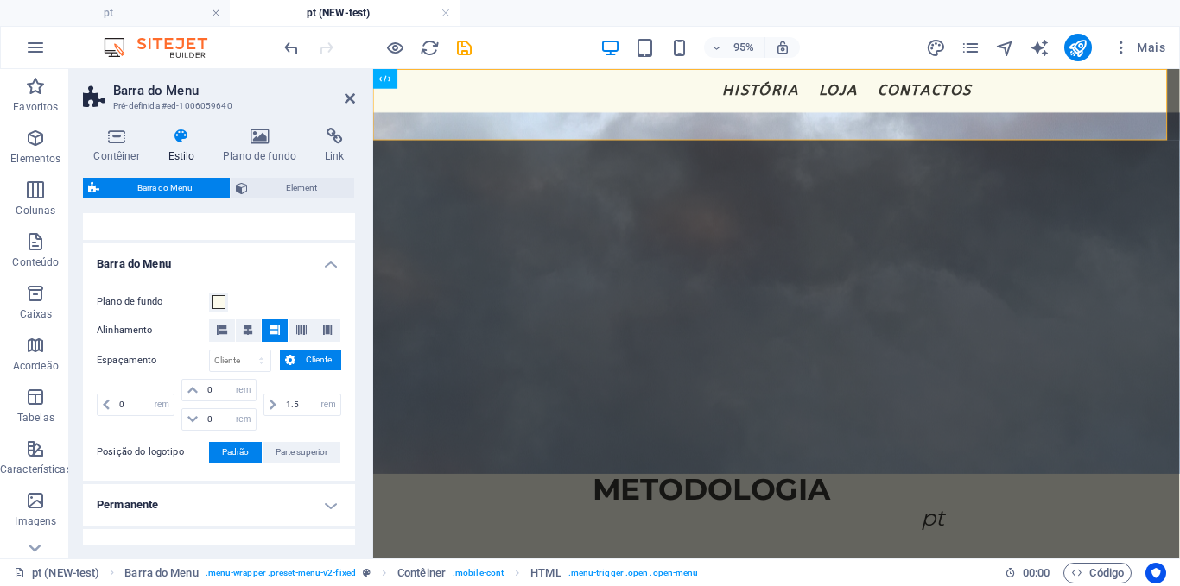
scroll to position [215, 0]
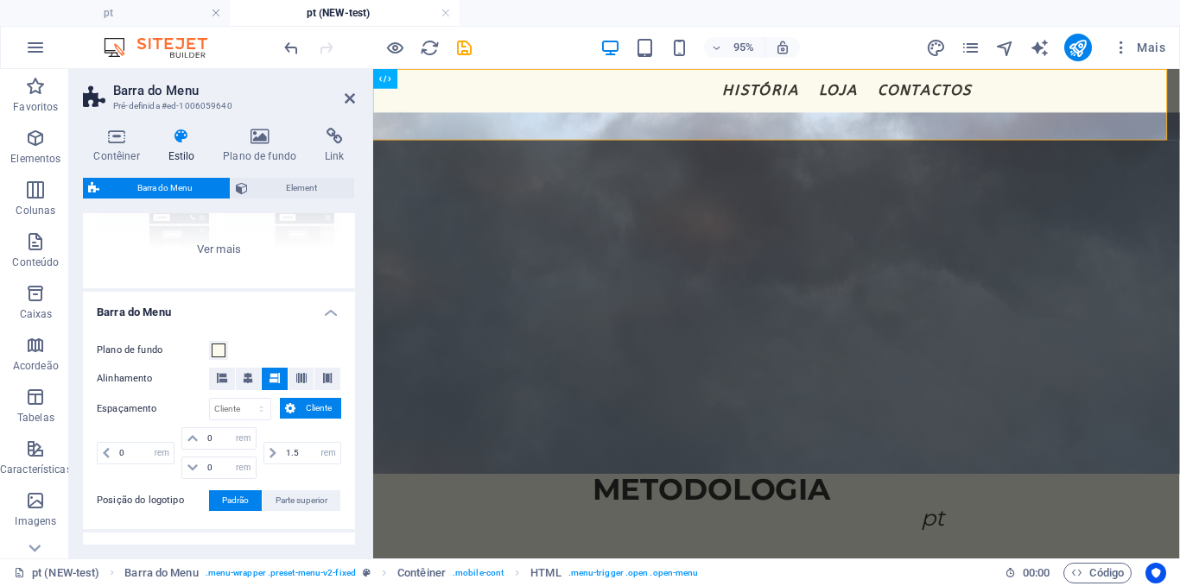
click at [303, 421] on div "Espaçamento px rem % vh vw Cliente Cliente 0 px rem % vh vw 0 px rem % vh vw 0 …" at bounding box center [219, 440] width 244 height 85
click at [305, 391] on div "Plano de fundo Alinhamento Espaçamento px rem % vh vw Cliente Cliente 0 px rem …" at bounding box center [218, 426] width 279 height 206
click at [301, 408] on span "Cliente" at bounding box center [318, 408] width 35 height 21
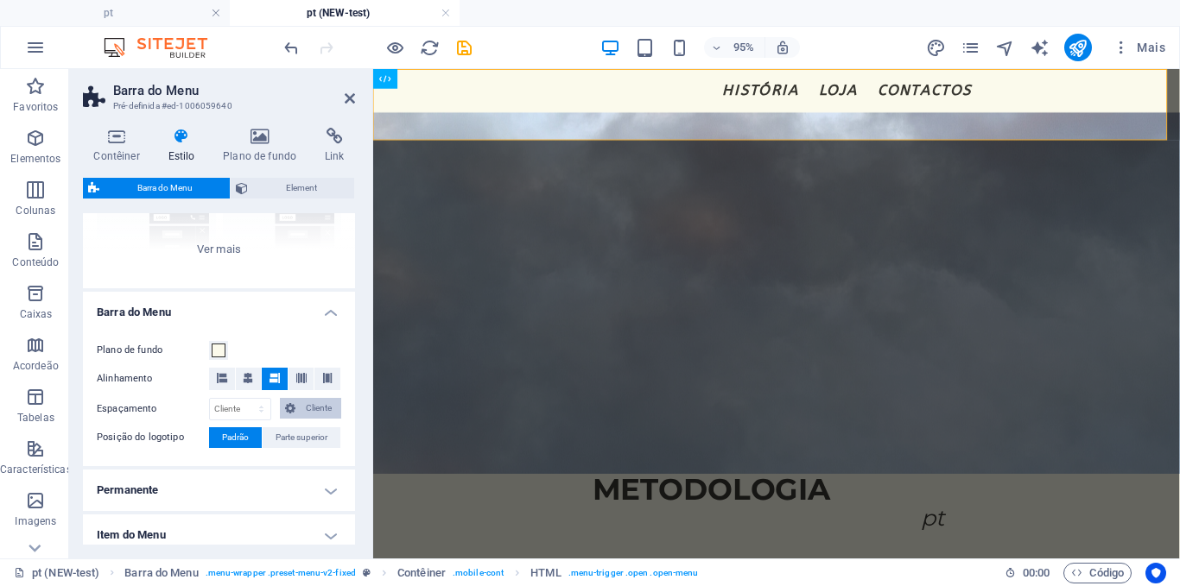
click at [301, 408] on span "Cliente" at bounding box center [318, 408] width 35 height 21
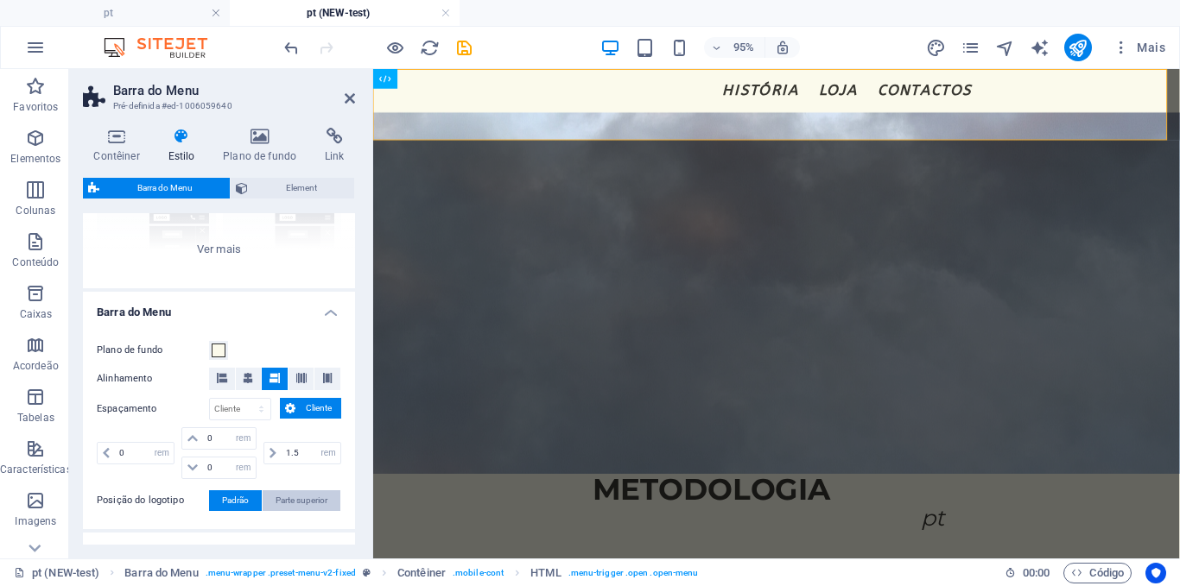
click at [285, 494] on span "Parte superior" at bounding box center [301, 500] width 52 height 21
click at [235, 503] on span "Padrão" at bounding box center [235, 500] width 27 height 21
click at [300, 377] on icon at bounding box center [301, 378] width 10 height 10
click at [326, 374] on icon at bounding box center [327, 378] width 10 height 10
click at [255, 374] on button at bounding box center [249, 379] width 26 height 22
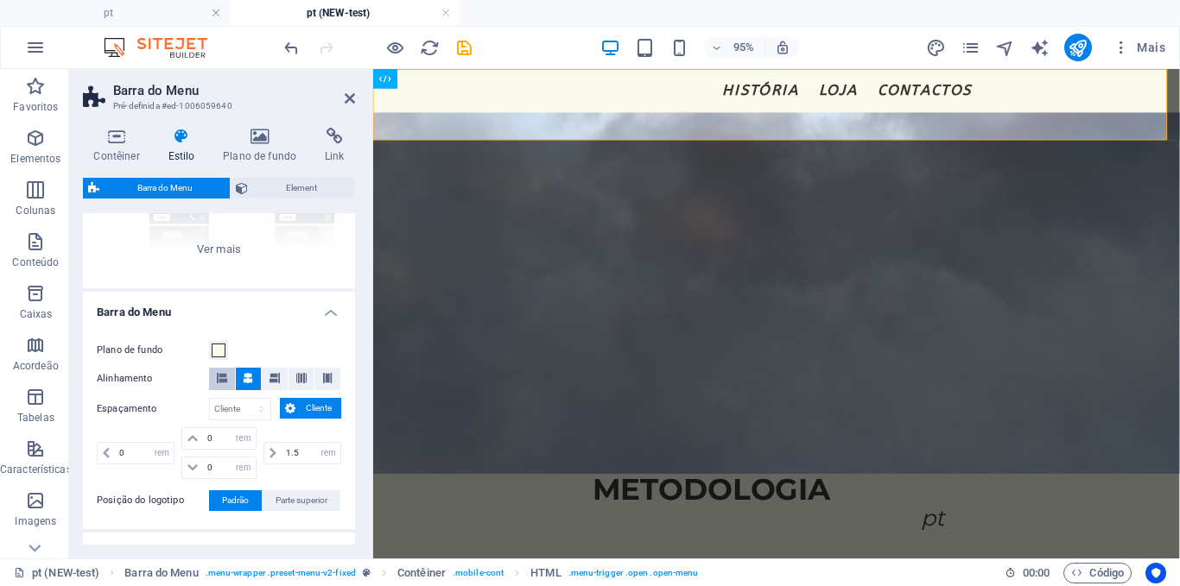
click at [222, 376] on icon at bounding box center [222, 378] width 10 height 10
click at [266, 375] on button at bounding box center [275, 379] width 26 height 22
click at [118, 129] on icon at bounding box center [116, 136] width 67 height 17
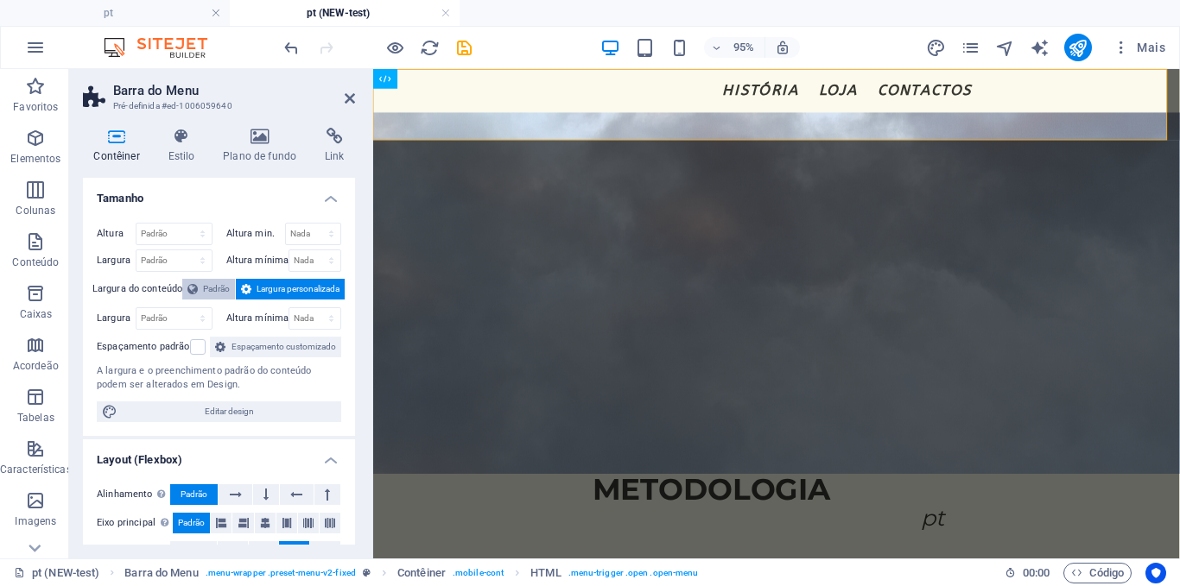
click at [218, 283] on span "Padrão" at bounding box center [216, 289] width 27 height 21
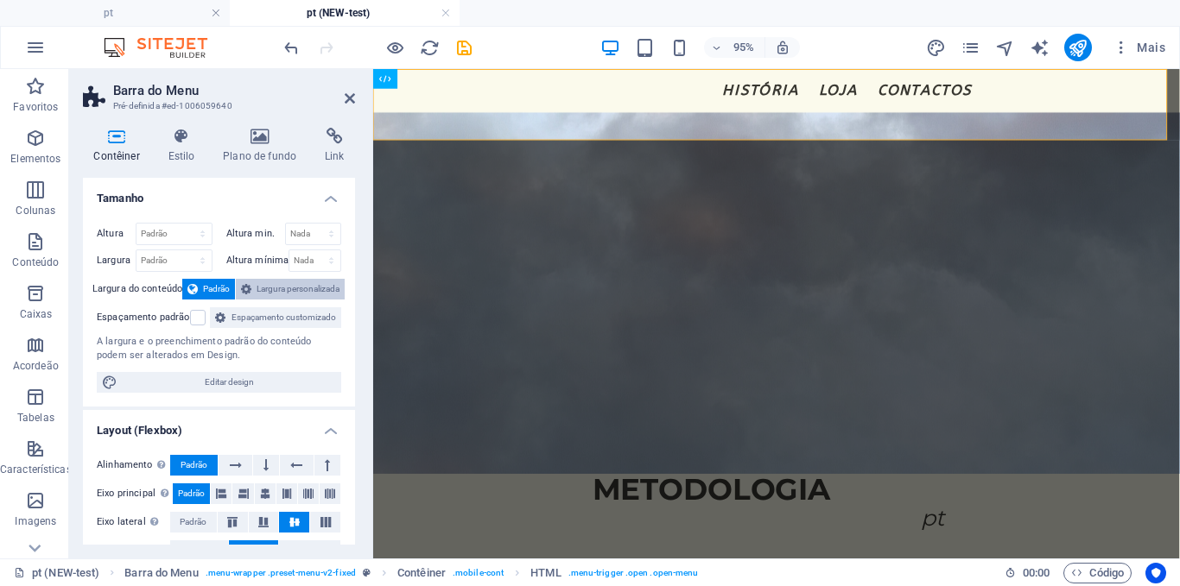
click at [264, 282] on span "Largura personalizada" at bounding box center [297, 289] width 83 height 21
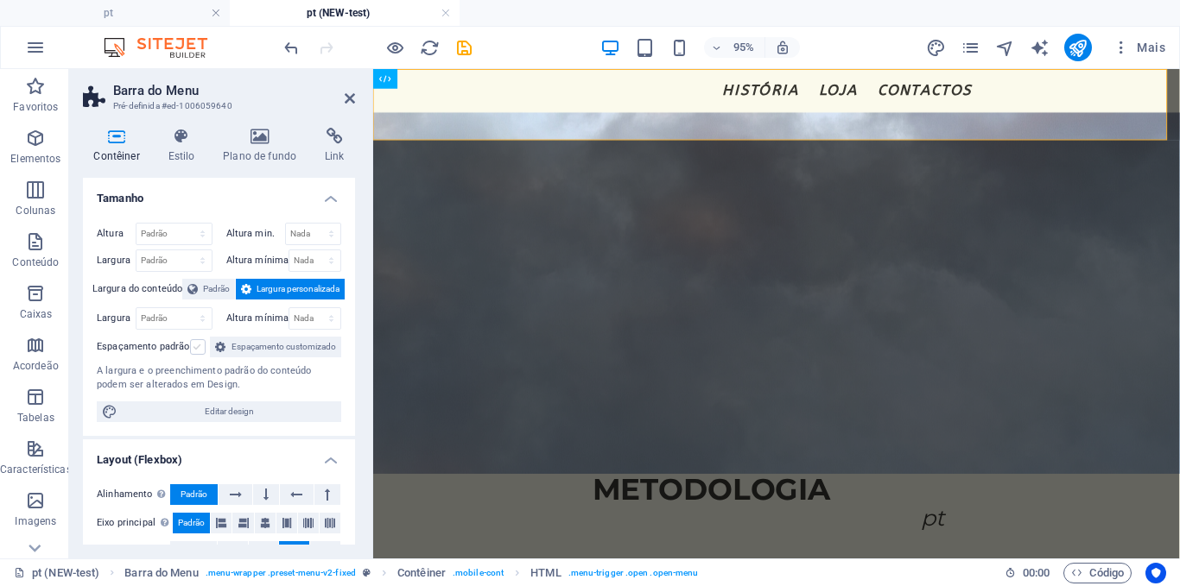
click at [197, 341] on label at bounding box center [198, 347] width 16 height 16
click at [0, 0] on input "Espaçamento padrão" at bounding box center [0, 0] width 0 height 0
click at [197, 341] on label at bounding box center [198, 347] width 16 height 16
click at [0, 0] on input "Espaçamento padrão" at bounding box center [0, 0] width 0 height 0
click at [199, 316] on select "Padrão px rem % em vh vw" at bounding box center [173, 318] width 75 height 21
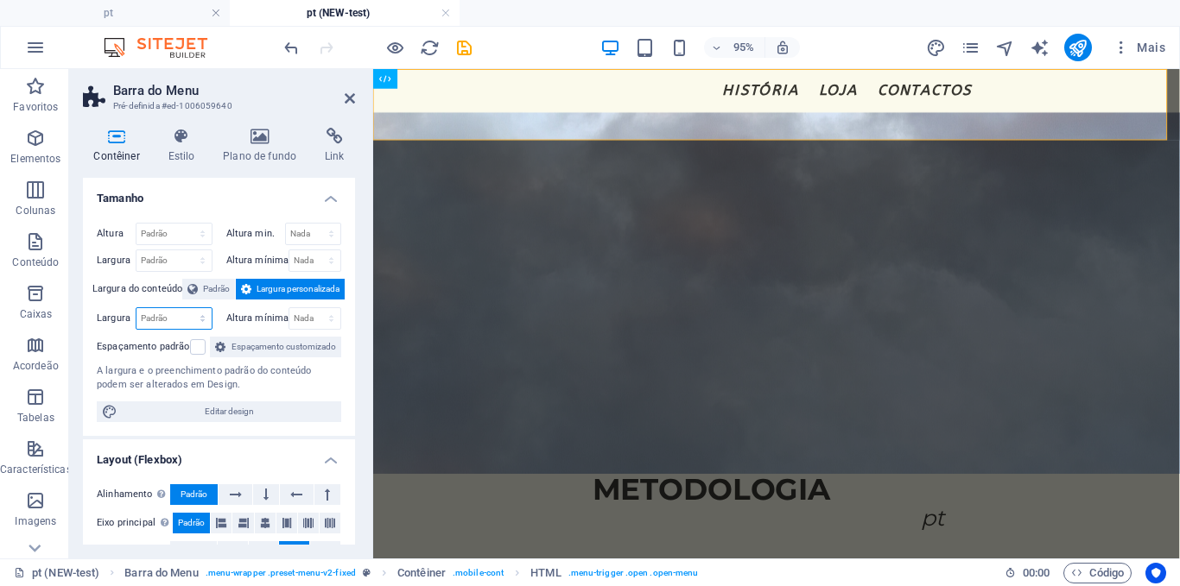
click at [198, 316] on select "Padrão px rem % em vh vw" at bounding box center [173, 318] width 75 height 21
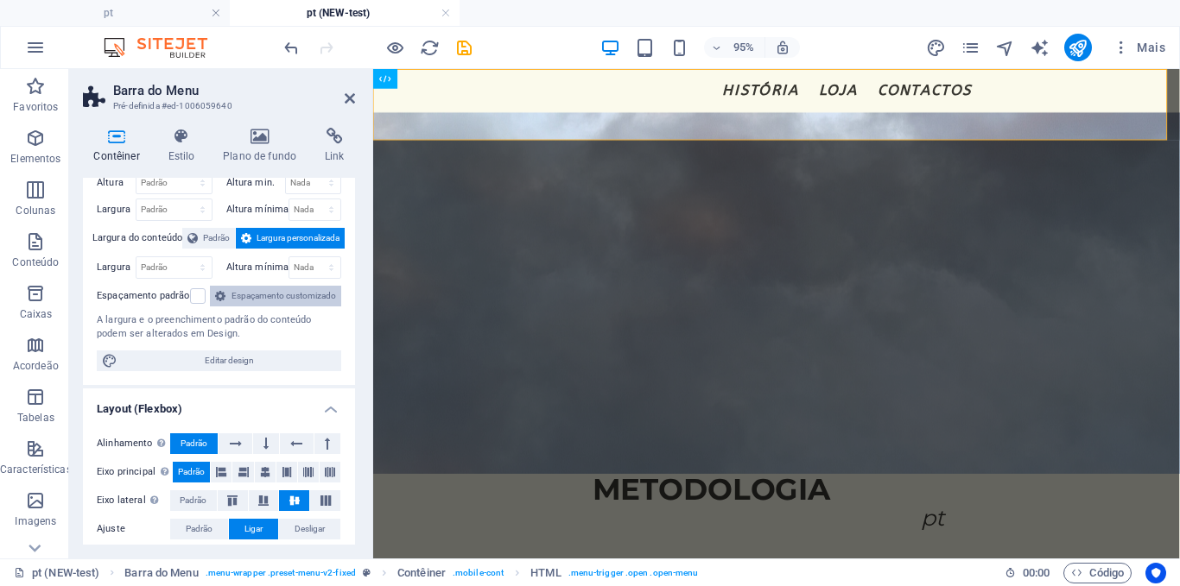
click at [231, 307] on span "Espaçamento customizado" at bounding box center [283, 296] width 105 height 21
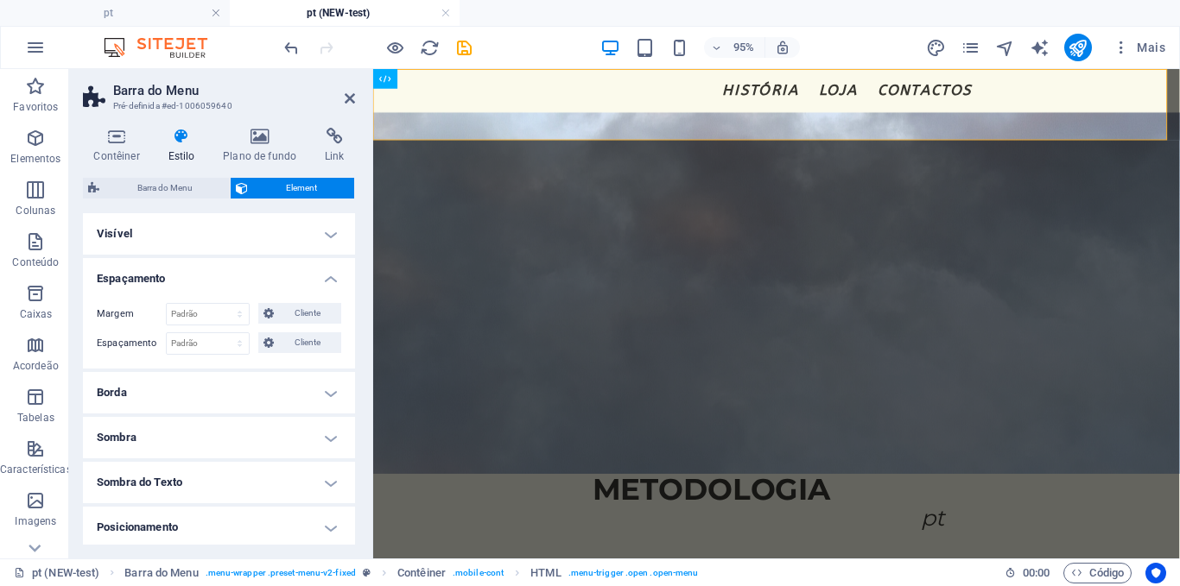
drag, startPoint x: 198, startPoint y: 320, endPoint x: 118, endPoint y: 321, distance: 79.4
click at [118, 321] on label "Margem" at bounding box center [131, 314] width 69 height 21
click at [145, 525] on h4 "Posicionamento" at bounding box center [219, 527] width 272 height 41
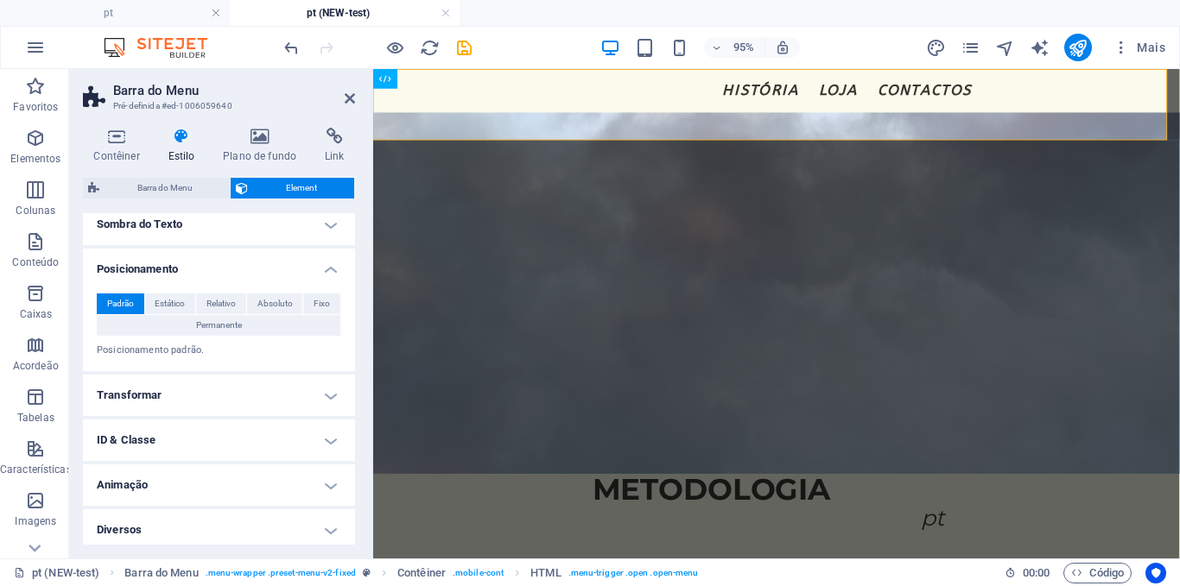
scroll to position [260, 0]
click at [165, 299] on span "Estático" at bounding box center [170, 302] width 30 height 21
click at [209, 294] on span "Relativo" at bounding box center [220, 302] width 29 height 21
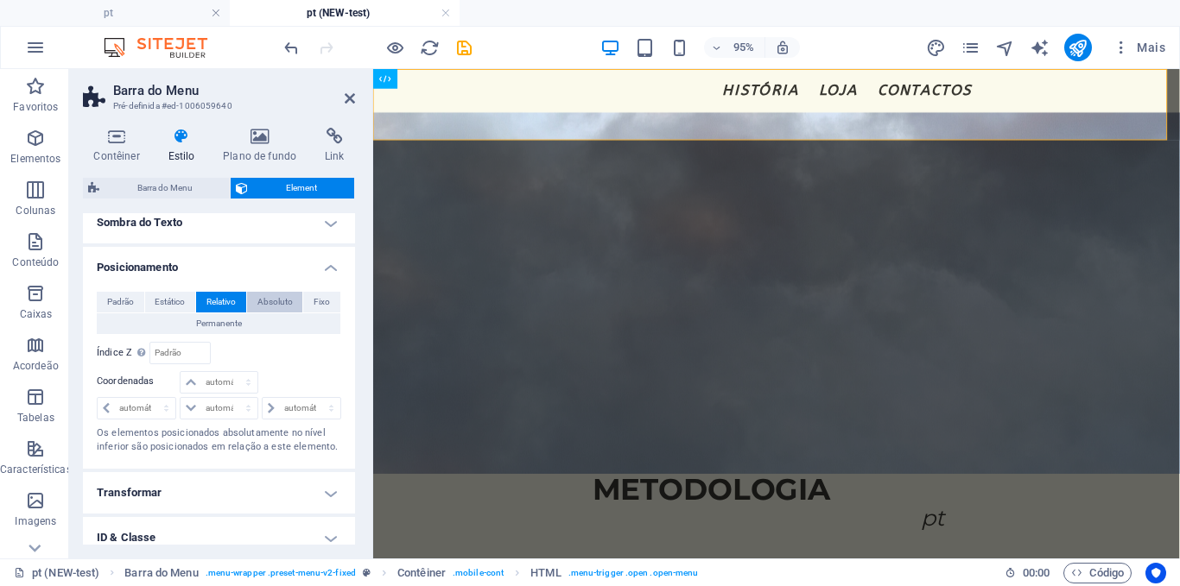
click at [248, 294] on button "Absoluto" at bounding box center [275, 302] width 56 height 21
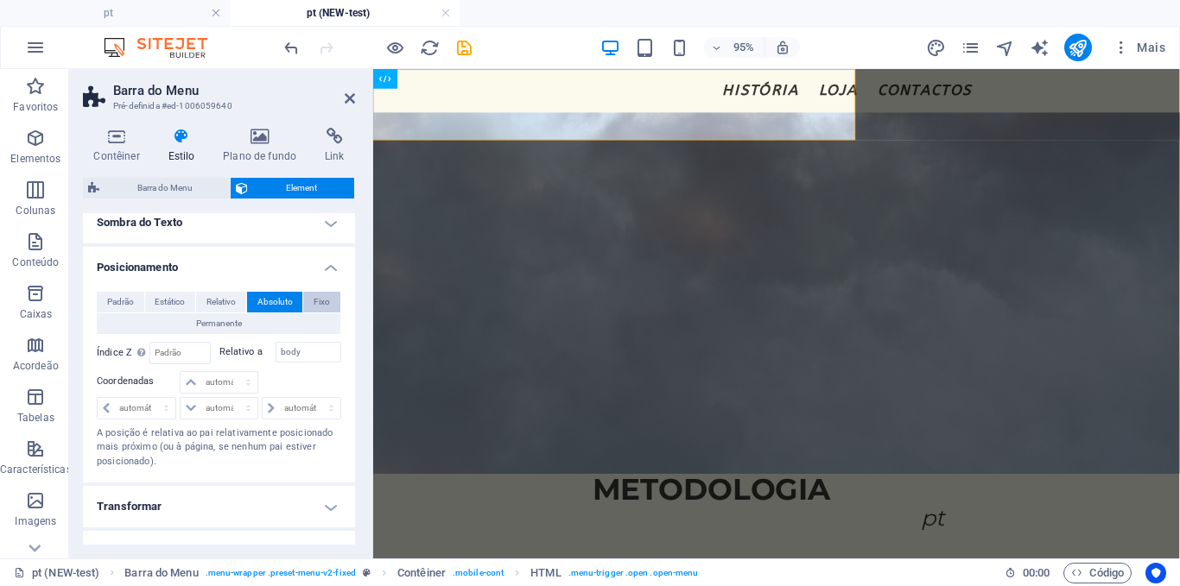
click at [313, 296] on span "Fixo" at bounding box center [321, 302] width 16 height 21
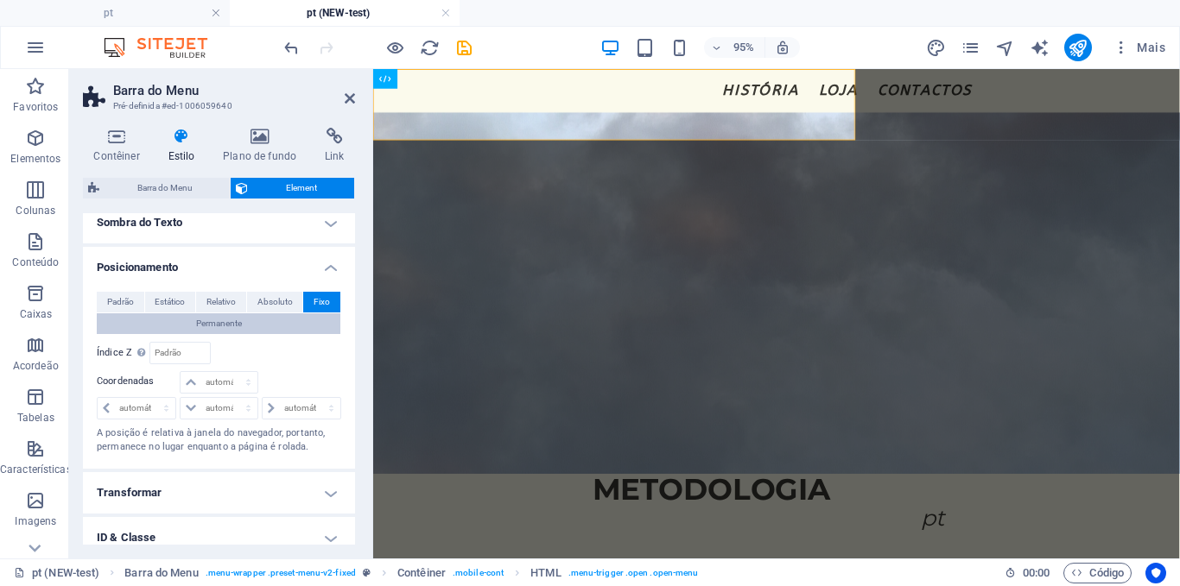
click at [246, 327] on button "Permanente" at bounding box center [219, 323] width 244 height 21
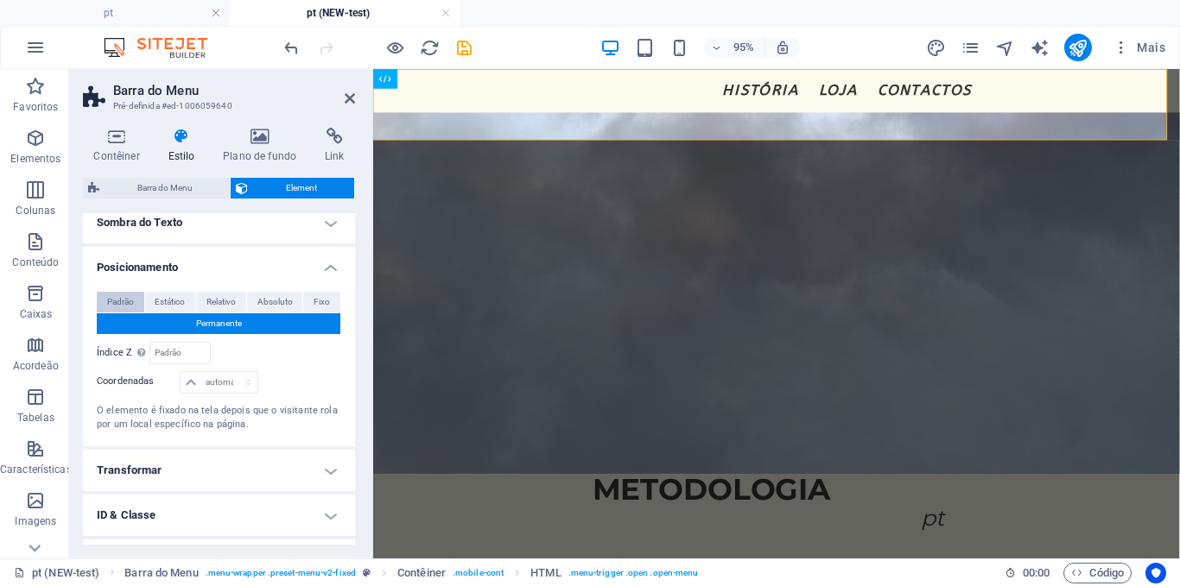
click at [123, 303] on span "Padrão" at bounding box center [120, 302] width 27 height 21
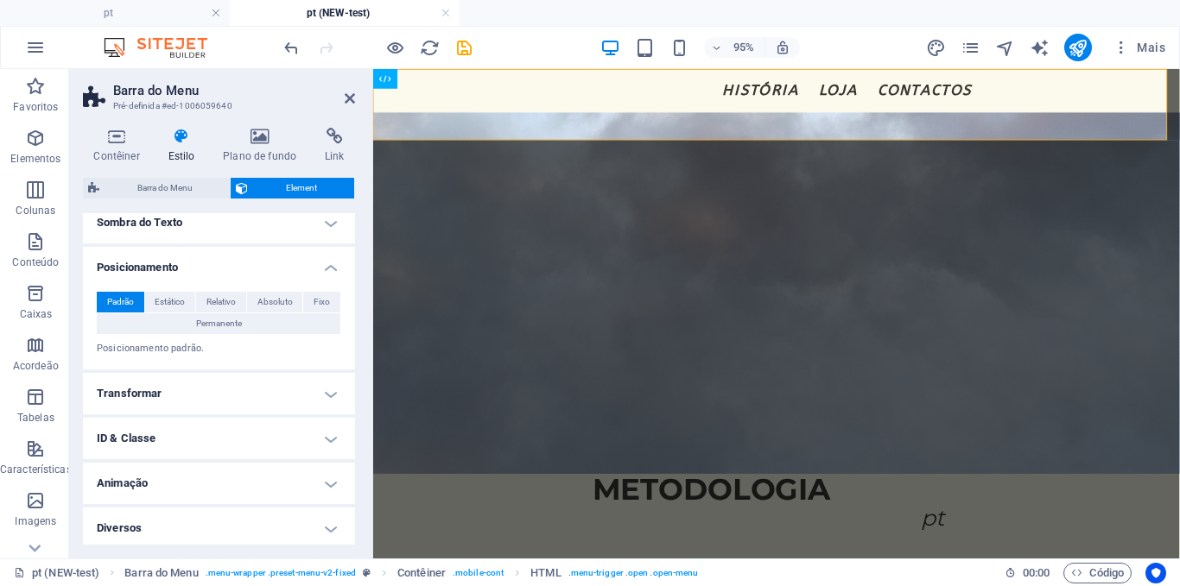
scroll to position [264, 0]
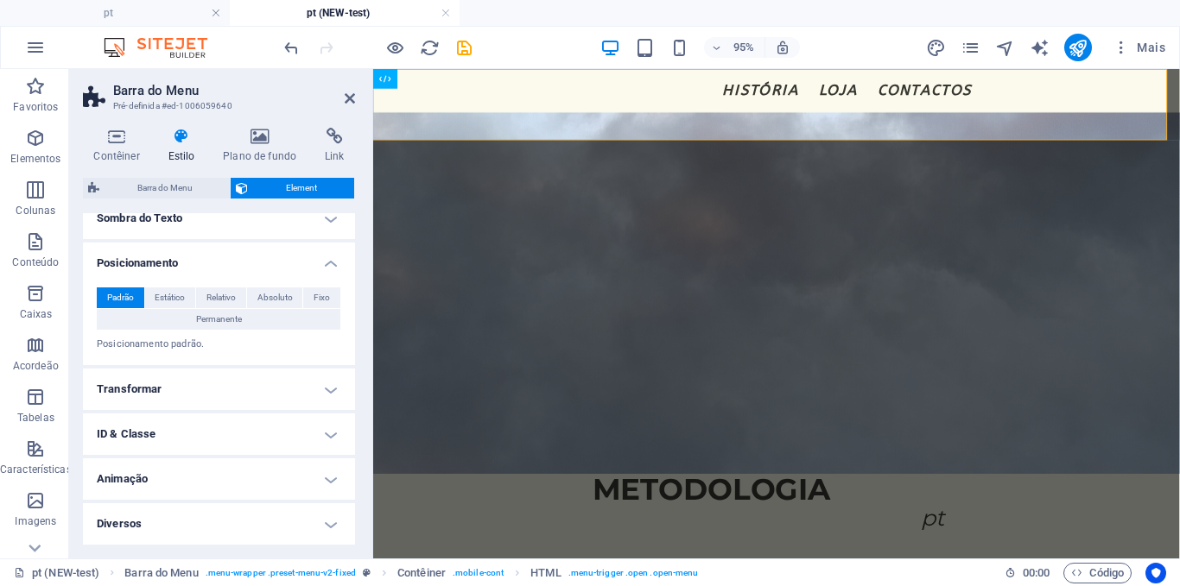
click at [174, 384] on h4 "Transformar" at bounding box center [219, 389] width 272 height 41
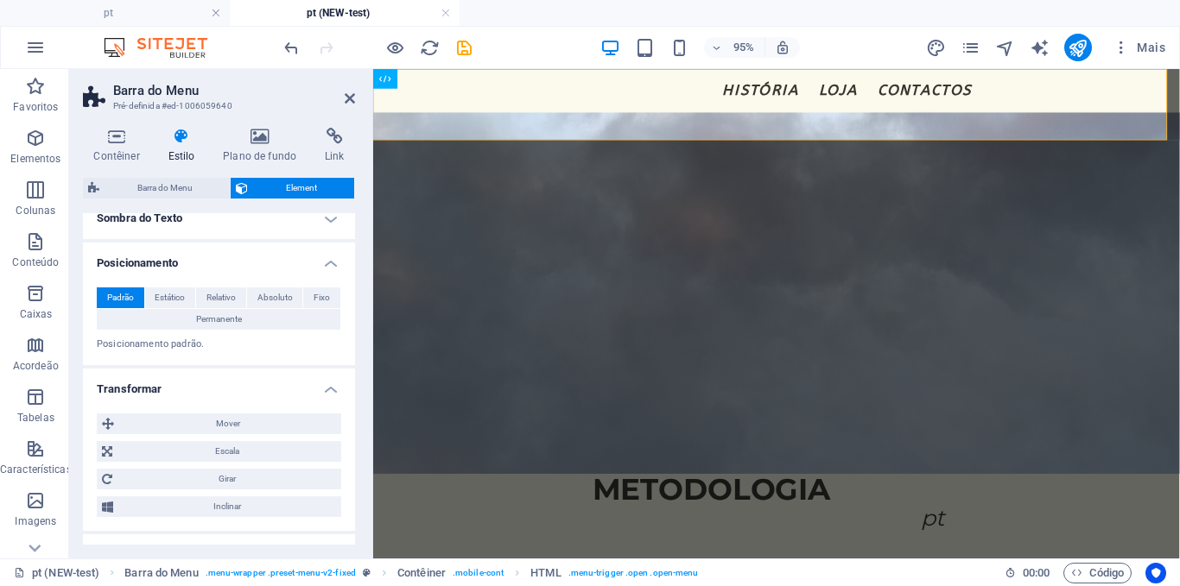
scroll to position [385, 0]
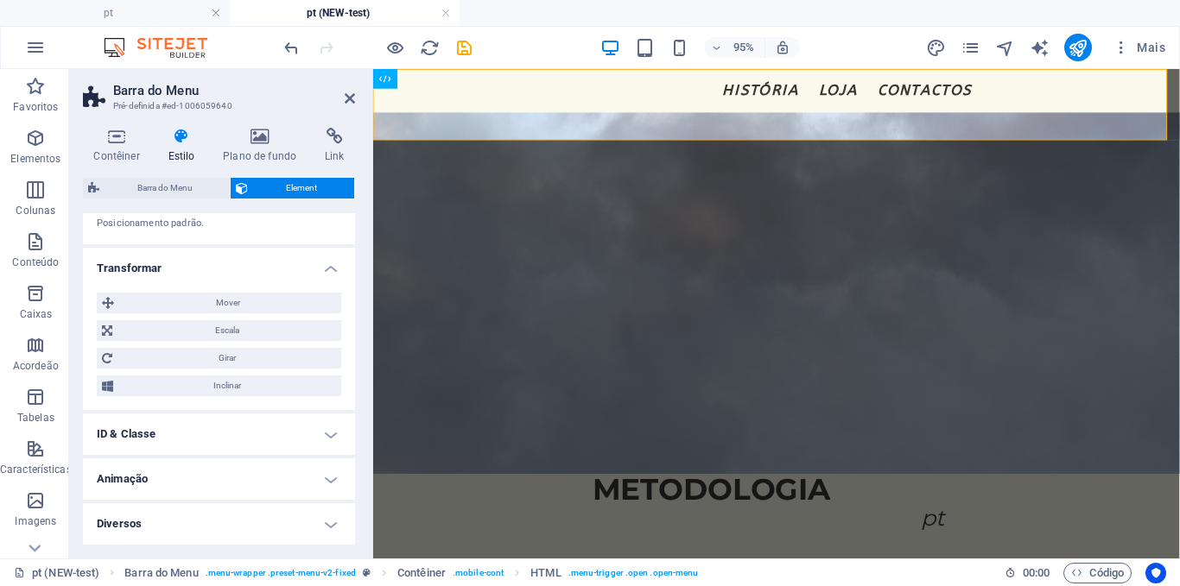
click at [143, 444] on h4 "ID & Classe" at bounding box center [219, 434] width 272 height 41
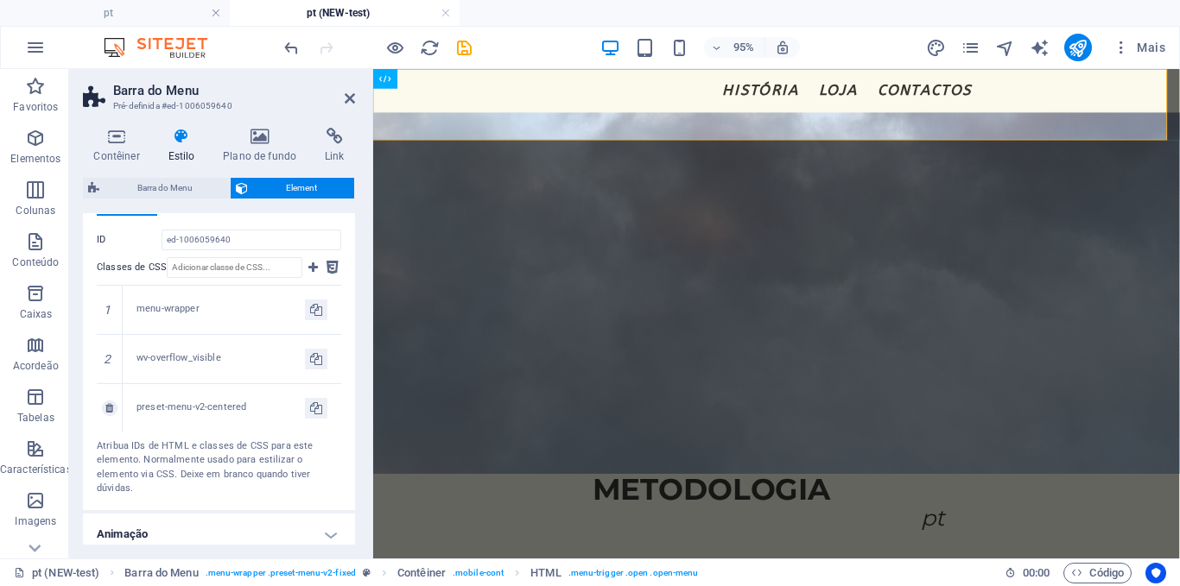
scroll to position [702, 0]
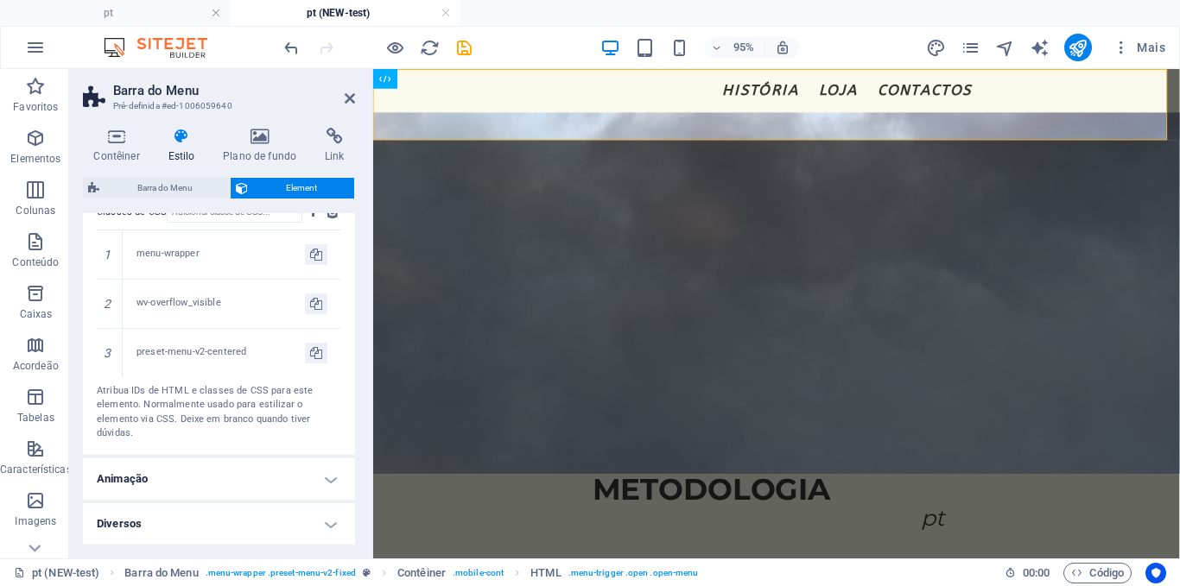
click at [139, 512] on h4 "Diversos" at bounding box center [219, 523] width 272 height 41
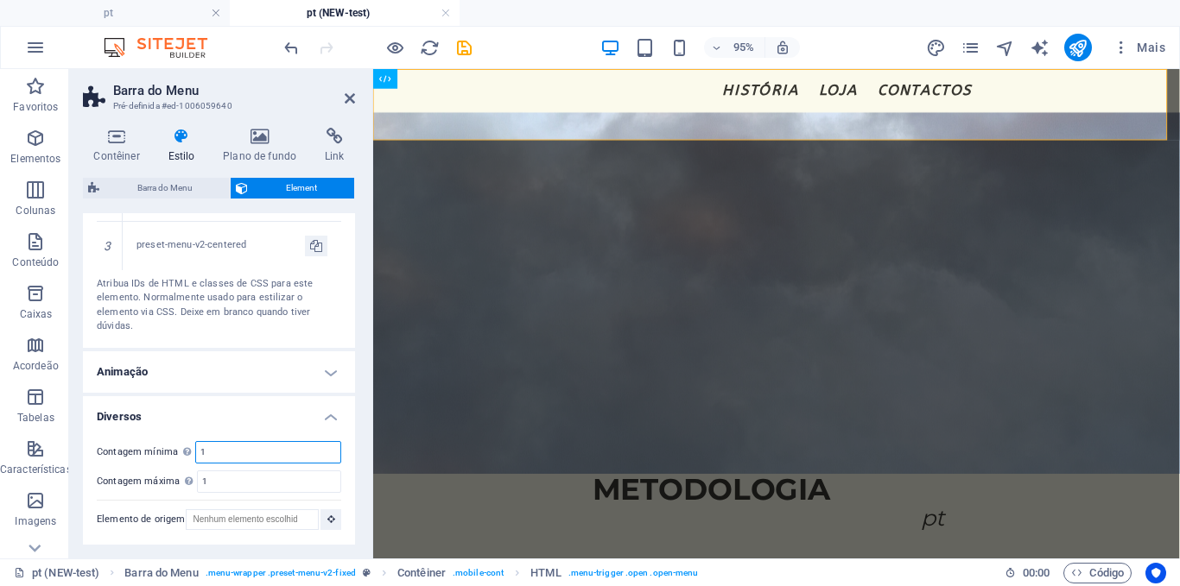
click at [217, 446] on input "1" at bounding box center [268, 452] width 144 height 21
click at [217, 446] on input "2" at bounding box center [268, 452] width 144 height 21
type input "1"
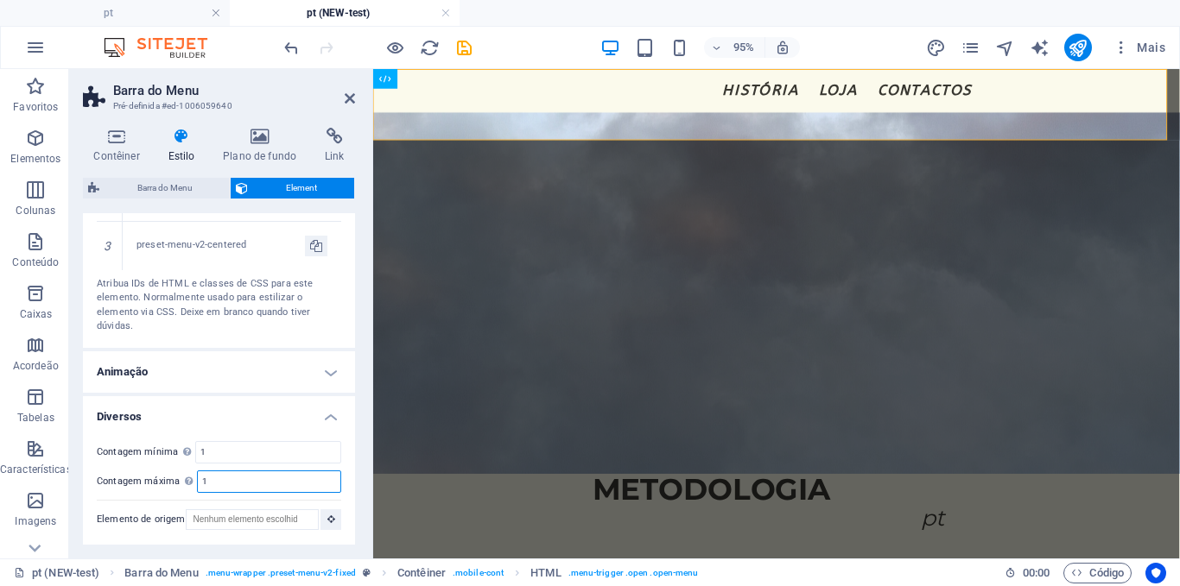
click at [231, 484] on input "1" at bounding box center [269, 481] width 142 height 21
click at [231, 484] on input "3" at bounding box center [269, 481] width 142 height 21
type input "1"
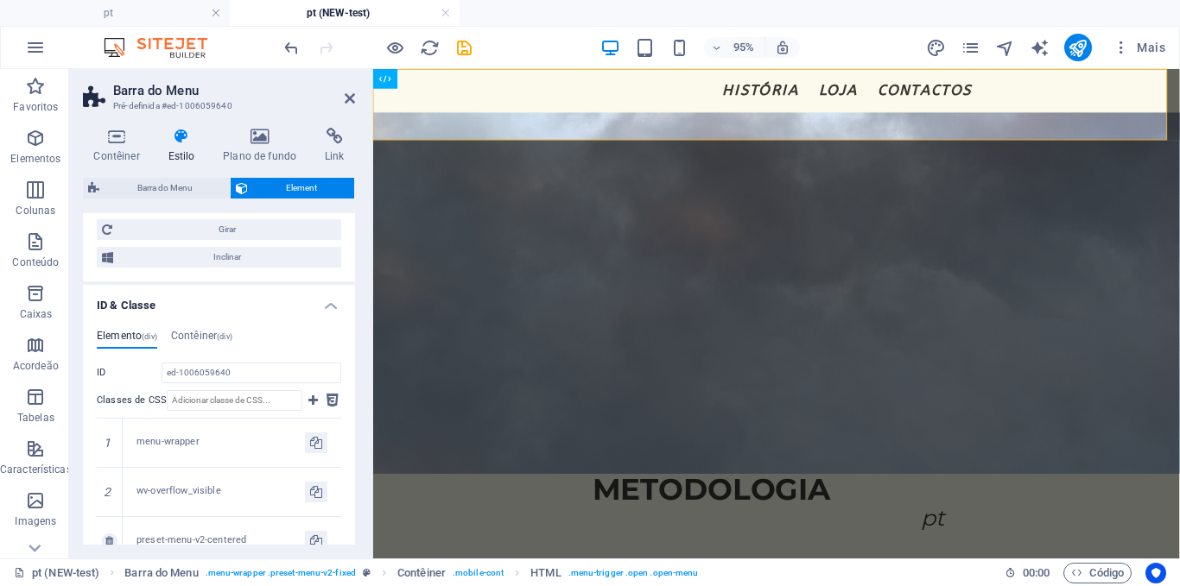
scroll to position [512, 0]
click at [211, 343] on h4 "Contêiner (div)" at bounding box center [201, 341] width 61 height 19
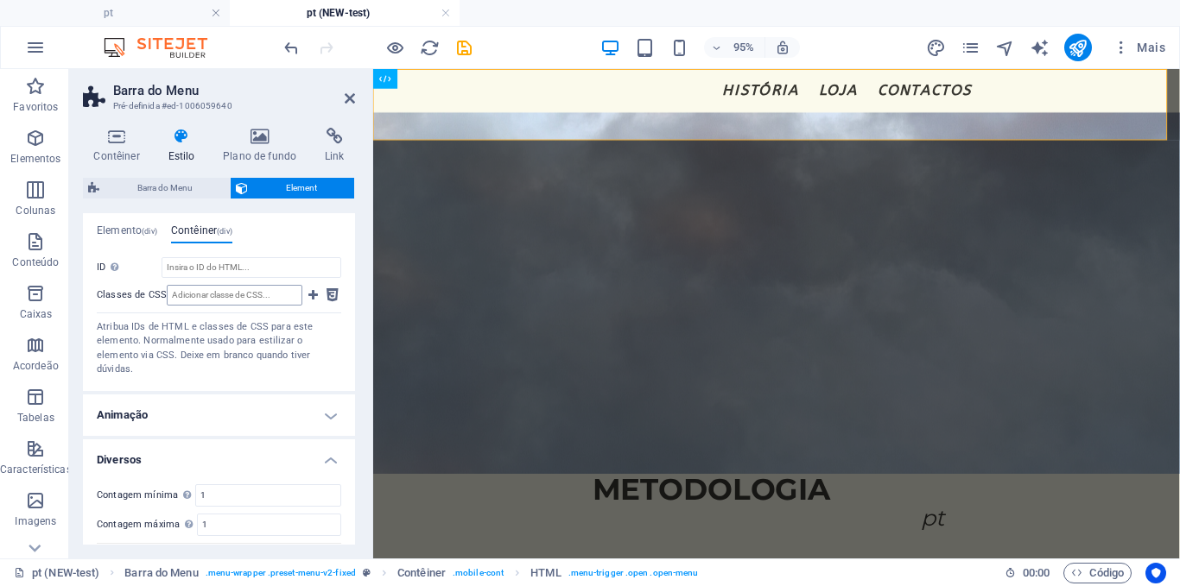
scroll to position [554, 0]
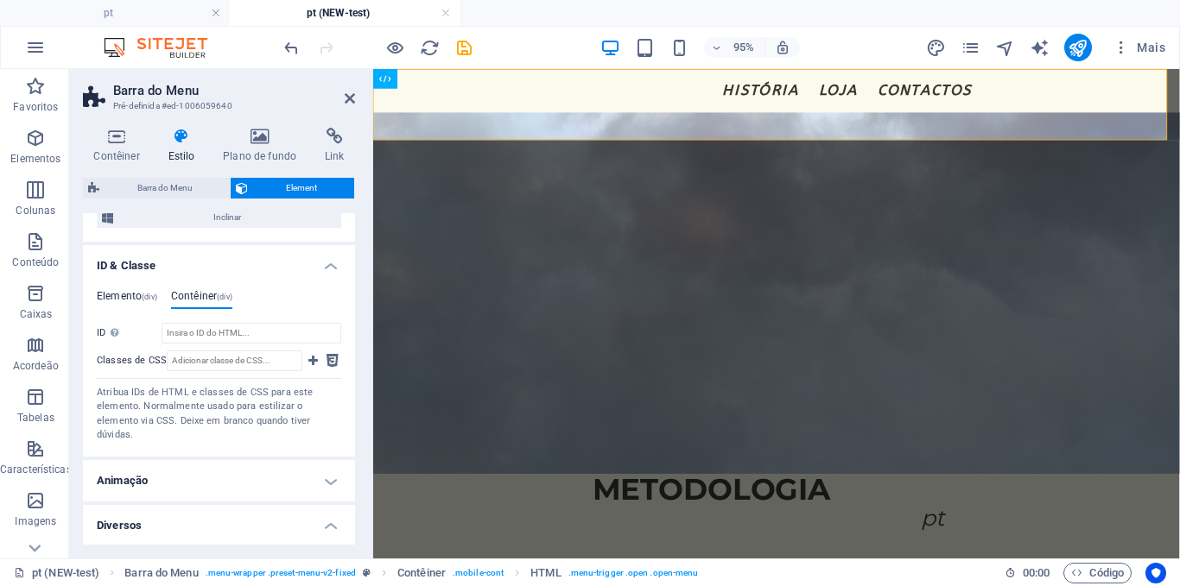
click at [138, 301] on h4 "Elemento (div)" at bounding box center [127, 299] width 60 height 19
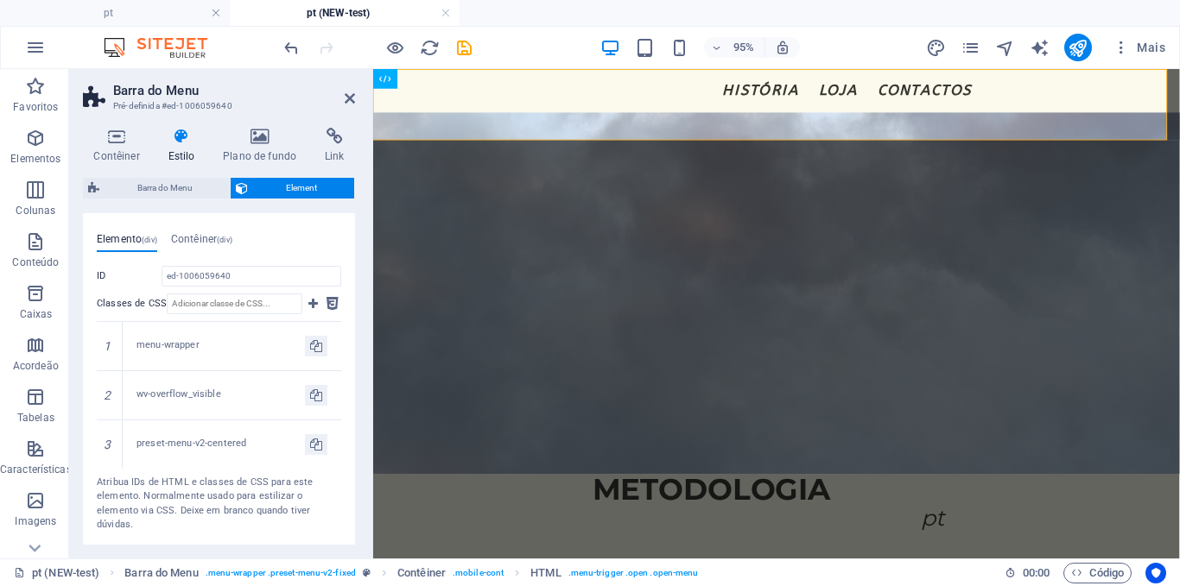
scroll to position [612, 0]
click at [109, 392] on icon at bounding box center [109, 394] width 8 height 10
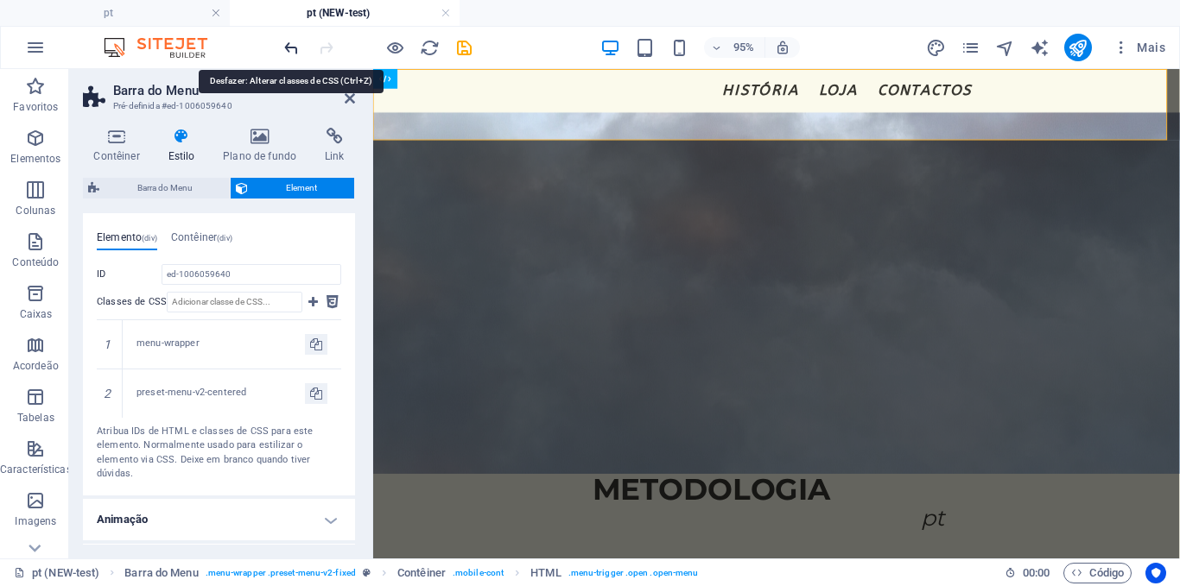
click at [290, 54] on icon "undo" at bounding box center [292, 48] width 20 height 20
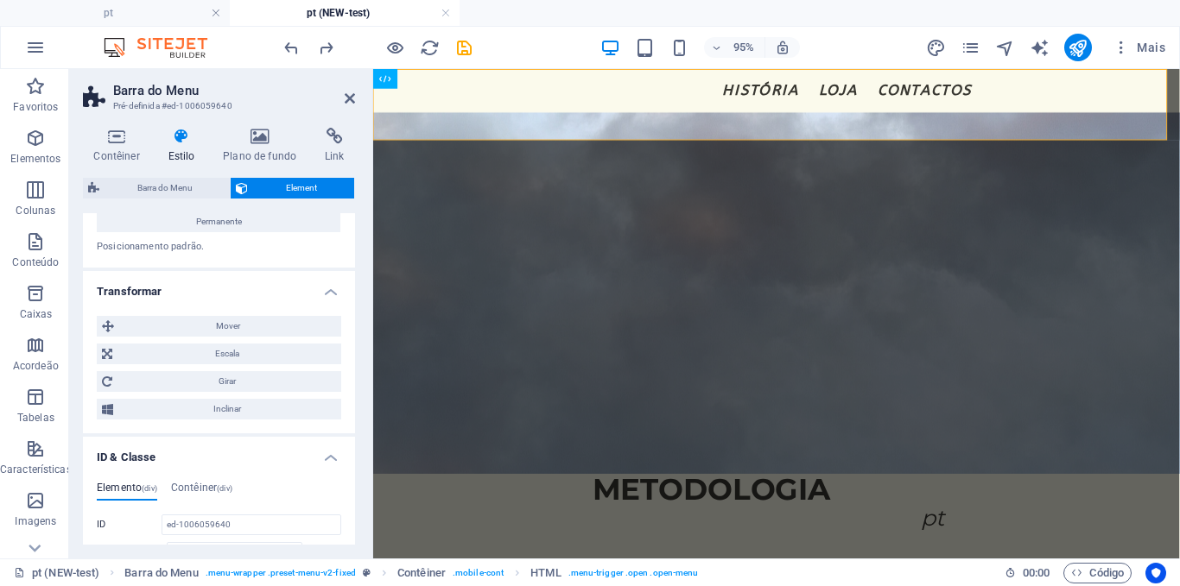
scroll to position [361, 0]
click at [192, 463] on h4 "ID & Classe" at bounding box center [219, 453] width 272 height 31
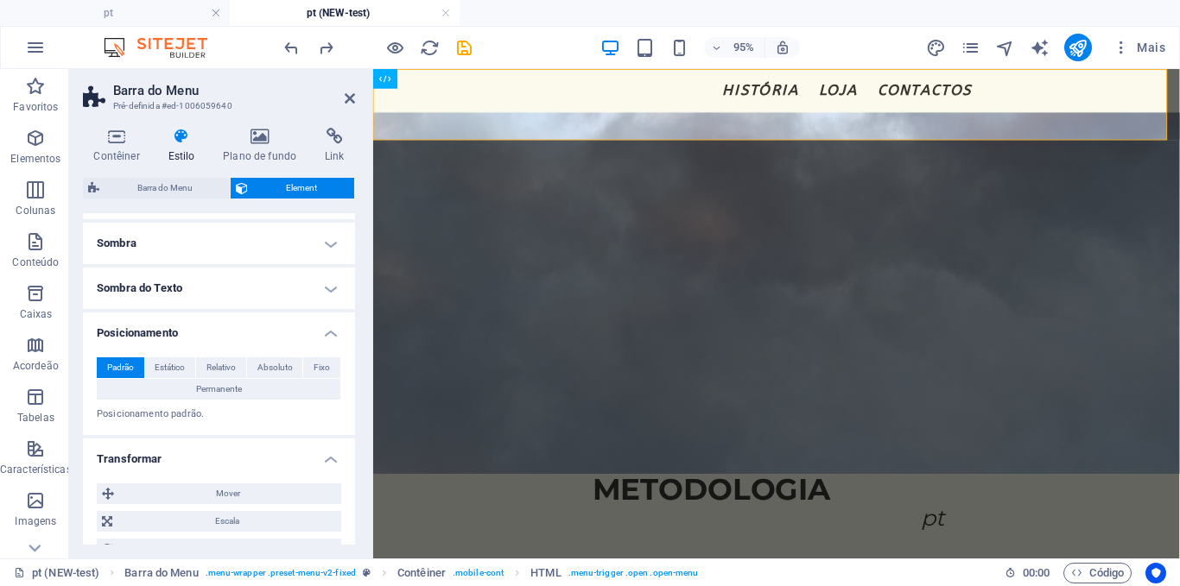
scroll to position [191, 0]
click at [248, 332] on h4 "Posicionamento" at bounding box center [219, 331] width 272 height 31
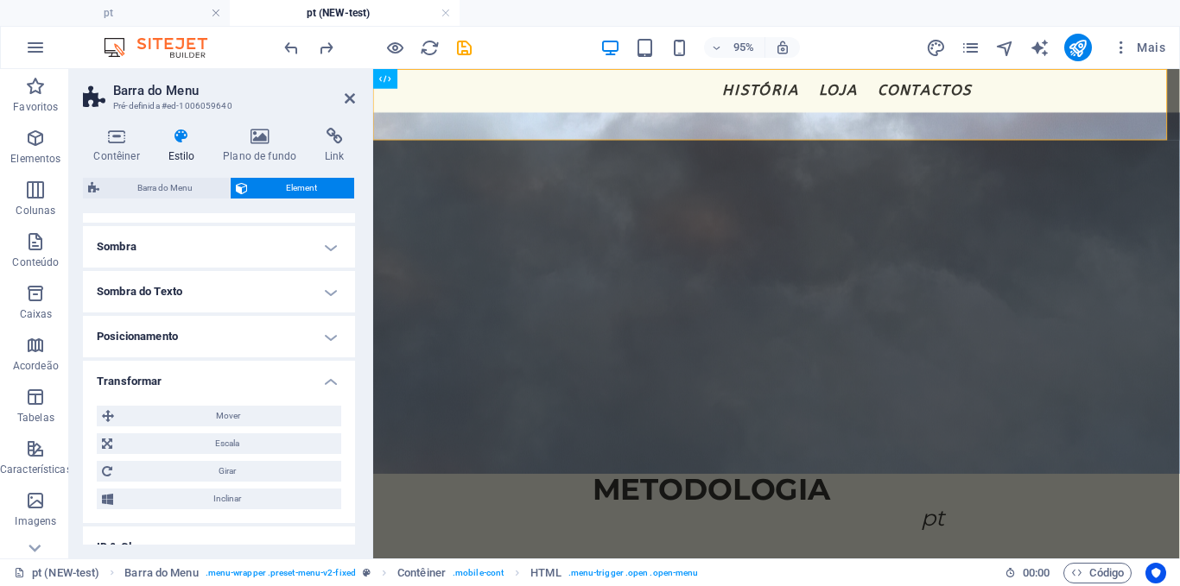
click at [223, 377] on h4 "Transformar" at bounding box center [219, 376] width 272 height 31
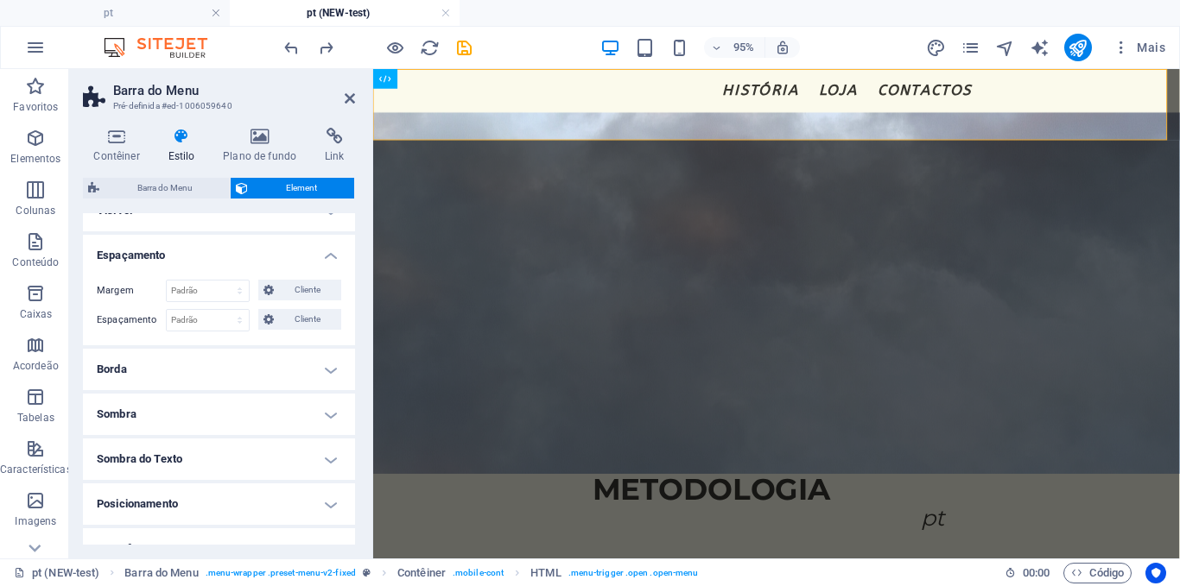
scroll to position [0, 0]
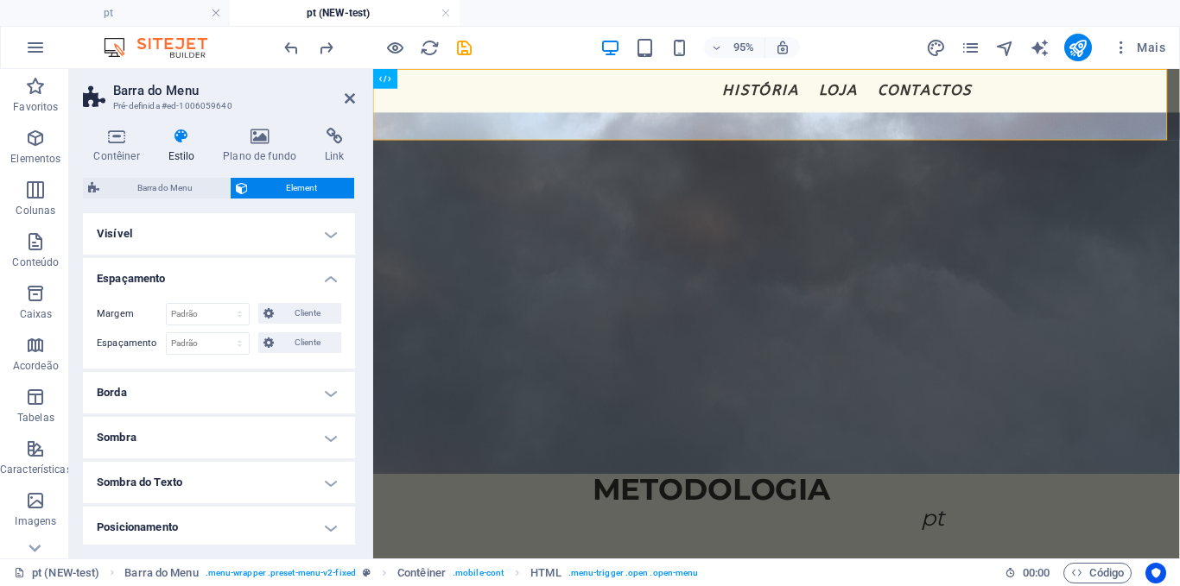
click at [228, 269] on h4 "Espaçamento" at bounding box center [219, 273] width 272 height 31
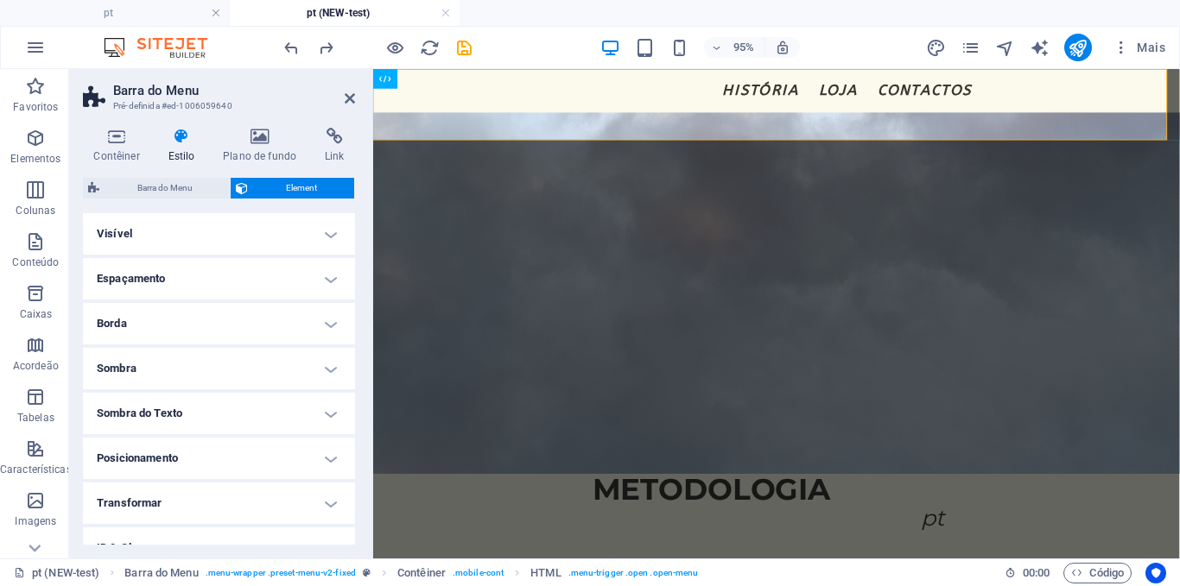
click at [228, 269] on h4 "Espaçamento" at bounding box center [219, 278] width 272 height 41
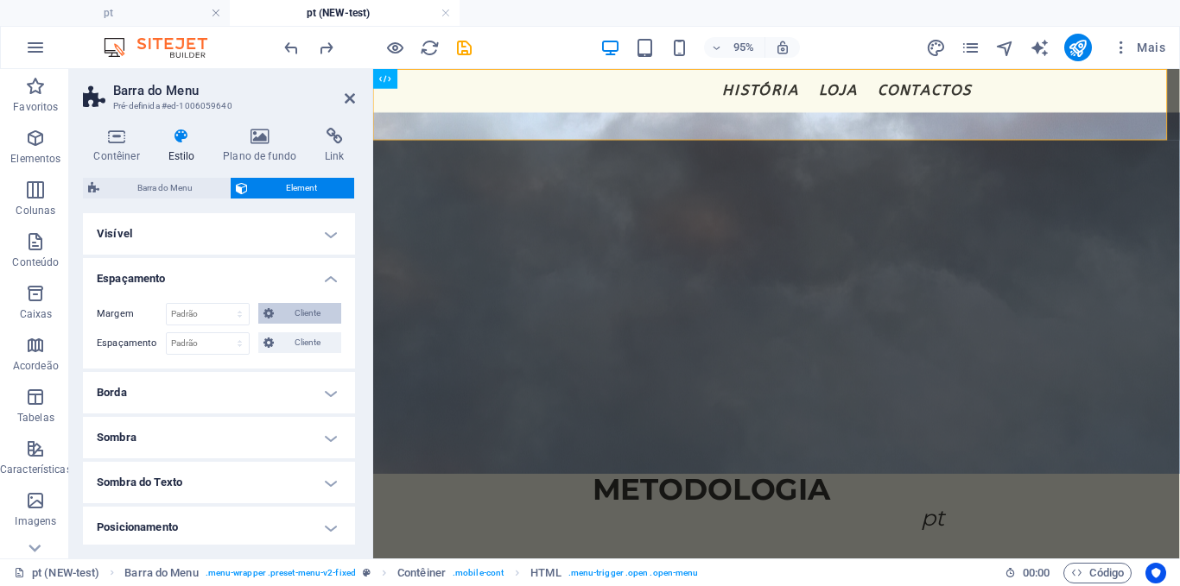
click at [286, 304] on span "Cliente" at bounding box center [307, 313] width 57 height 21
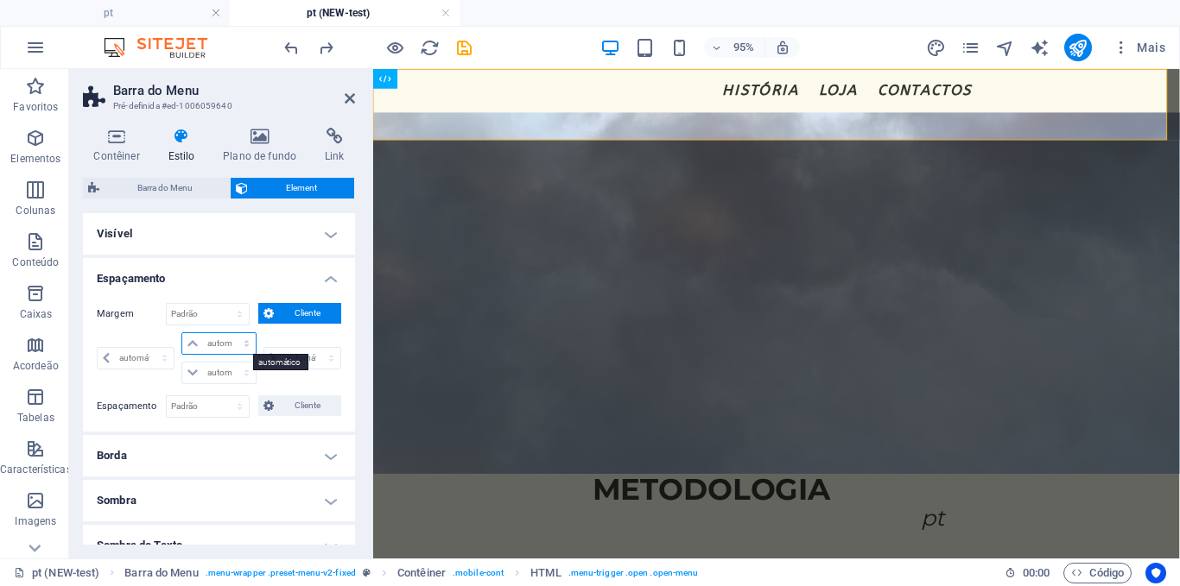
click at [228, 343] on select "automático px % rem vw vh" at bounding box center [218, 343] width 73 height 21
click at [312, 270] on h4 "Espaçamento" at bounding box center [219, 273] width 272 height 31
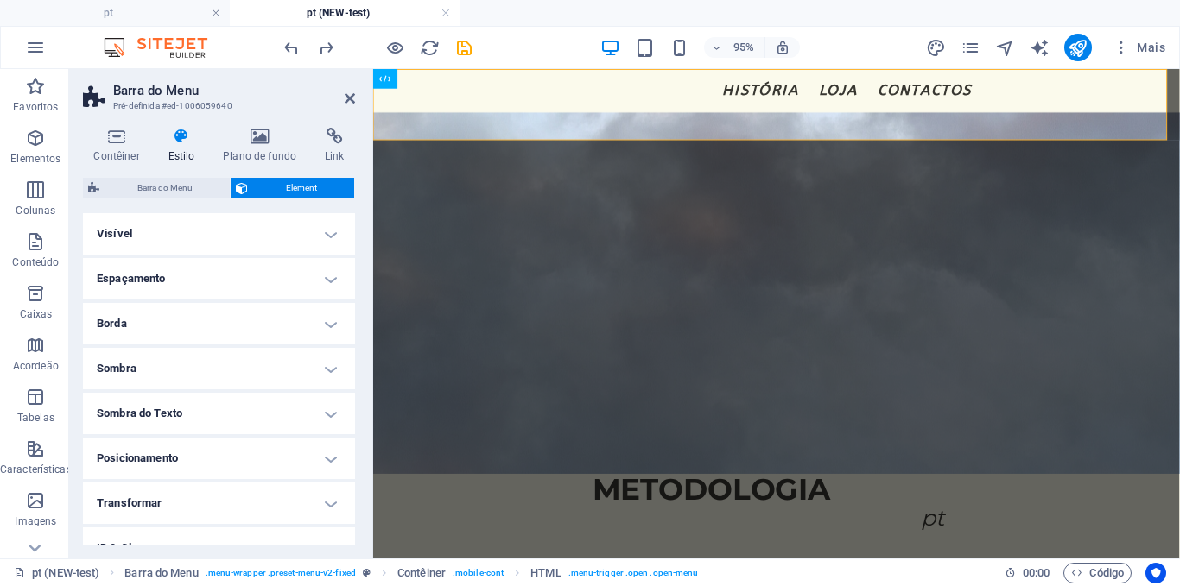
click at [328, 225] on h4 "Visível" at bounding box center [219, 233] width 272 height 41
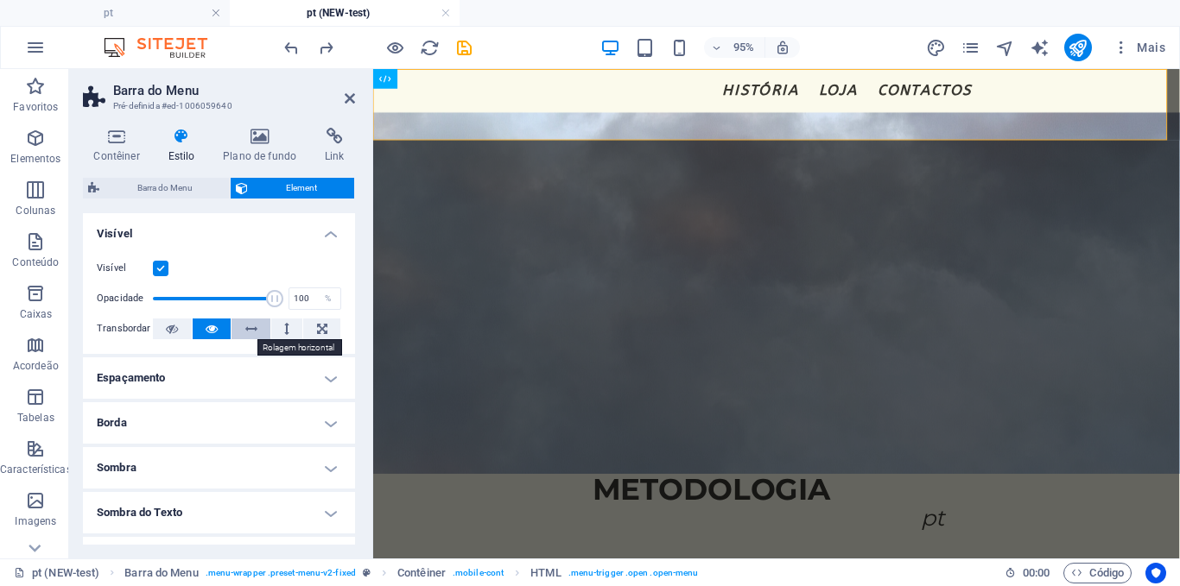
click at [257, 327] on button at bounding box center [250, 329] width 39 height 21
click at [281, 330] on button at bounding box center [287, 329] width 32 height 21
click at [307, 329] on button at bounding box center [321, 329] width 37 height 21
click at [203, 325] on button at bounding box center [212, 329] width 39 height 21
click at [183, 329] on button at bounding box center [172, 329] width 39 height 21
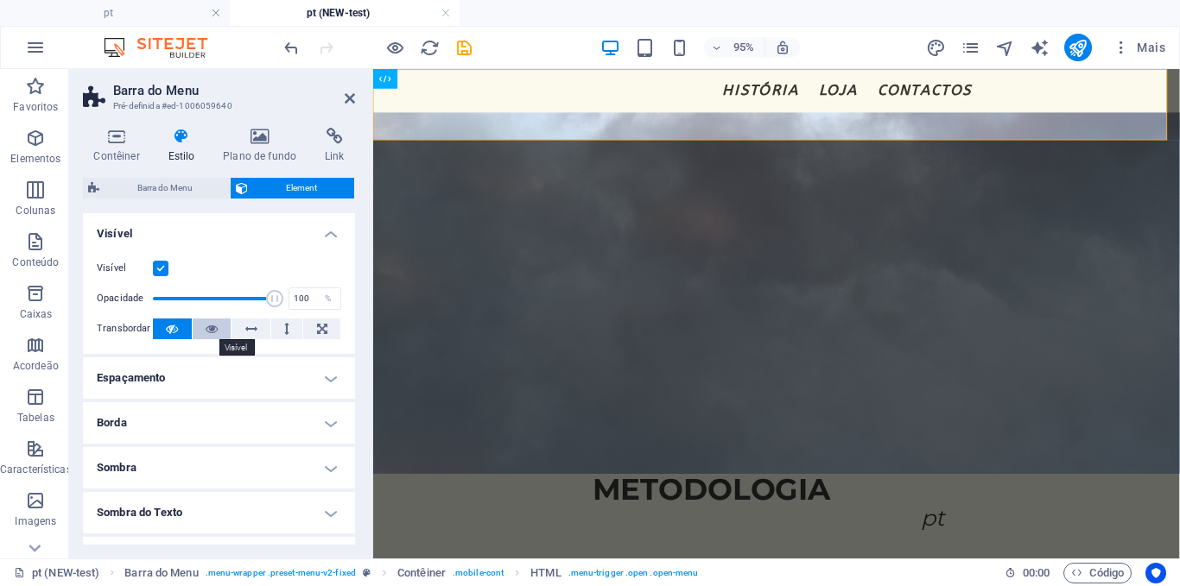
click at [212, 323] on icon at bounding box center [212, 329] width 12 height 21
click at [332, 226] on h4 "Visível" at bounding box center [219, 228] width 272 height 31
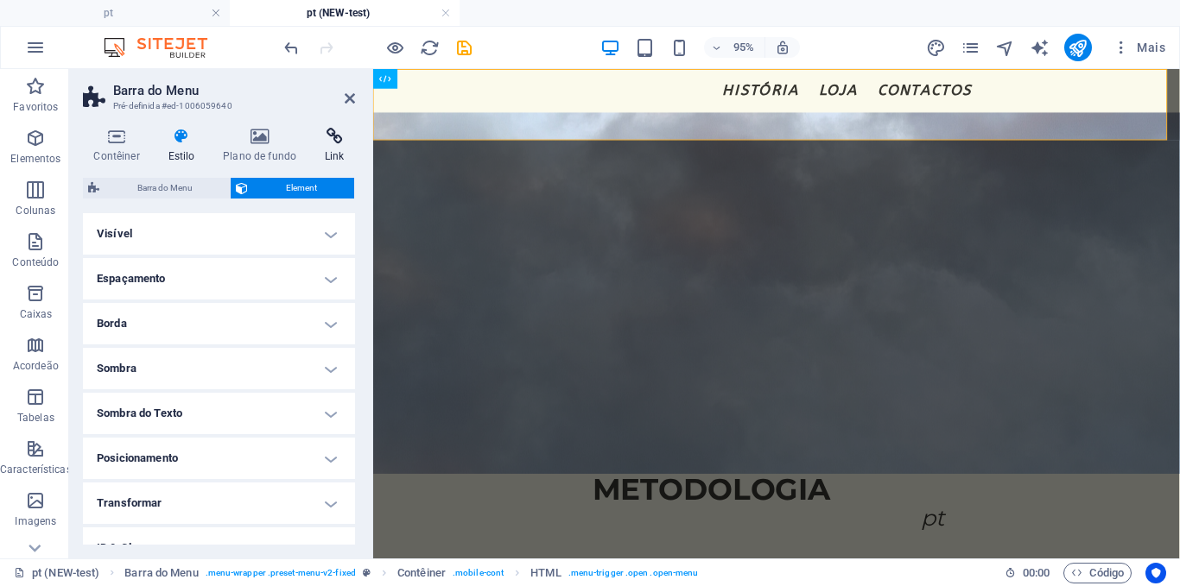
click at [331, 132] on icon at bounding box center [334, 136] width 41 height 17
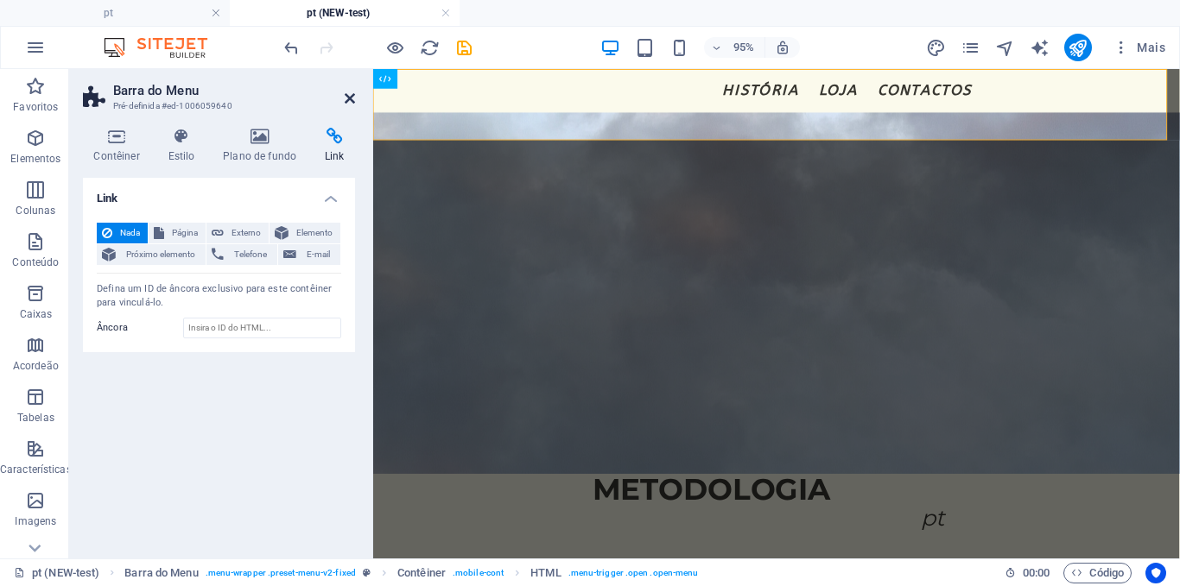
click at [347, 99] on icon at bounding box center [350, 99] width 10 height 14
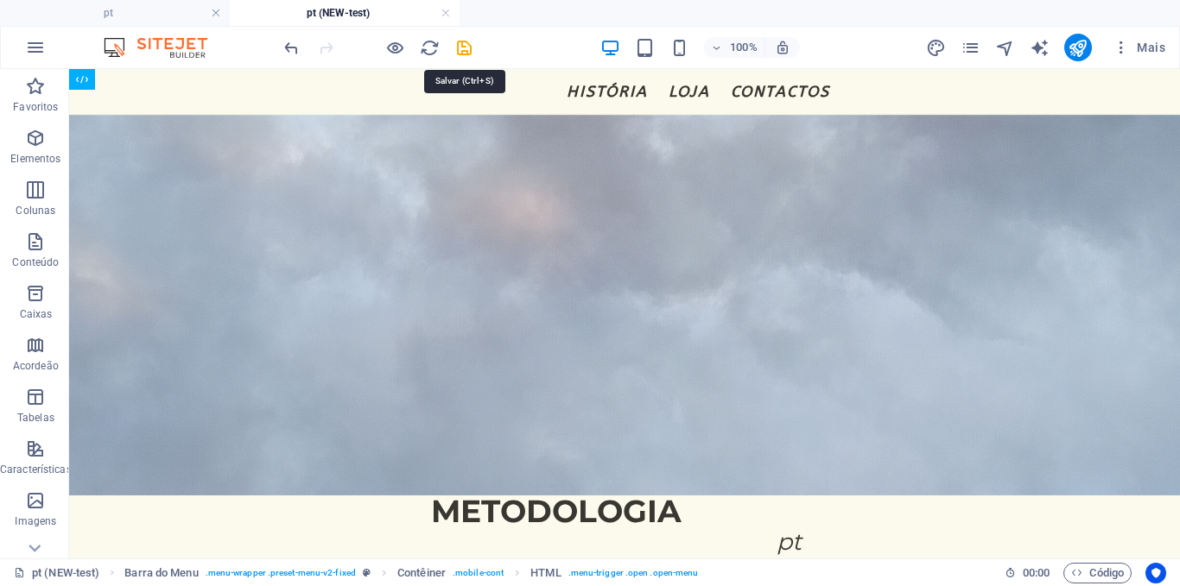
click at [465, 42] on icon "save" at bounding box center [464, 48] width 20 height 20
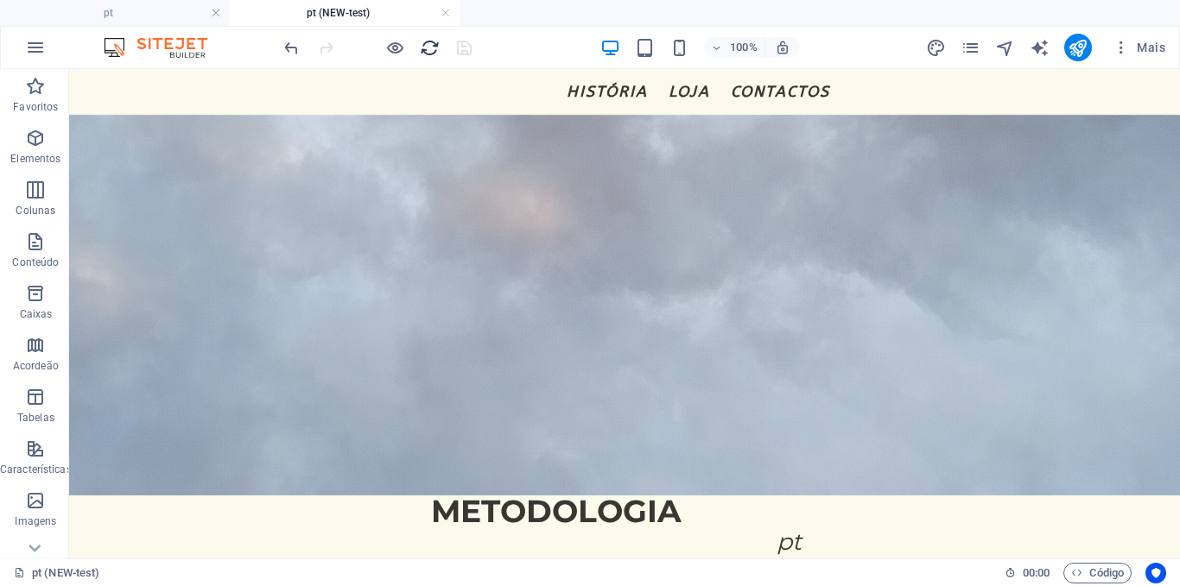
click at [420, 50] on icon "reload" at bounding box center [430, 48] width 20 height 20
